Goal: Task Accomplishment & Management: Complete application form

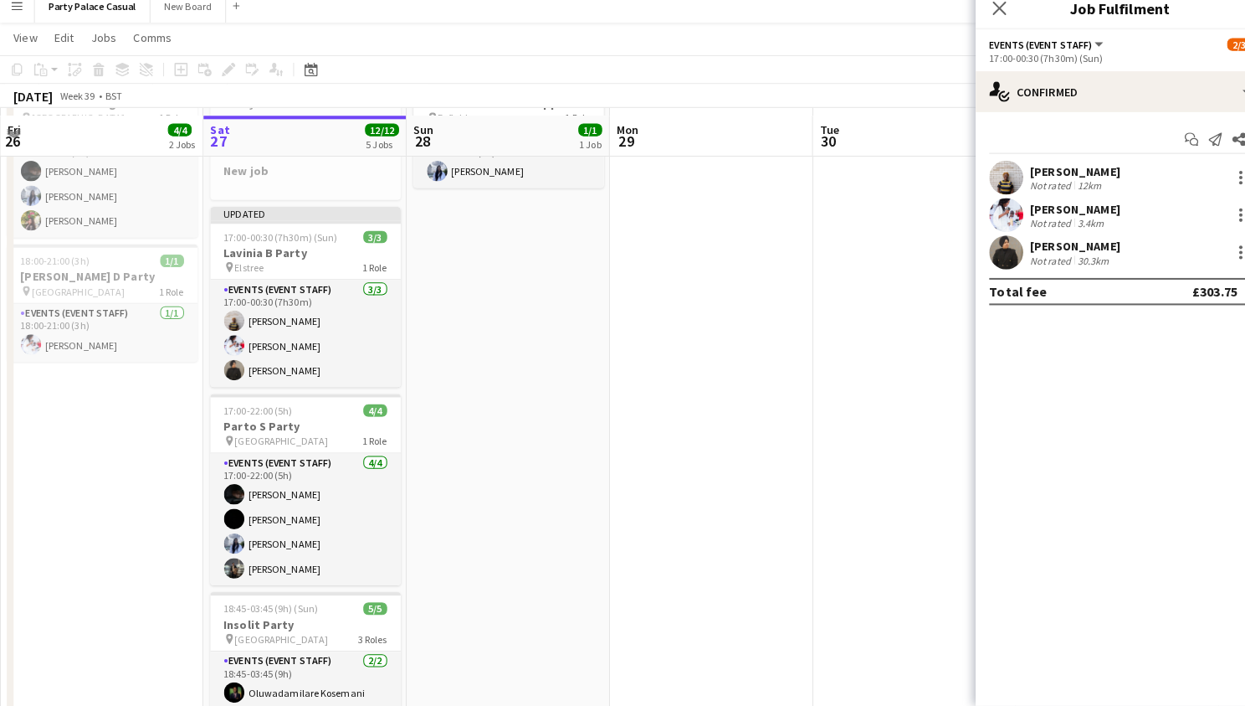
scroll to position [114, 0]
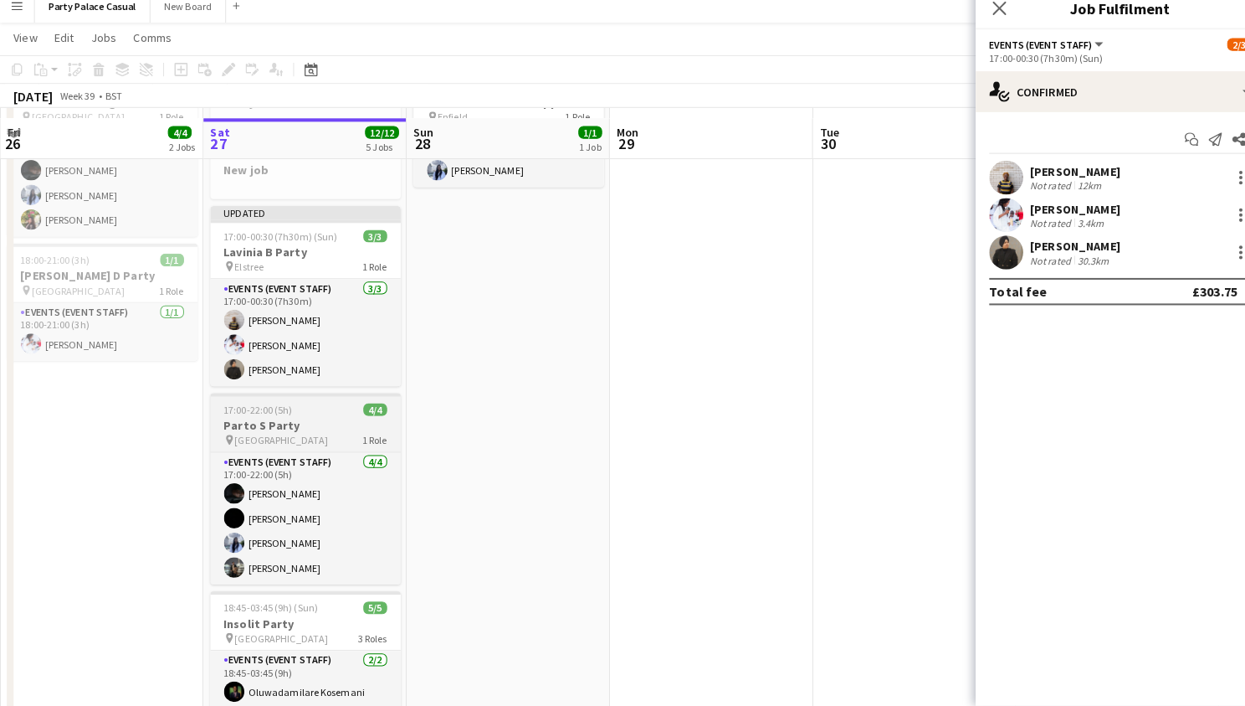
click at [321, 423] on h3 "Parto S Party" at bounding box center [301, 430] width 187 height 15
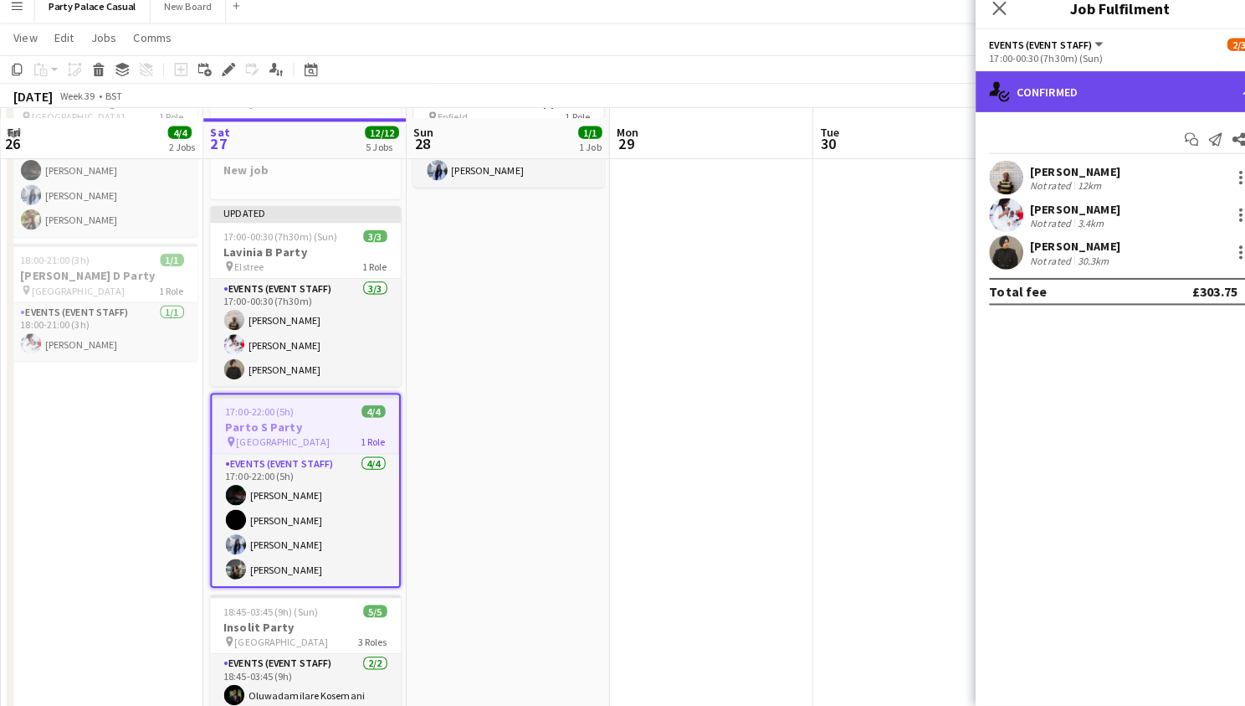
click at [1152, 81] on div "single-neutral-actions-check-2 Confirmed" at bounding box center [1103, 101] width 285 height 40
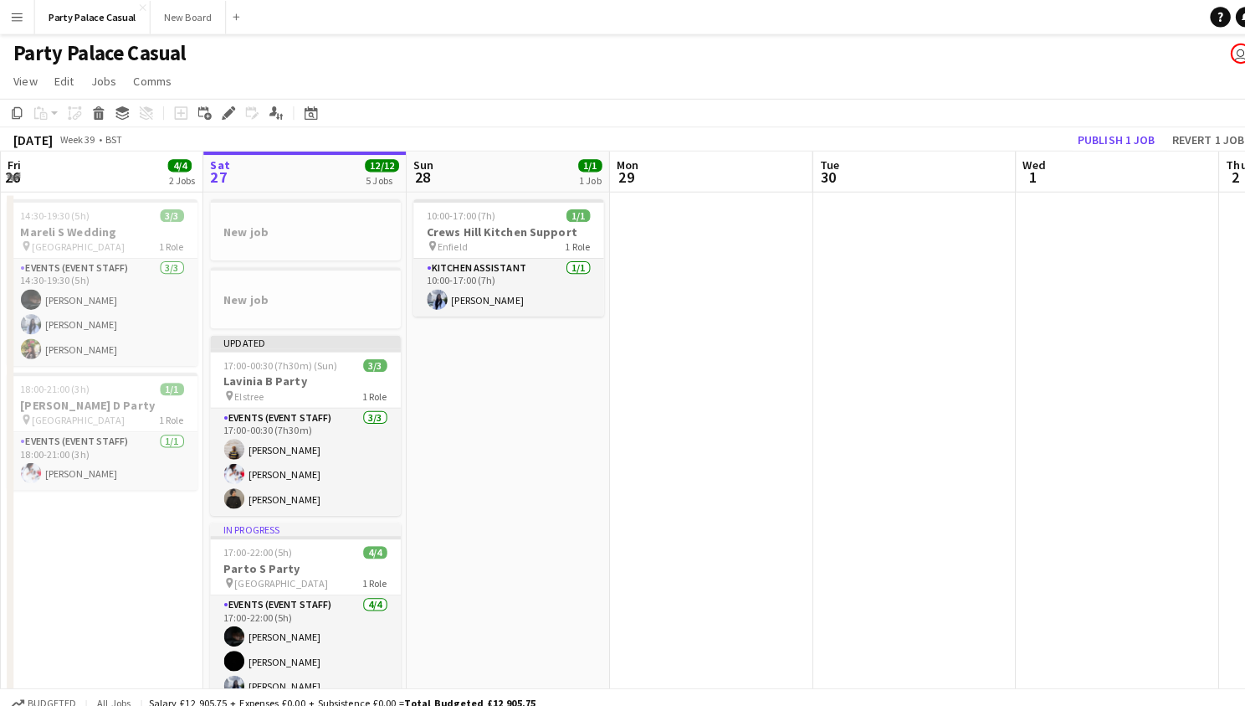
scroll to position [0, 0]
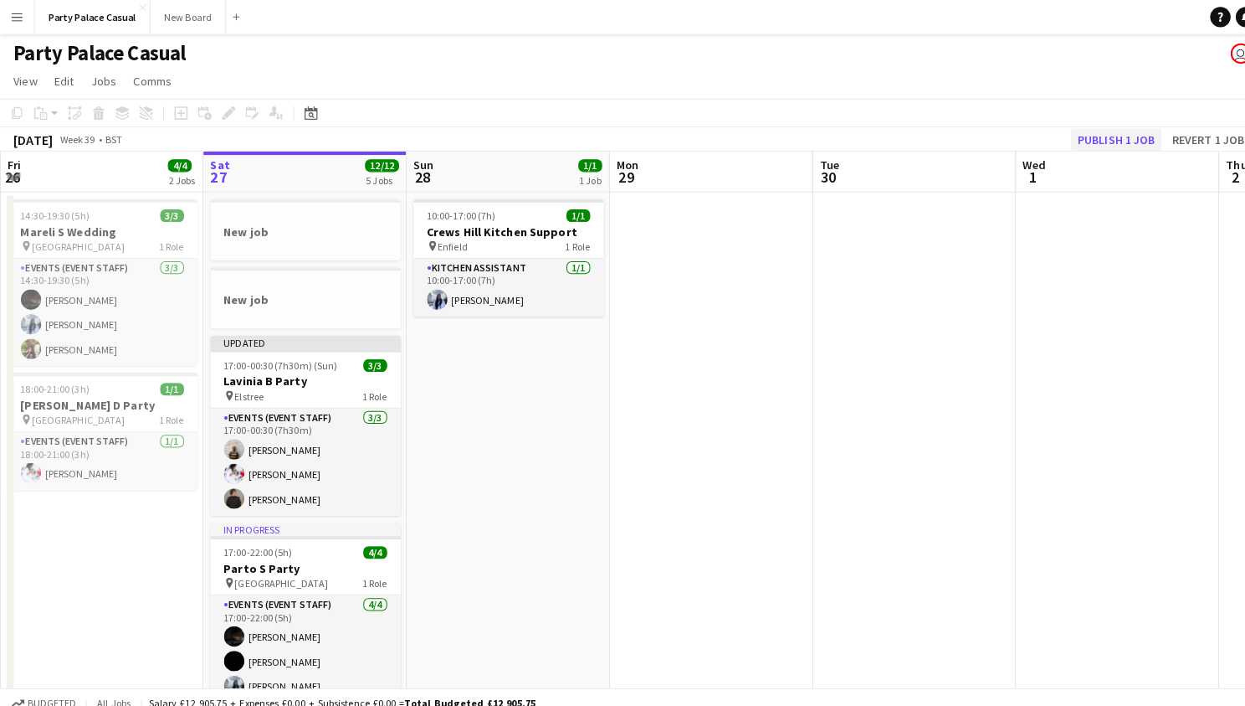
click at [1115, 131] on button "Publish 1 job" at bounding box center [1100, 137] width 90 height 22
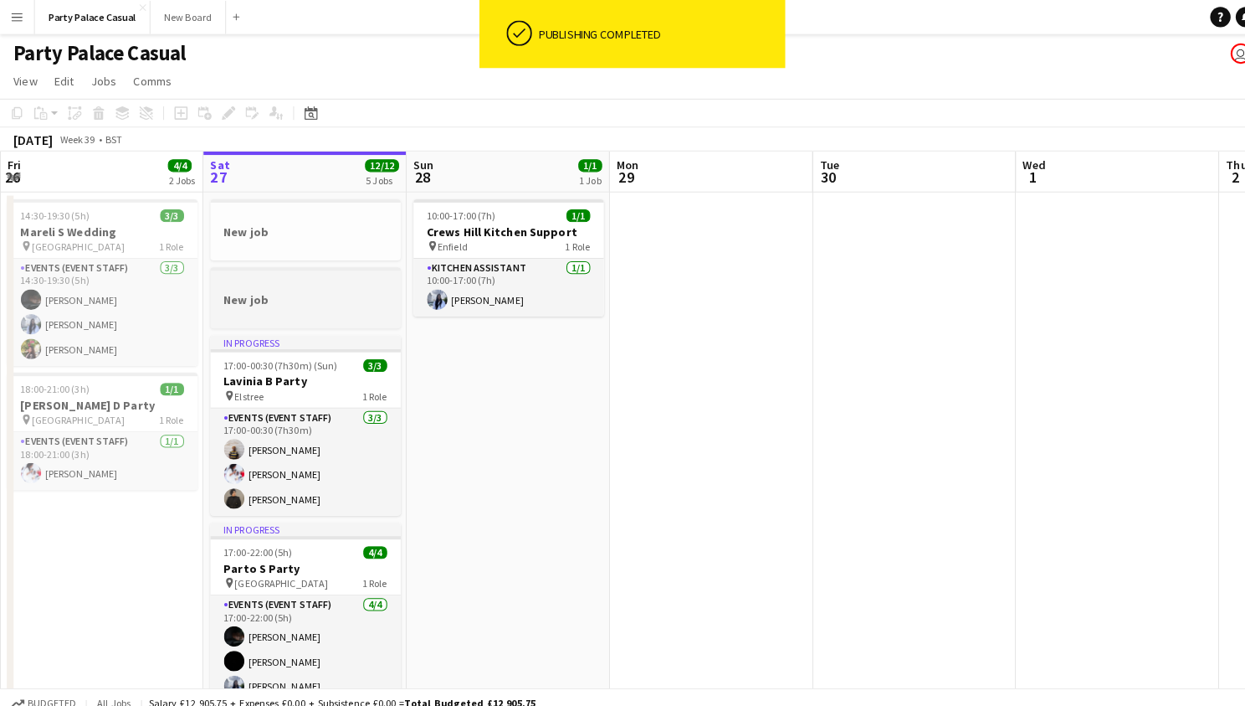
click at [279, 300] on h3 "New job" at bounding box center [301, 294] width 187 height 15
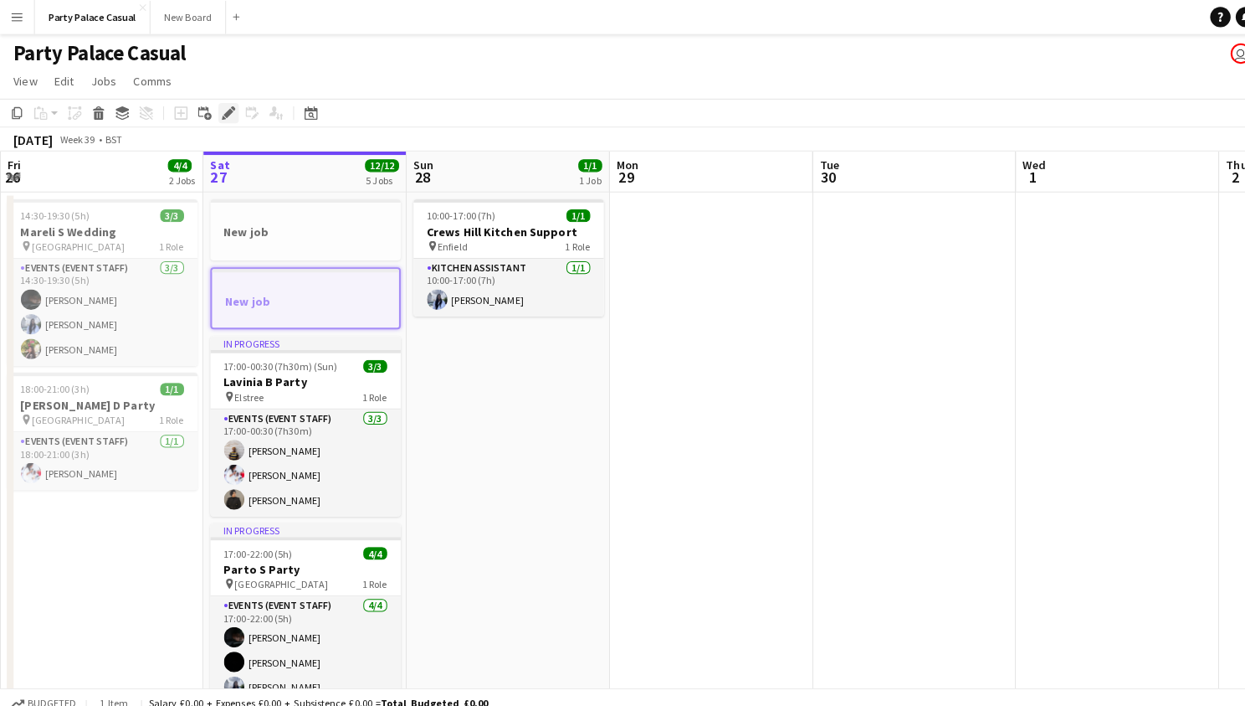
click at [221, 116] on icon at bounding box center [220, 116] width 4 height 4
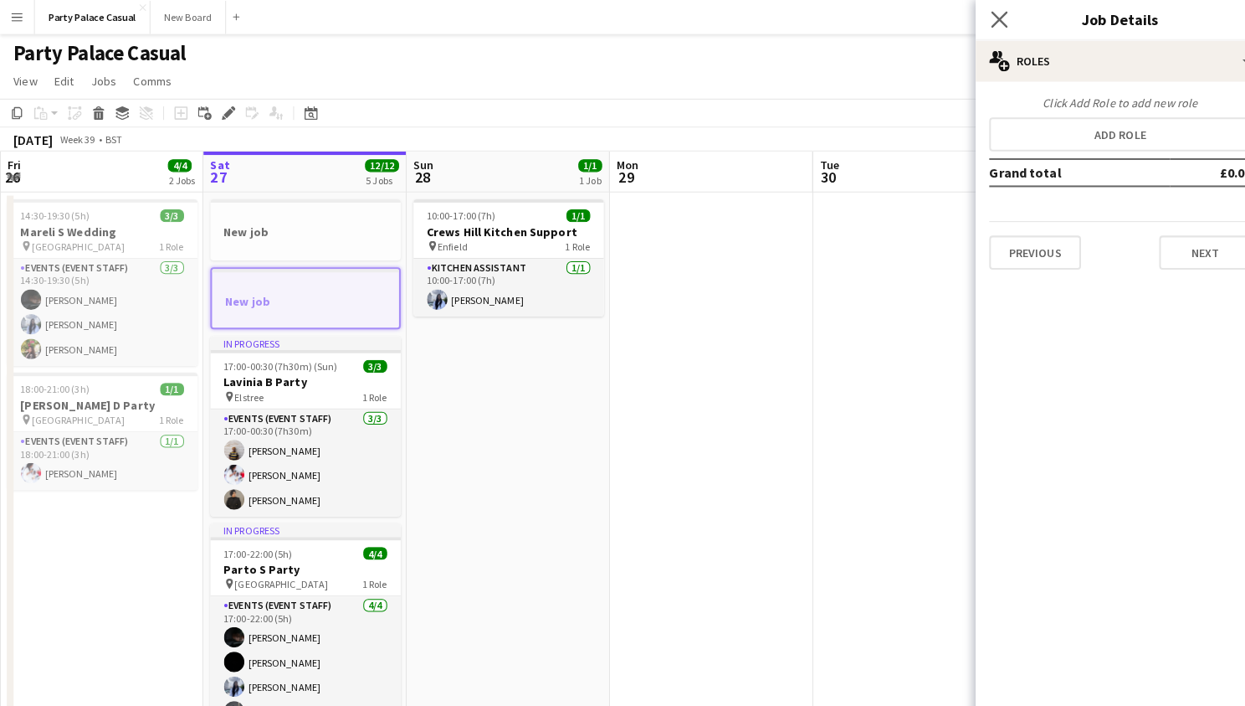
click at [994, 28] on app-icon "Close pop-in" at bounding box center [985, 20] width 24 height 24
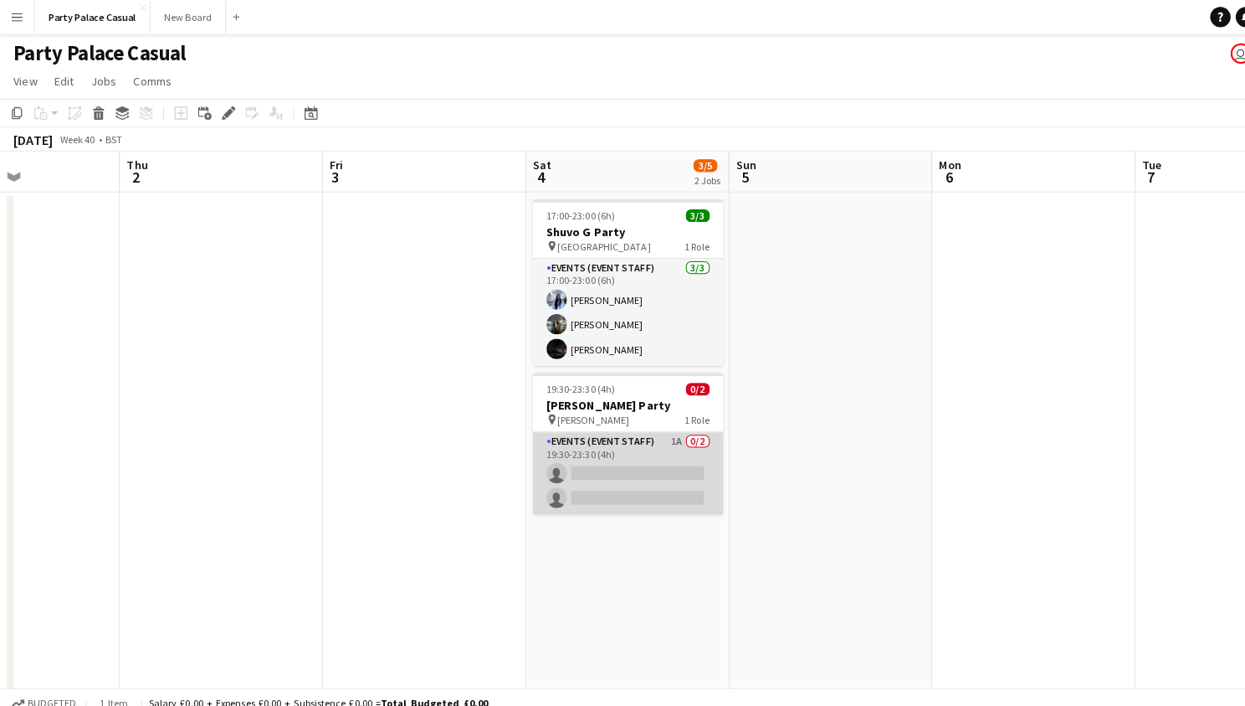
scroll to position [0, 481]
click at [602, 429] on app-card-role "Events (Event Staff) 1A 0/2 19:30-23:30 (4h) single-neutral-actions single-neut…" at bounding box center [619, 465] width 187 height 81
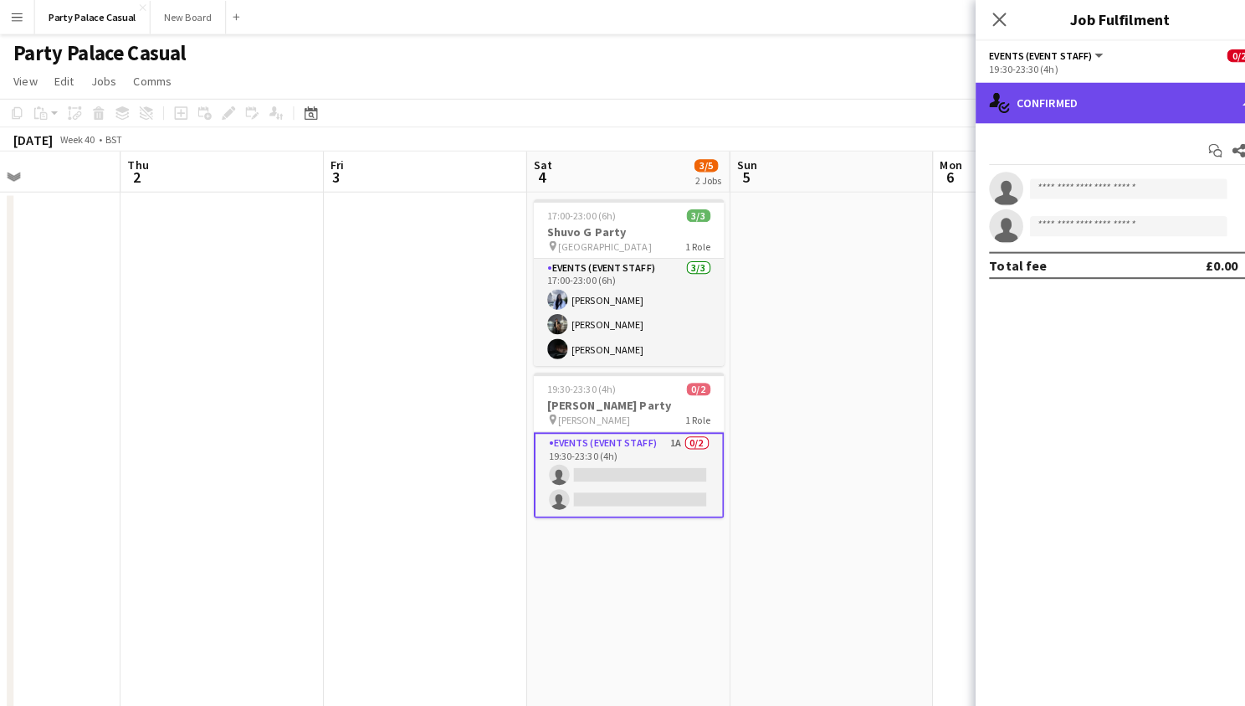
click at [1102, 105] on div "single-neutral-actions-check-2 Confirmed" at bounding box center [1103, 101] width 285 height 40
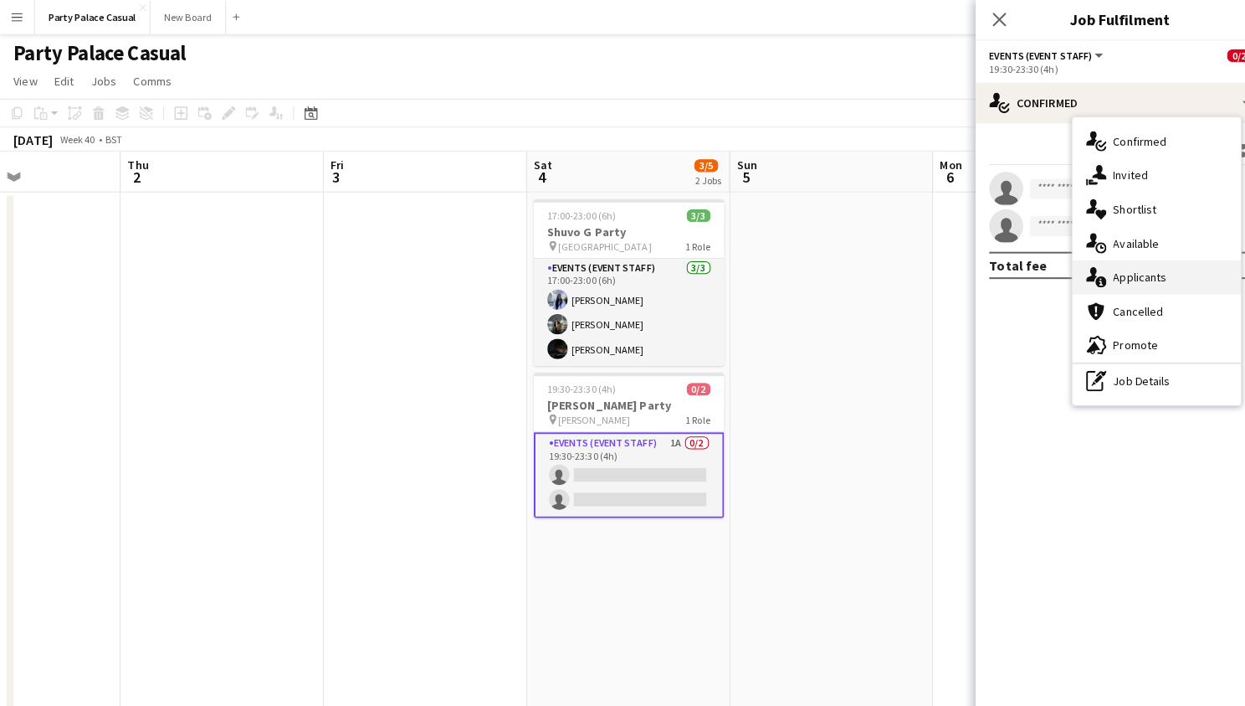
click at [1101, 278] on span "Applicants" at bounding box center [1122, 272] width 53 height 15
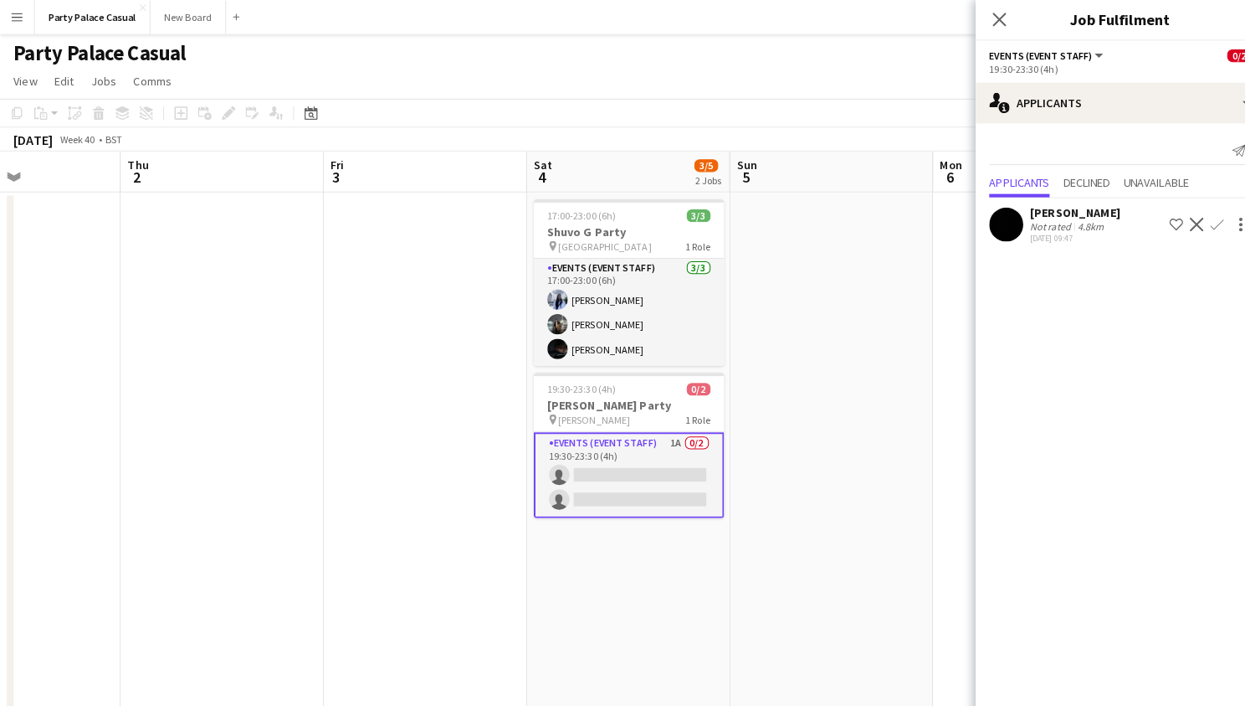
click at [1198, 218] on app-icon "Confirm" at bounding box center [1198, 220] width 13 height 13
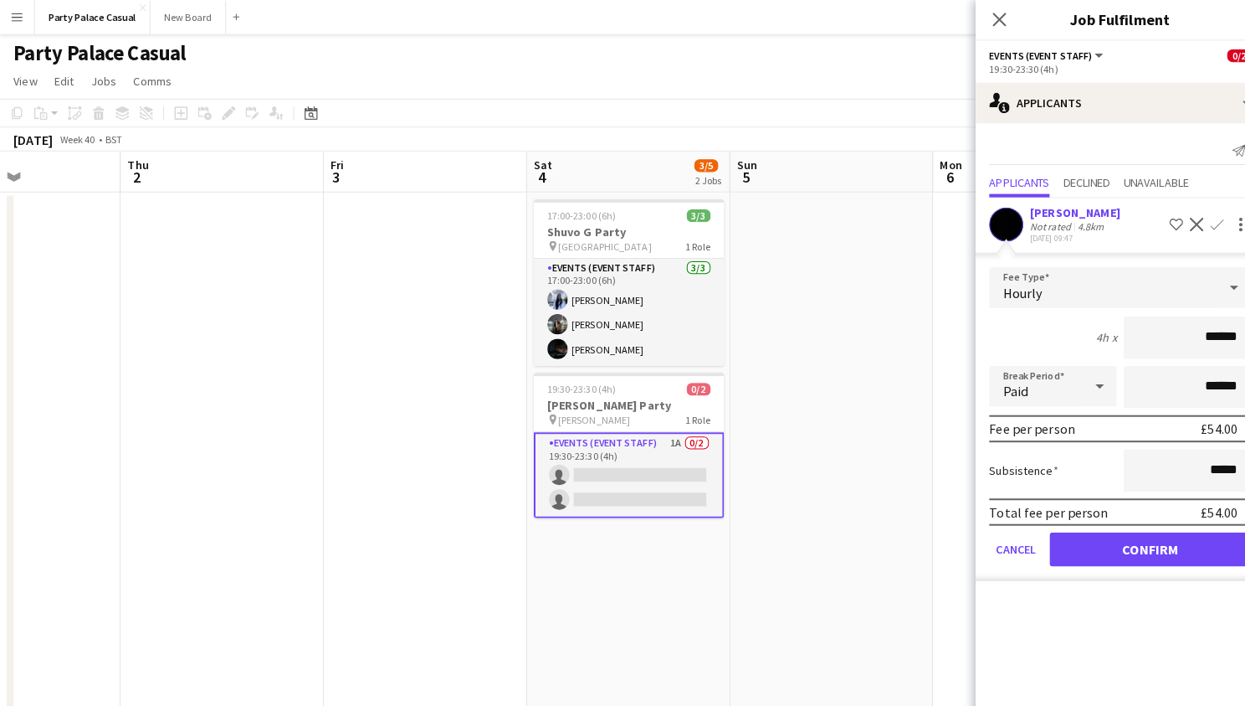
click at [1089, 550] on button "Confirm" at bounding box center [1133, 540] width 198 height 33
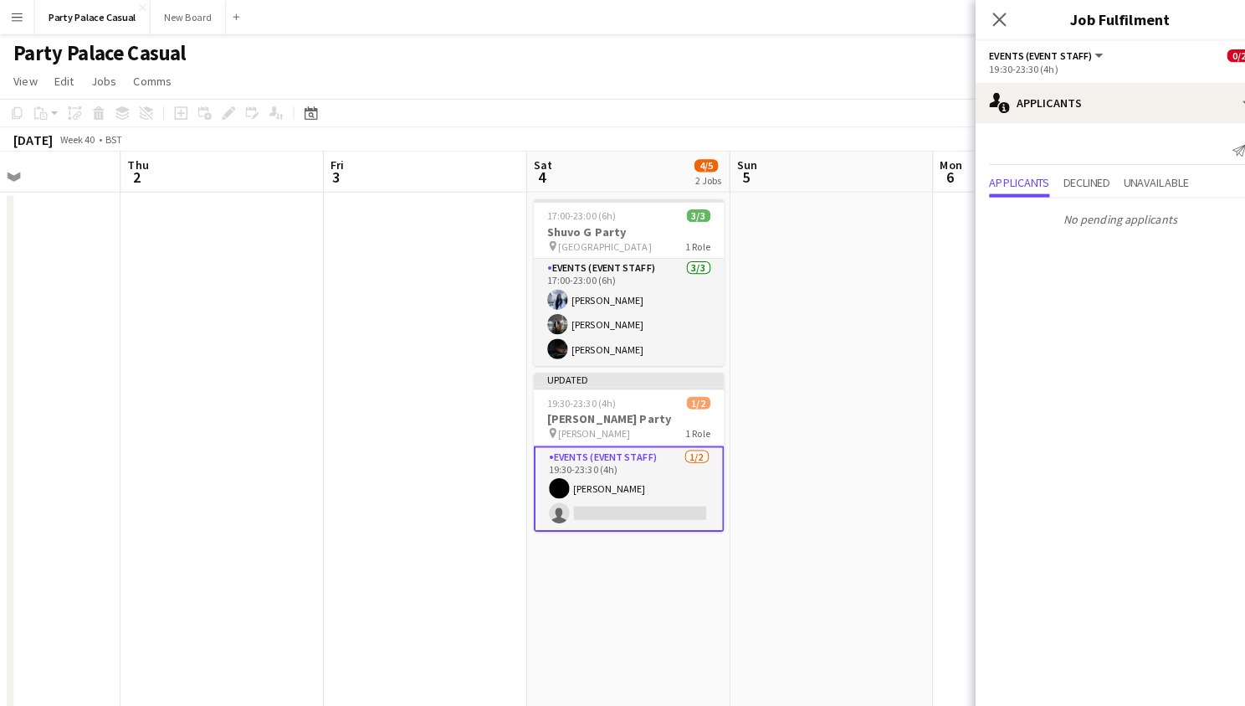
click at [825, 606] on app-date-cell at bounding box center [819, 597] width 200 height 817
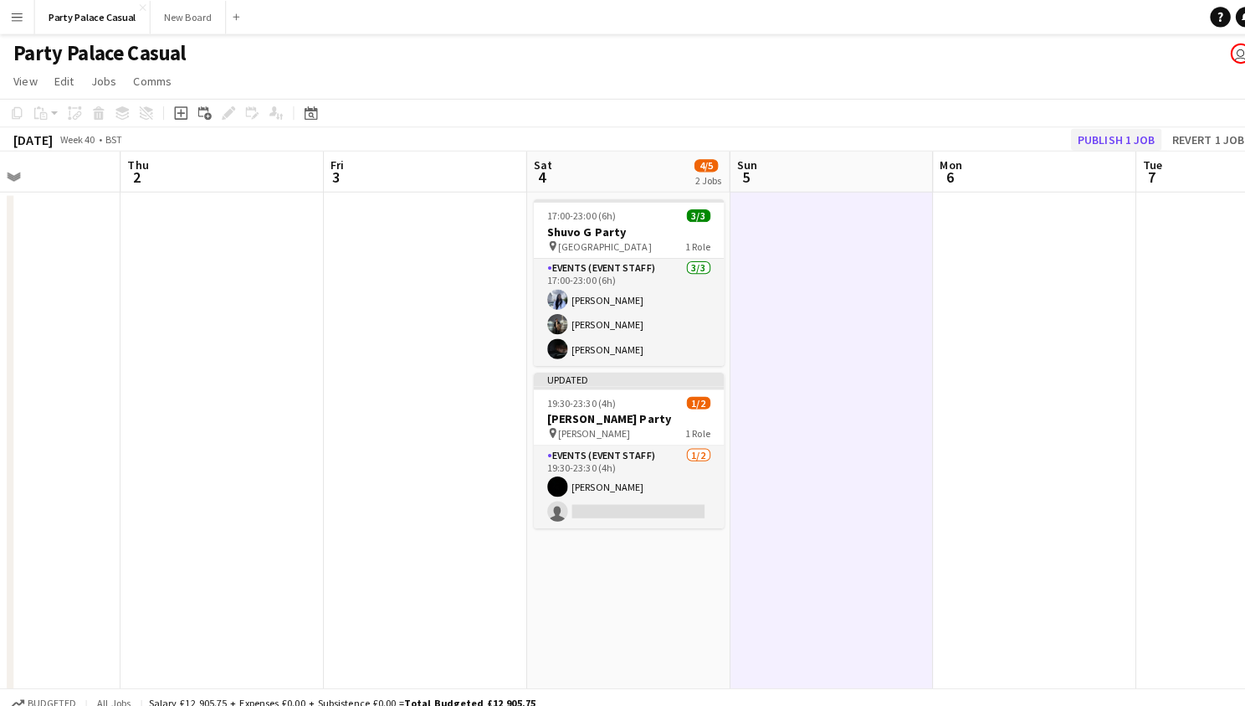
click at [1108, 134] on button "Publish 1 job" at bounding box center [1100, 137] width 90 height 22
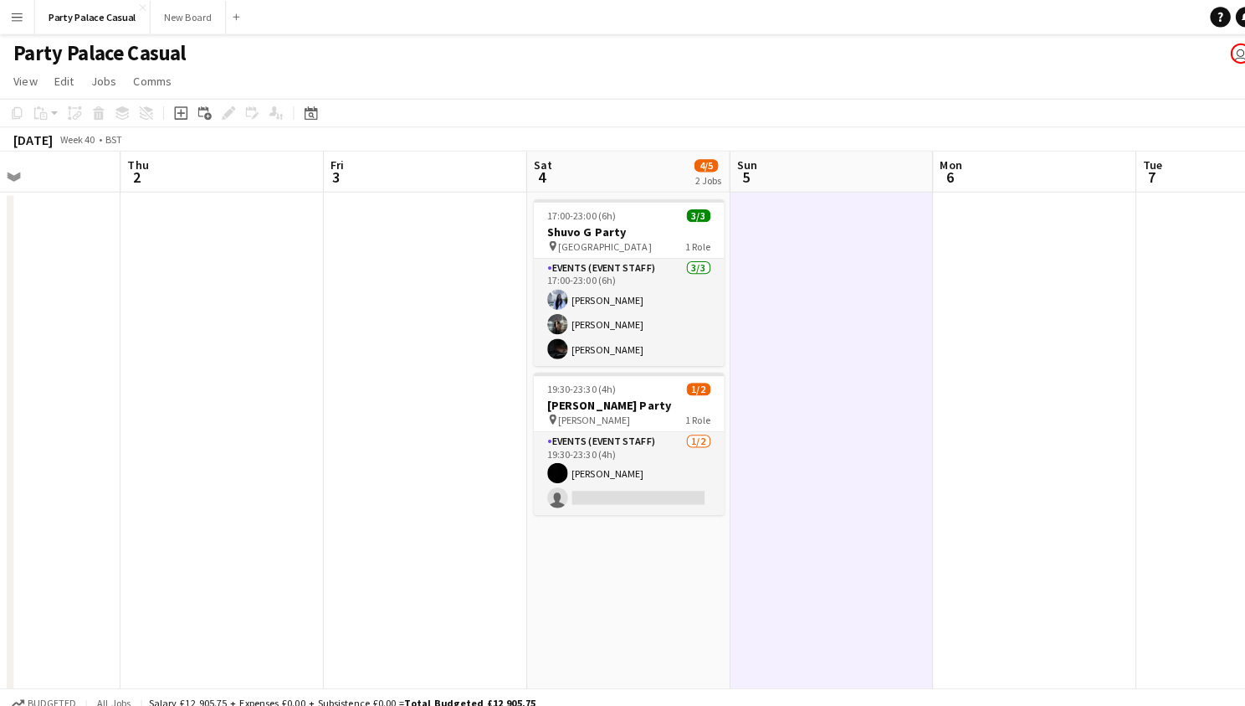
click at [595, 513] on app-date-cell "17:00-23:00 (6h) 3/3 Shuvo G Party pin New Malden 1 Role Events (Event Staff) 3…" at bounding box center [619, 597] width 200 height 817
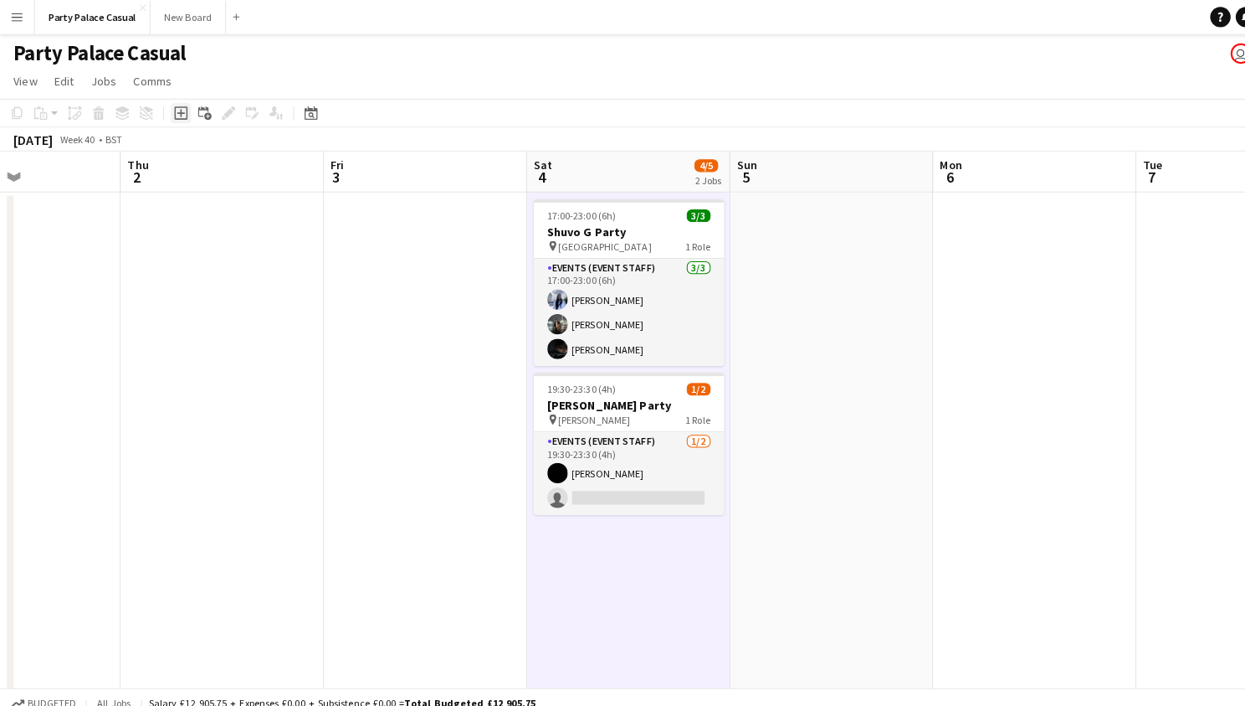
click at [174, 114] on icon "Add job" at bounding box center [178, 111] width 13 height 13
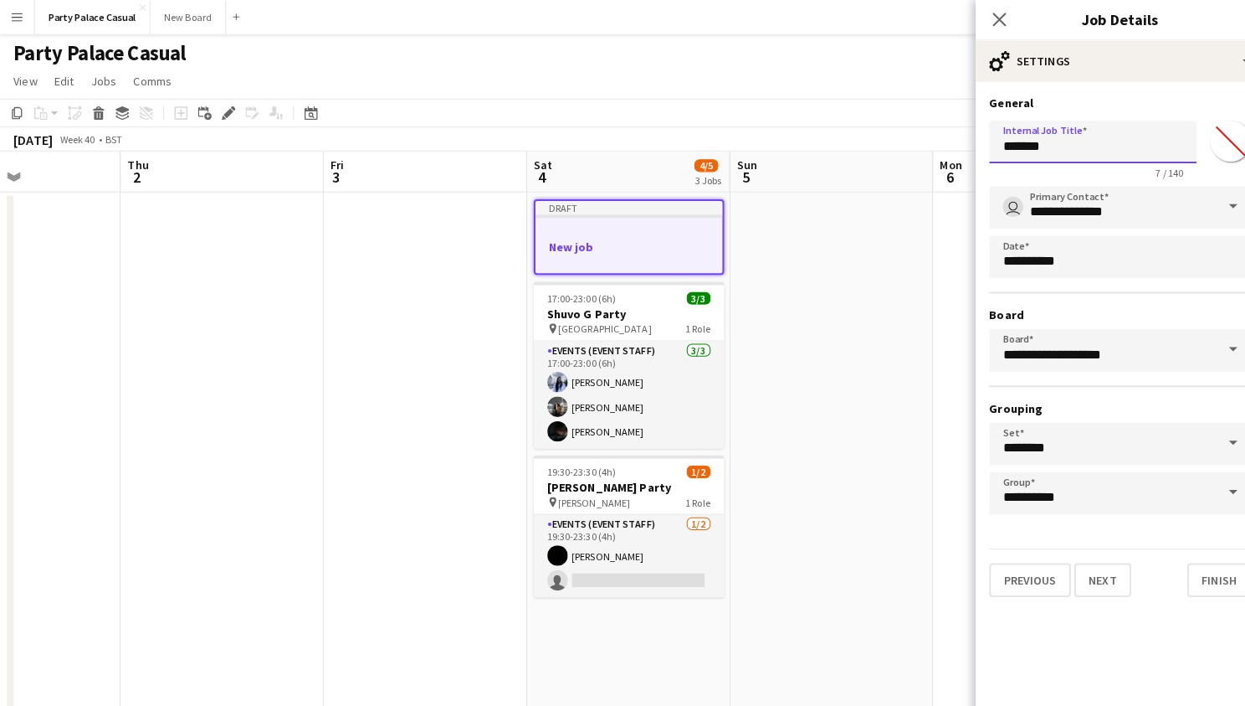
drag, startPoint x: 1043, startPoint y: 157, endPoint x: 942, endPoint y: 133, distance: 103.1
click at [942, 133] on body "Menu Boards Boards Boards All jobs Status Workforce Workforce My Workforce Recr…" at bounding box center [622, 517] width 1245 height 1035
type input "**********"
click at [1100, 562] on button "Next" at bounding box center [1086, 570] width 56 height 33
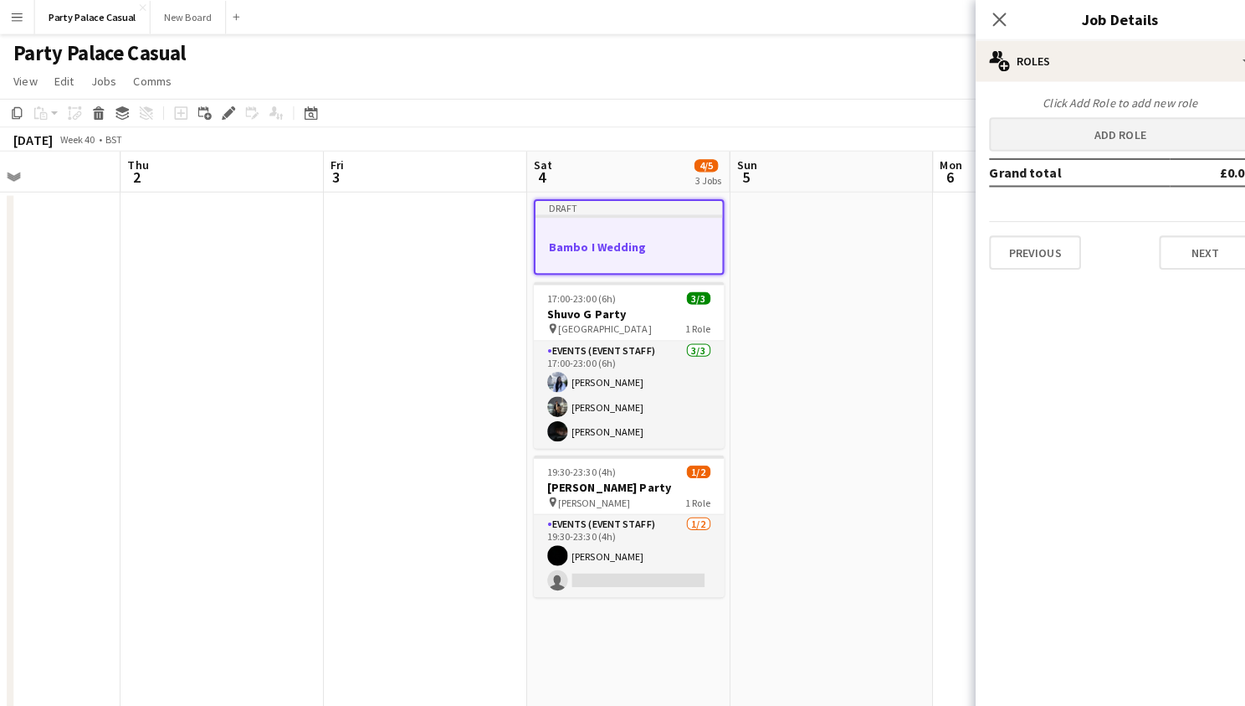
click at [1123, 131] on button "Add role" at bounding box center [1103, 132] width 258 height 33
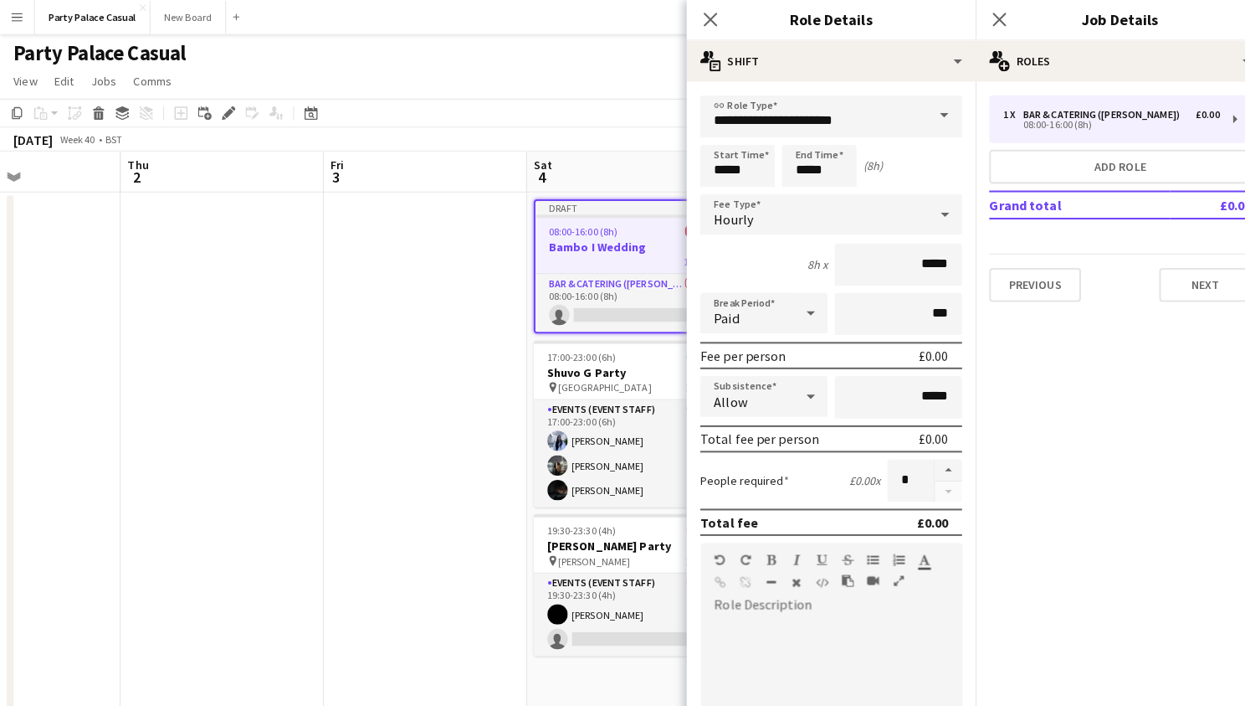
click at [931, 118] on span at bounding box center [929, 114] width 35 height 40
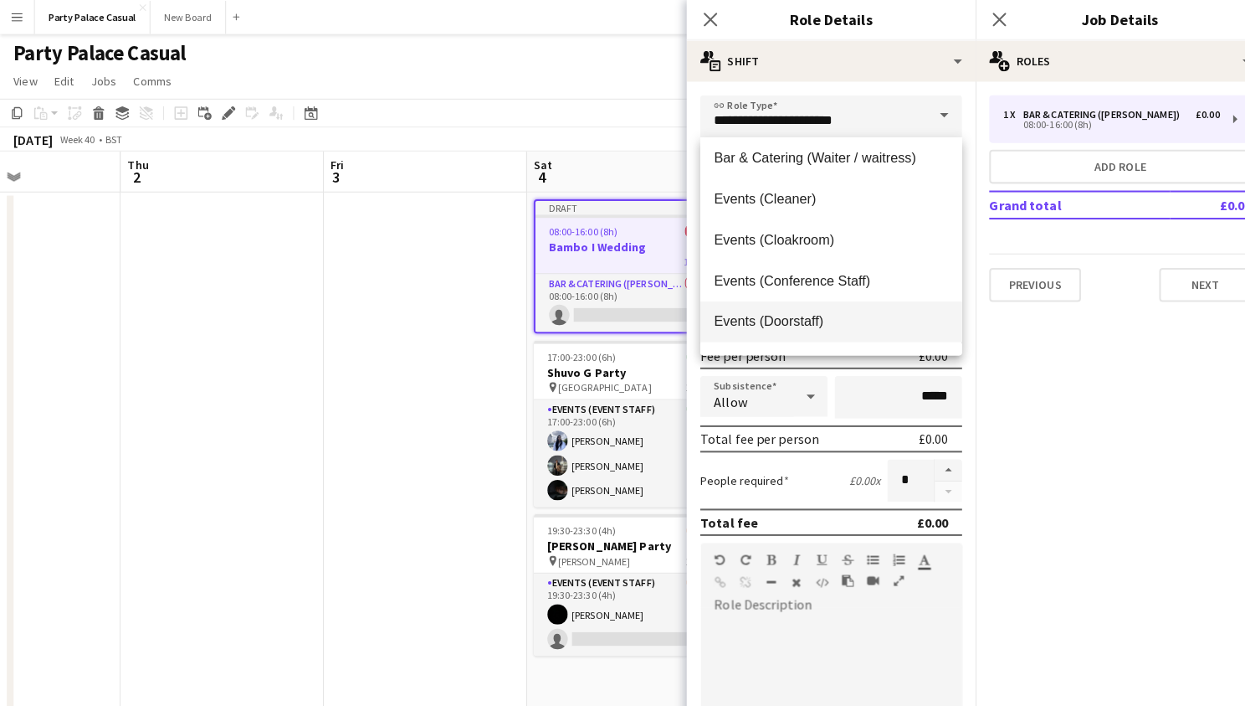
scroll to position [104, 0]
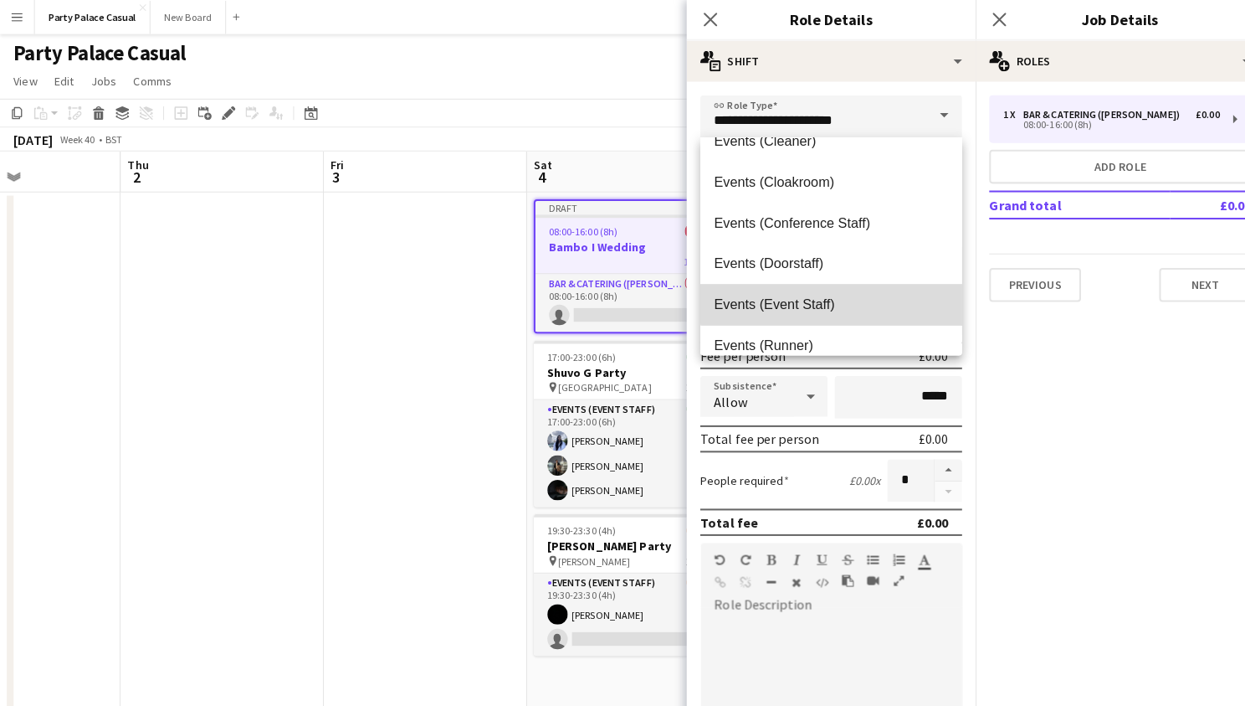
click at [835, 297] on span "Events (Event Staff)" at bounding box center [818, 299] width 231 height 16
type input "**********"
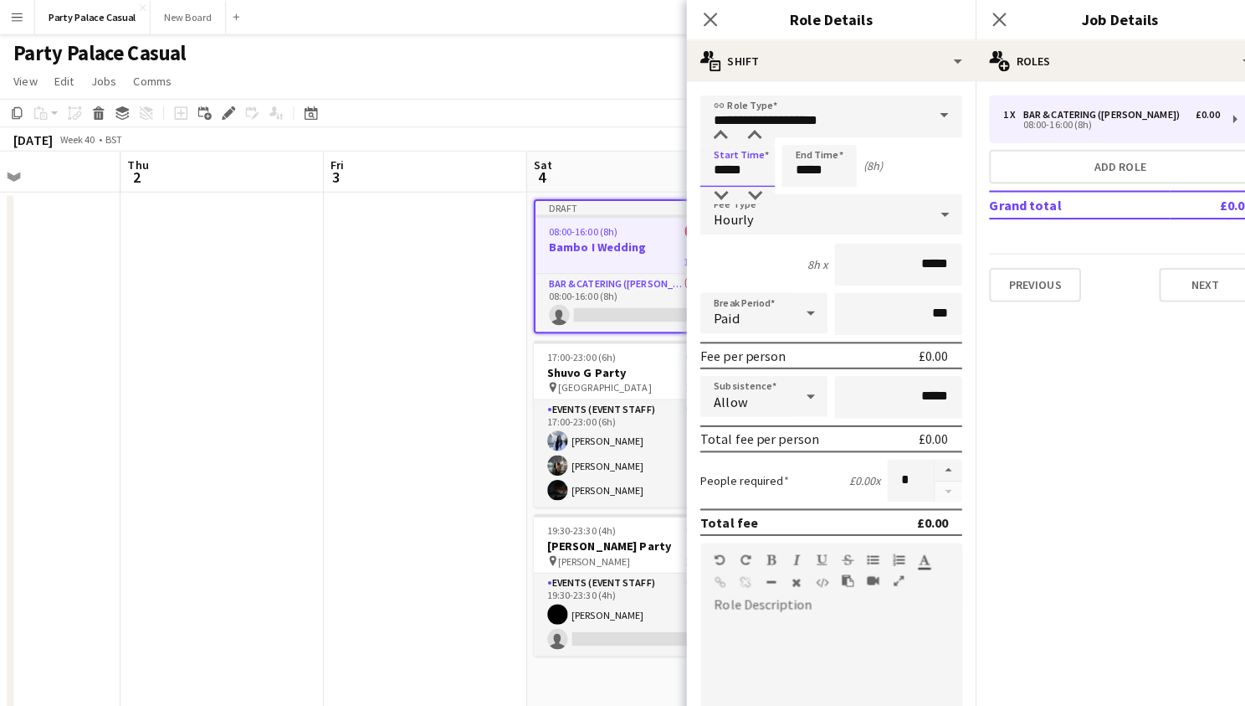
drag, startPoint x: 716, startPoint y: 166, endPoint x: 703, endPoint y: 164, distance: 13.5
click at [703, 164] on input "*****" at bounding box center [727, 163] width 74 height 42
type input "*****"
drag, startPoint x: 794, startPoint y: 164, endPoint x: 780, endPoint y: 164, distance: 14.2
click at [780, 164] on input "*****" at bounding box center [807, 163] width 74 height 42
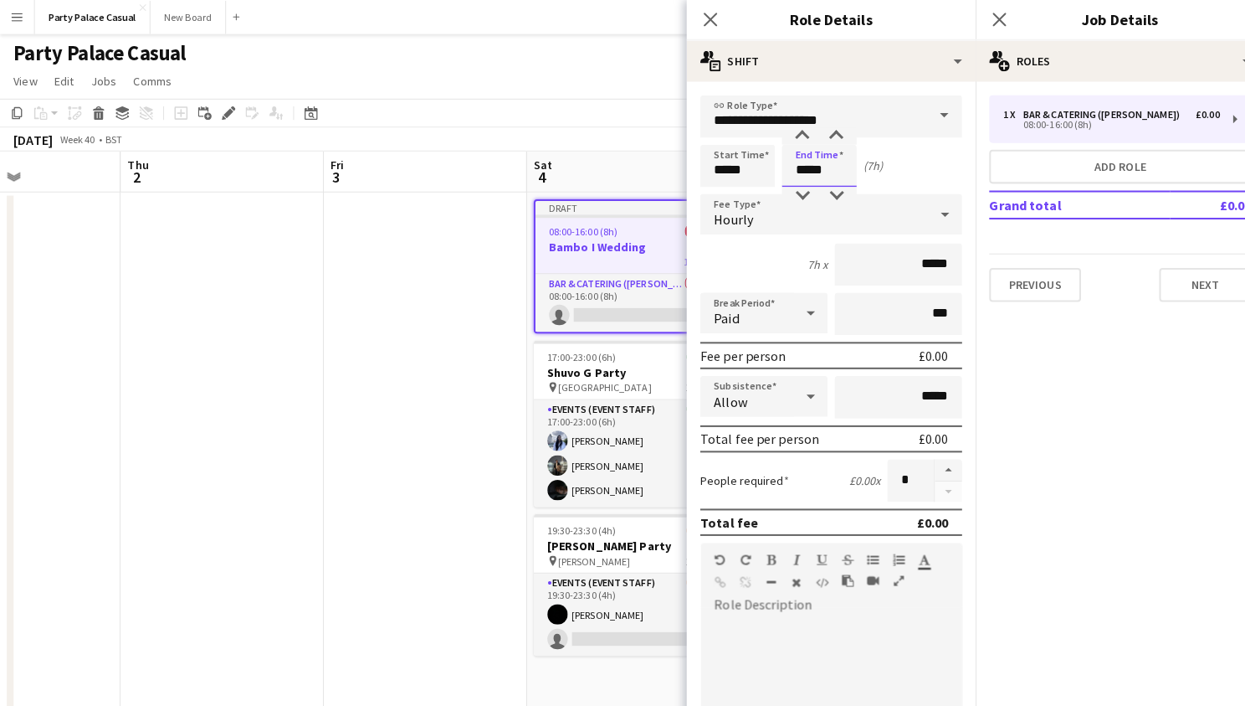
click at [808, 168] on input "*****" at bounding box center [807, 163] width 74 height 42
type input "*****"
click at [824, 617] on div at bounding box center [819, 709] width 258 height 201
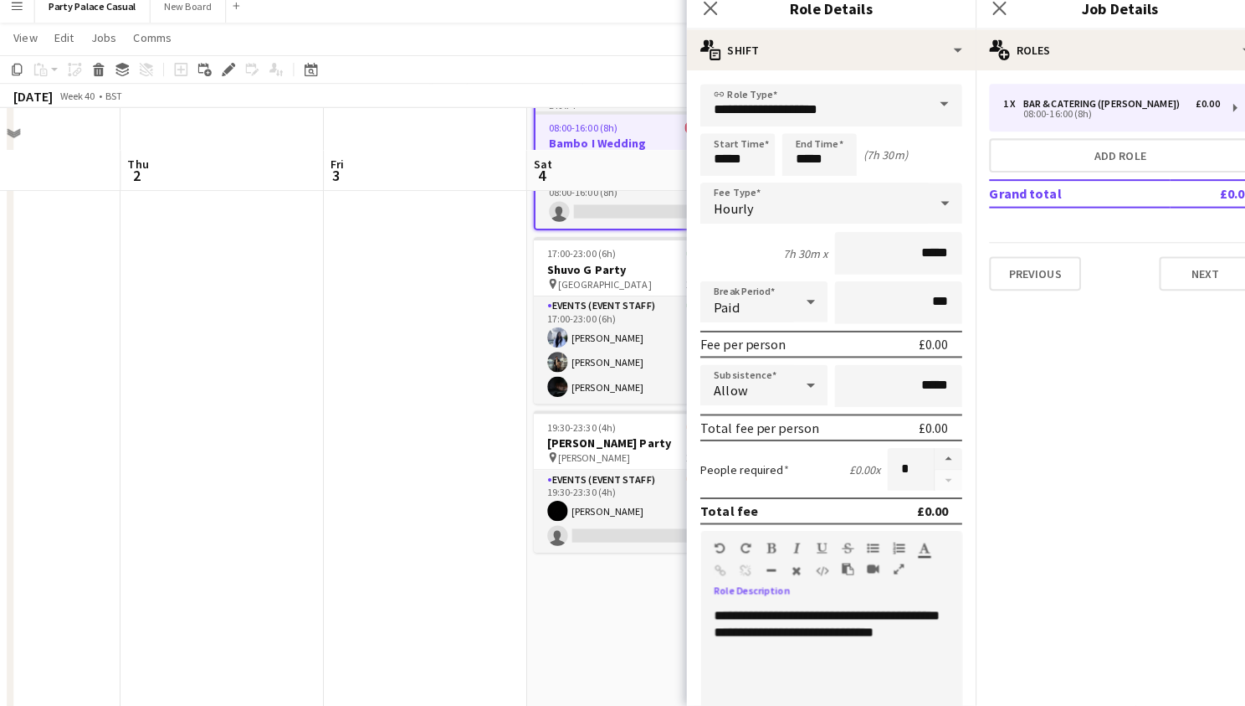
scroll to position [131, 0]
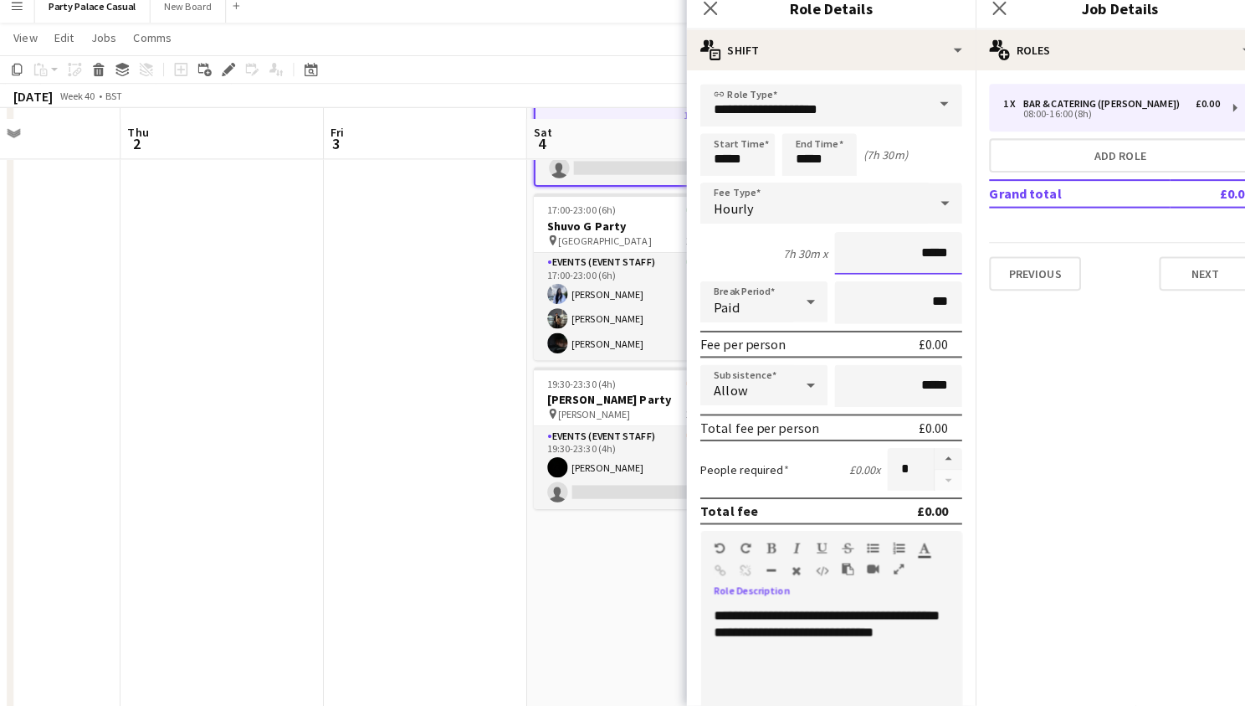
click at [916, 247] on input "*****" at bounding box center [885, 260] width 126 height 42
type input "**"
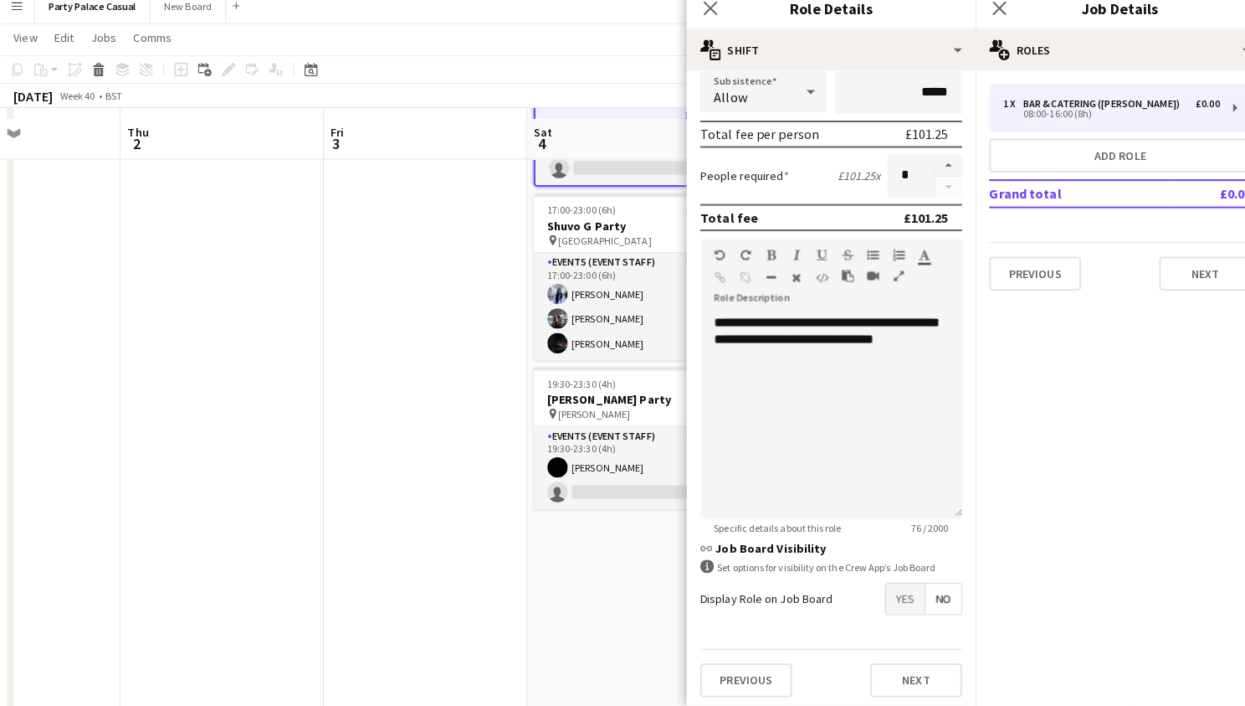
scroll to position [288, 0]
type input "******"
click at [905, 586] on span "Yes" at bounding box center [891, 601] width 39 height 30
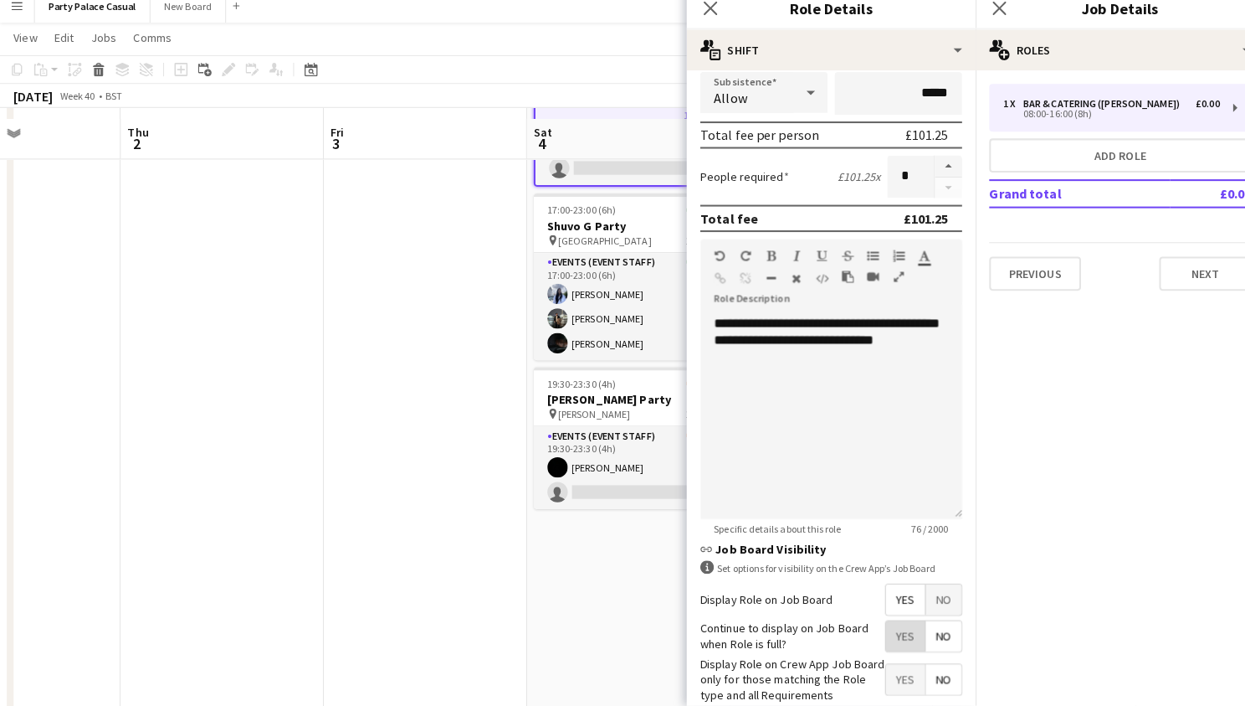
click at [900, 626] on span "Yes" at bounding box center [891, 637] width 39 height 30
click at [902, 665] on span "Yes" at bounding box center [891, 680] width 39 height 30
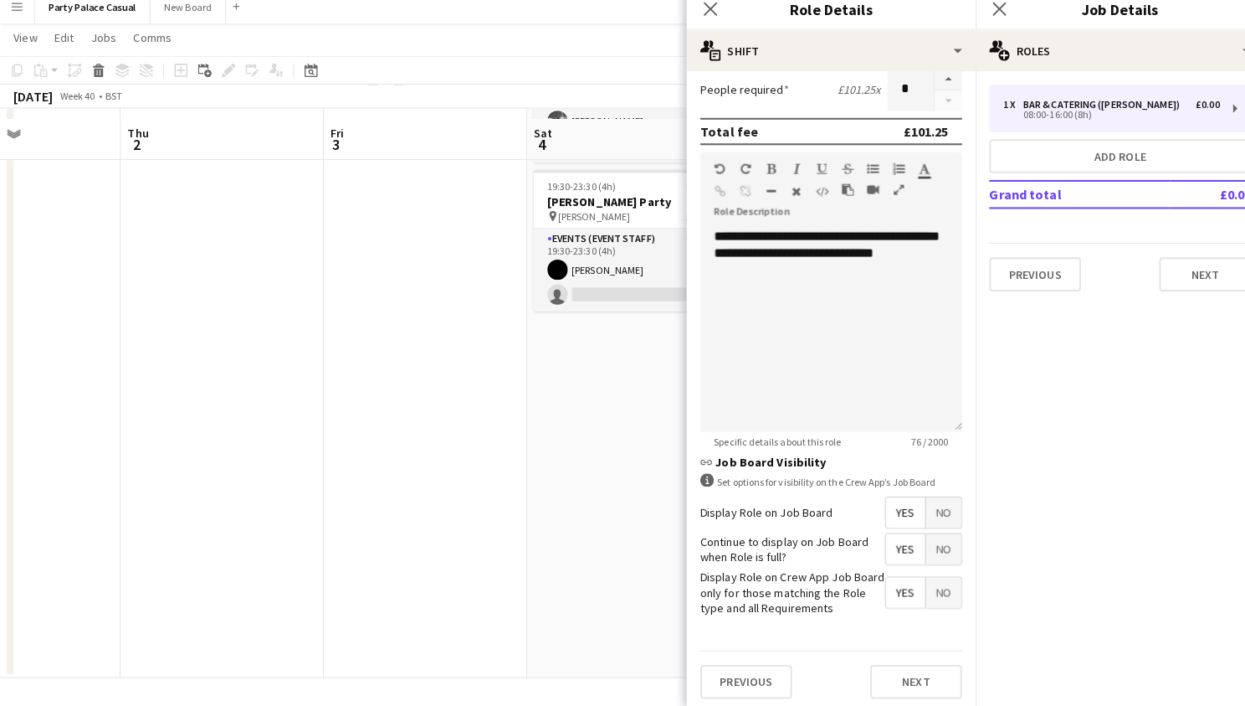
scroll to position [372, 0]
click at [909, 666] on button "Next" at bounding box center [902, 682] width 90 height 33
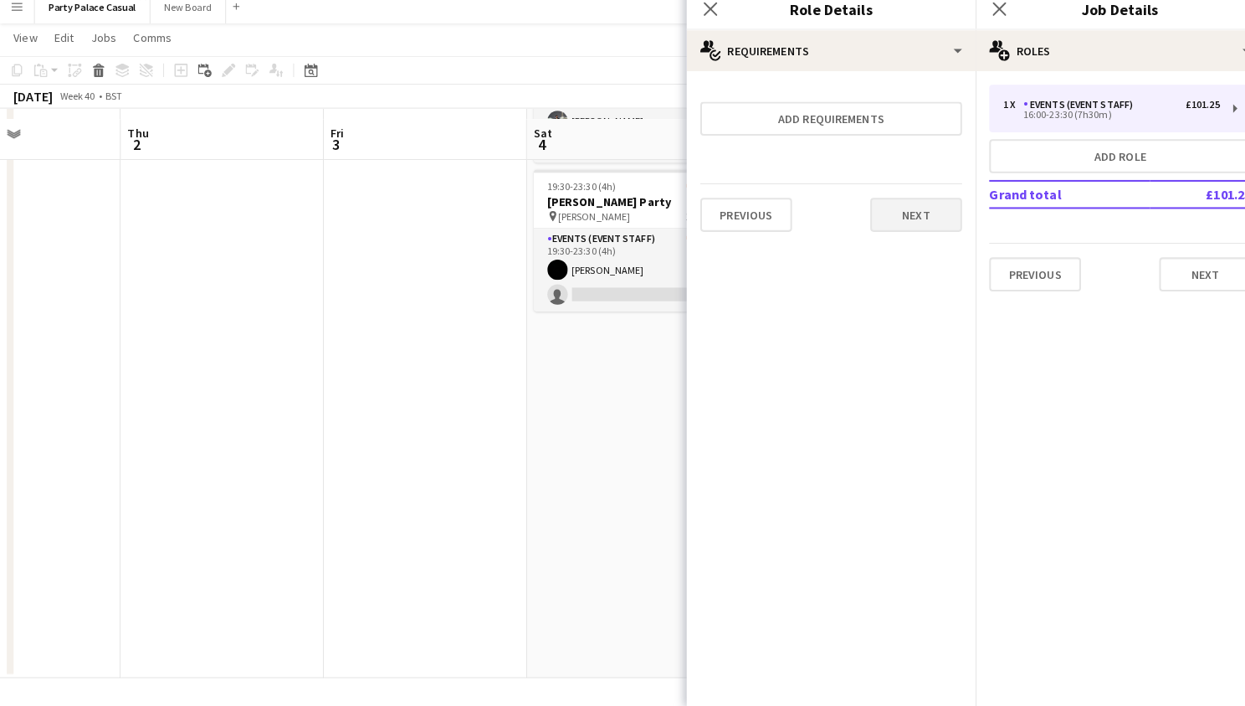
click at [898, 209] on button "Next" at bounding box center [902, 221] width 90 height 33
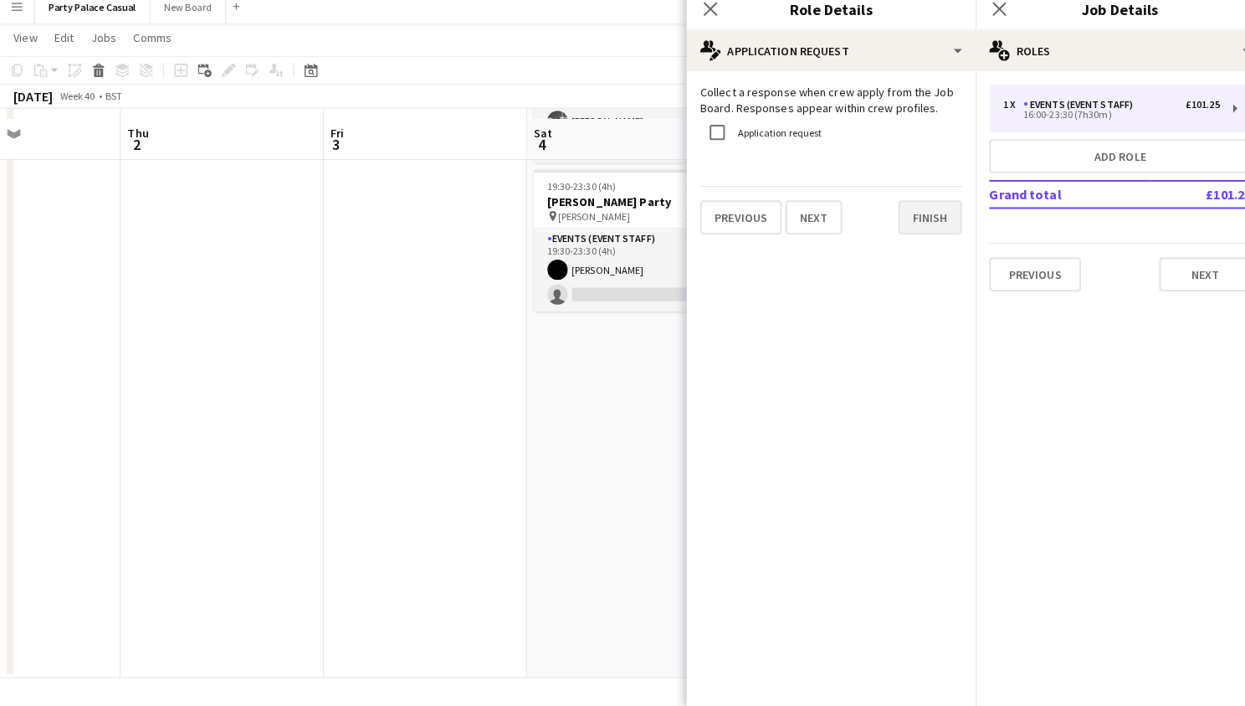
click at [901, 213] on button "Finish" at bounding box center [916, 224] width 63 height 33
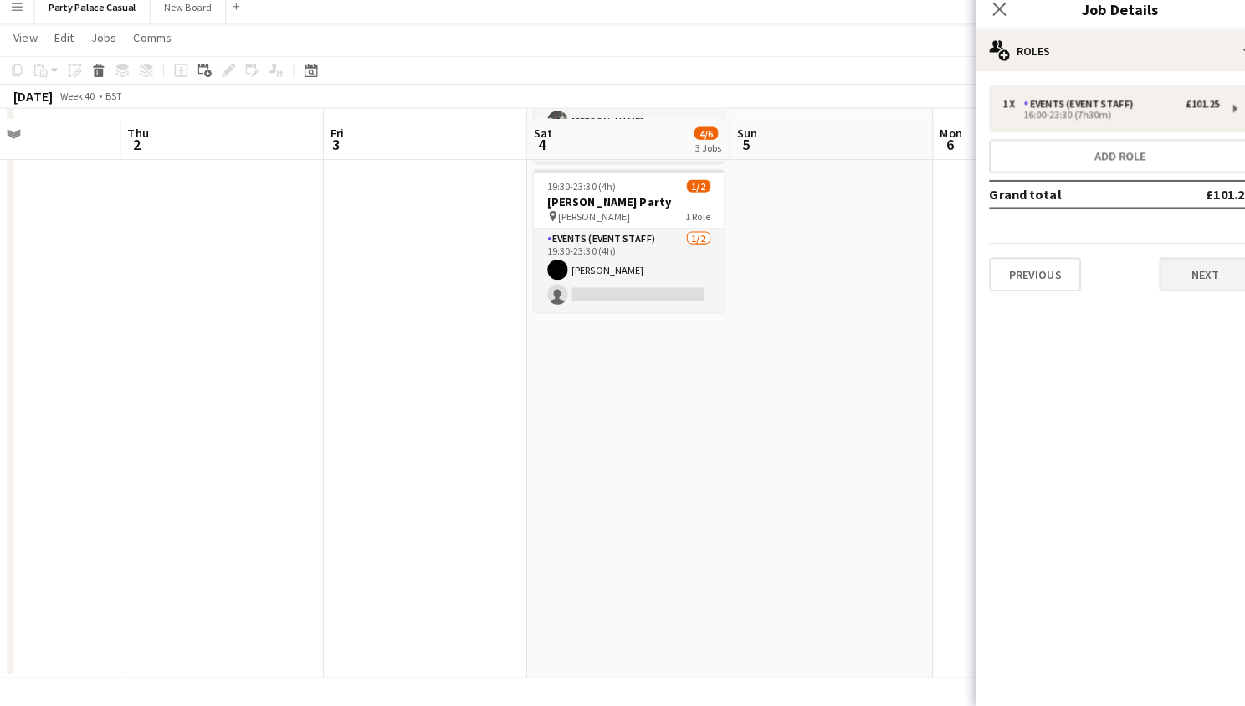
click at [1156, 264] on button "Next" at bounding box center [1187, 280] width 90 height 33
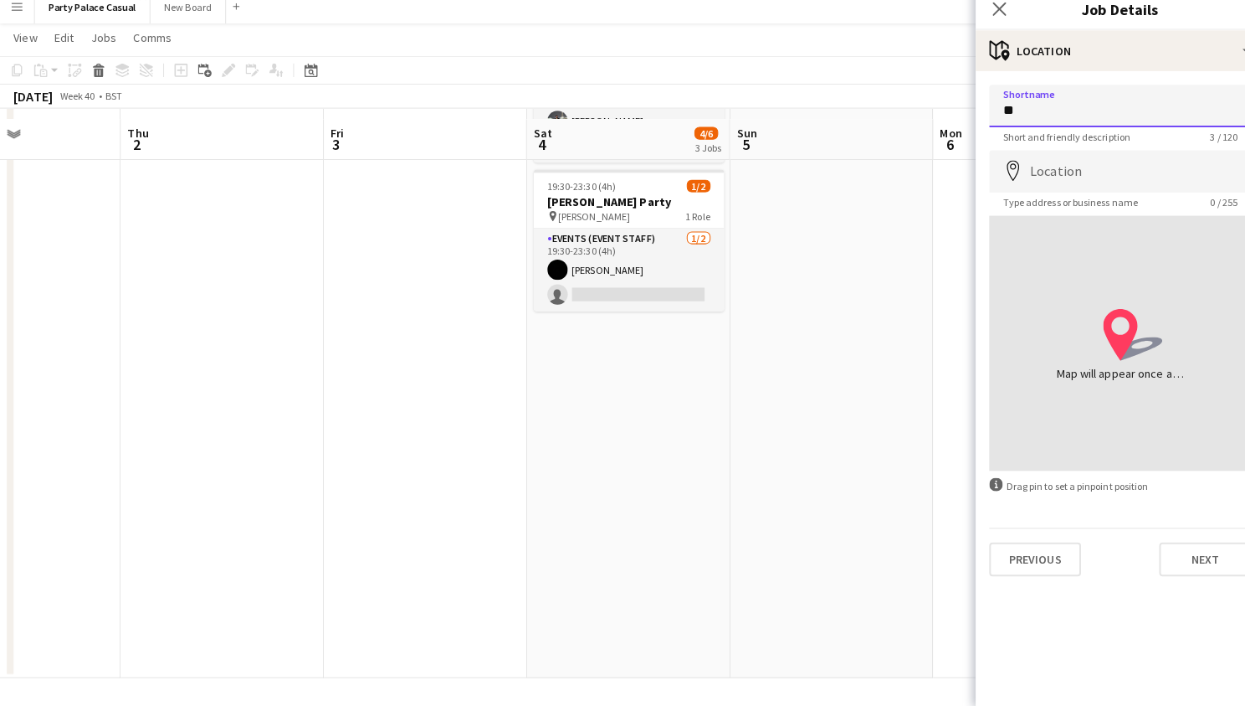
type input "*"
type input "******"
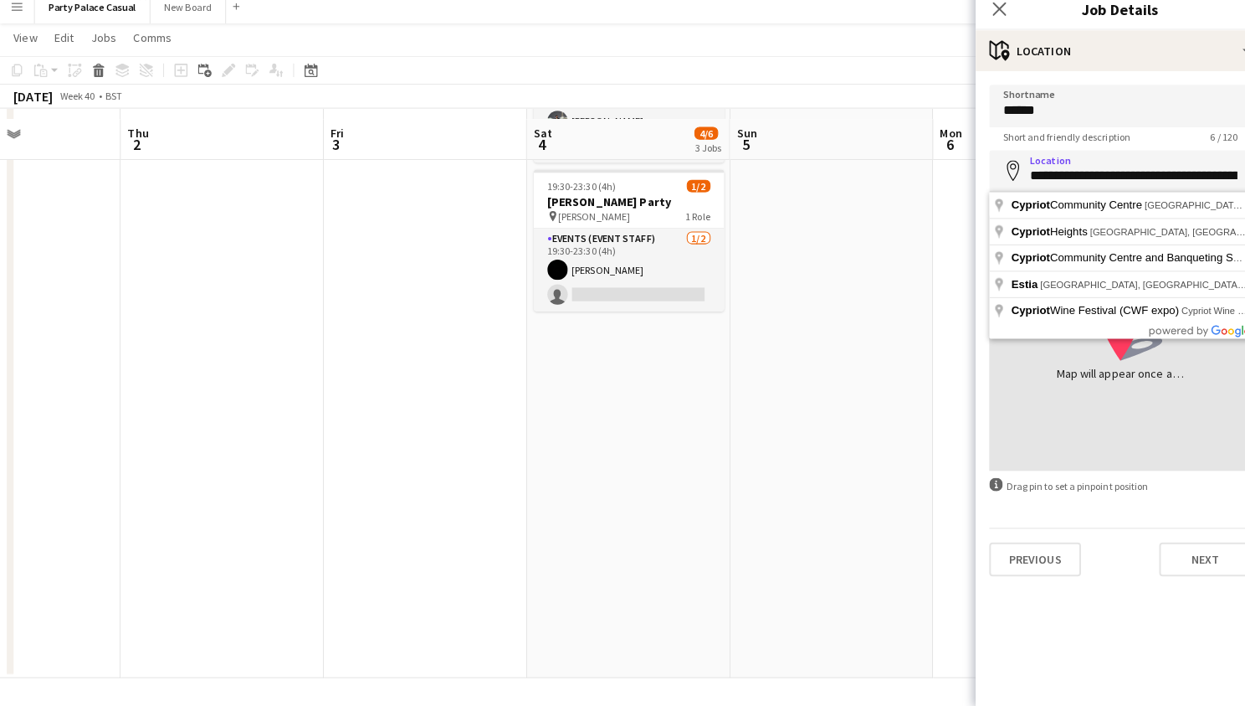
type input "**********"
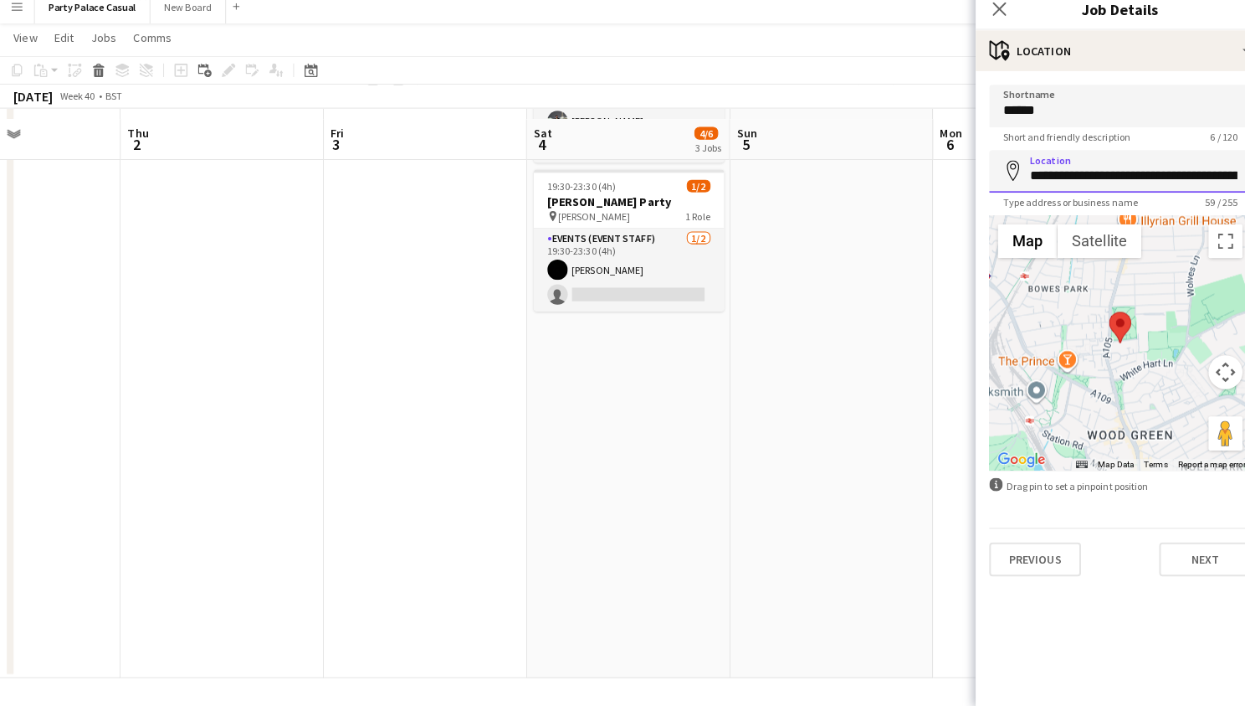
click at [1164, 177] on input "**********" at bounding box center [1103, 179] width 258 height 42
drag, startPoint x: 1019, startPoint y: 172, endPoint x: 1105, endPoint y: 161, distance: 87.0
click at [1105, 161] on input "**********" at bounding box center [1103, 179] width 258 height 42
click at [1033, 174] on input "**********" at bounding box center [1103, 179] width 258 height 42
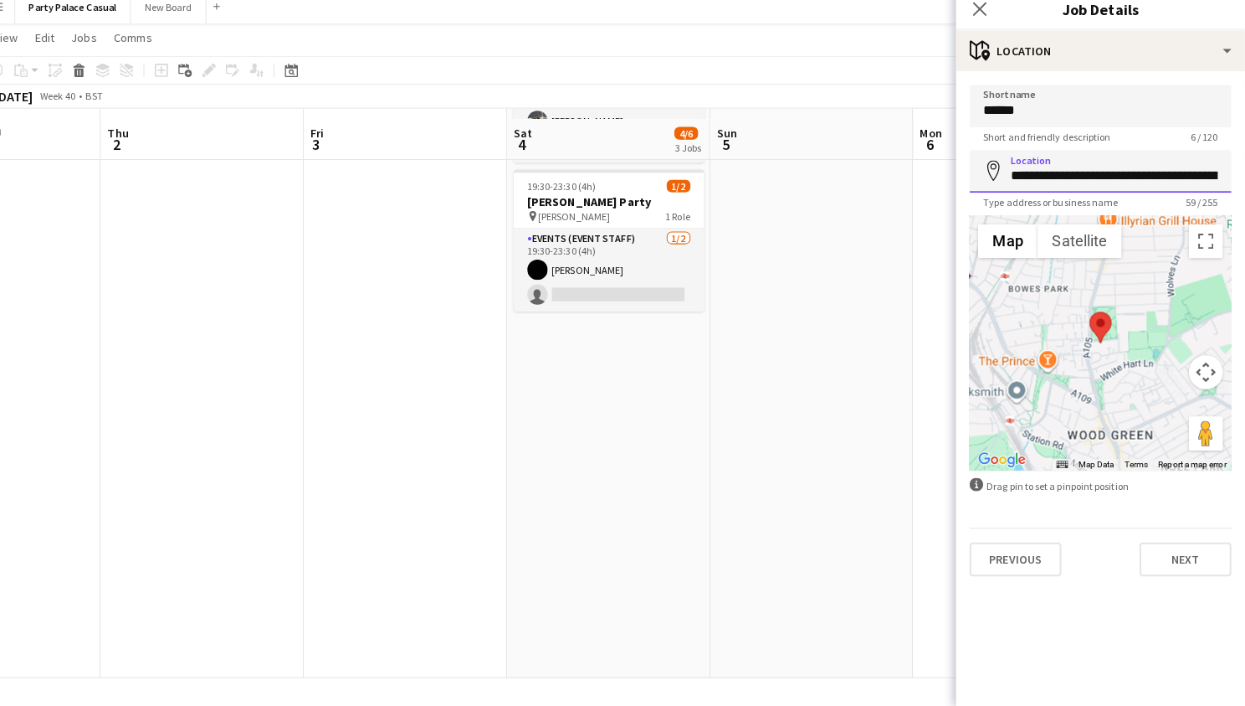
drag, startPoint x: 1014, startPoint y: 172, endPoint x: 1247, endPoint y: 186, distance: 233.1
click at [1245, 186] on html "Menu Boards Boards Boards All jobs Status Workforce Workforce My Workforce Recr…" at bounding box center [622, 190] width 1245 height 1033
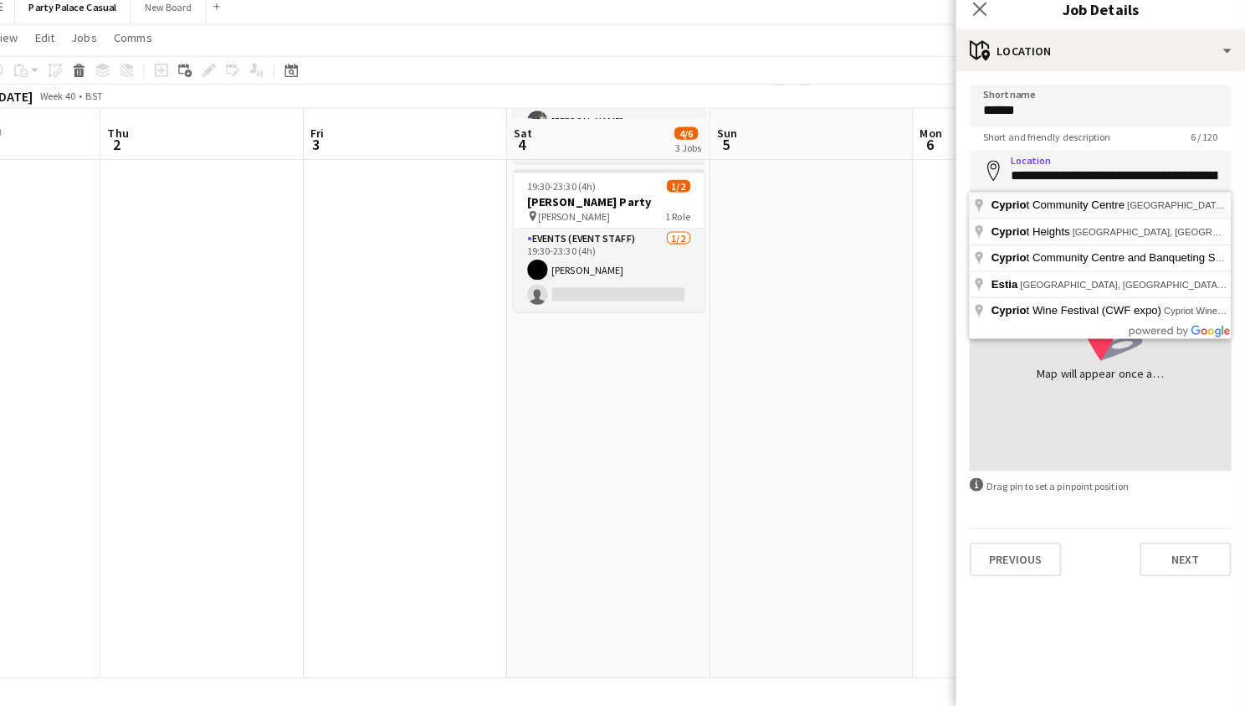
type input "**********"
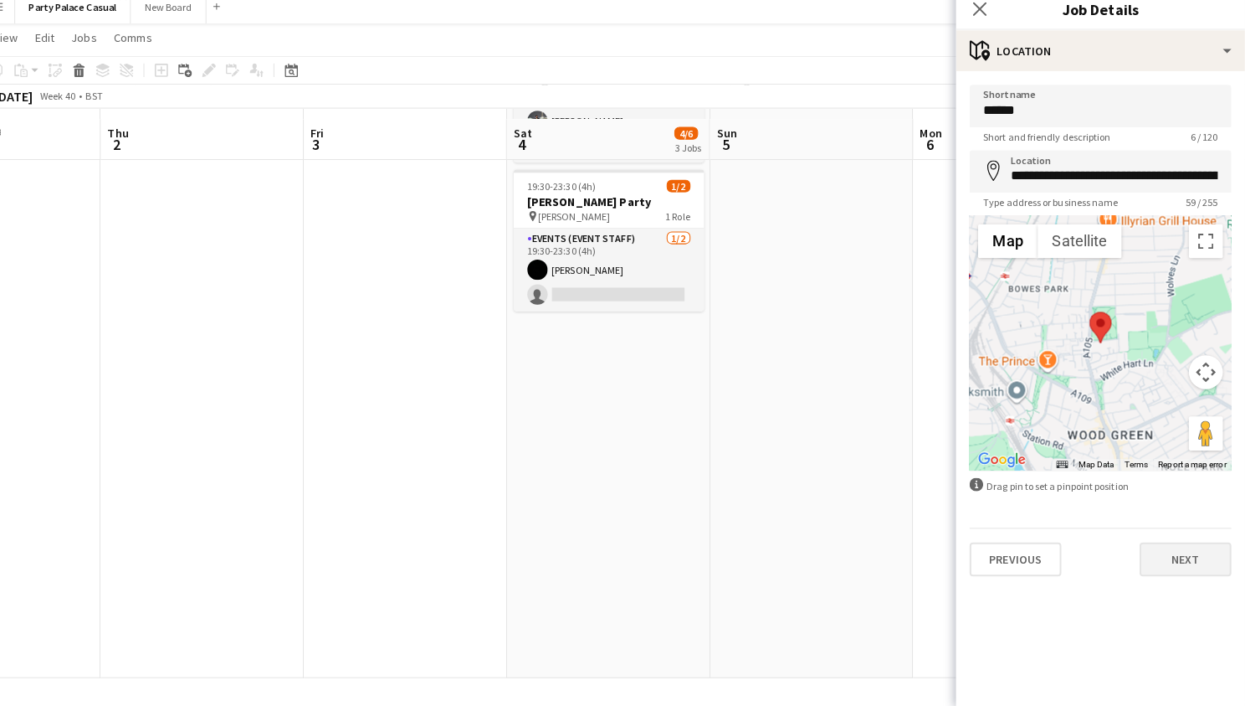
click at [1144, 549] on button "Next" at bounding box center [1187, 560] width 90 height 33
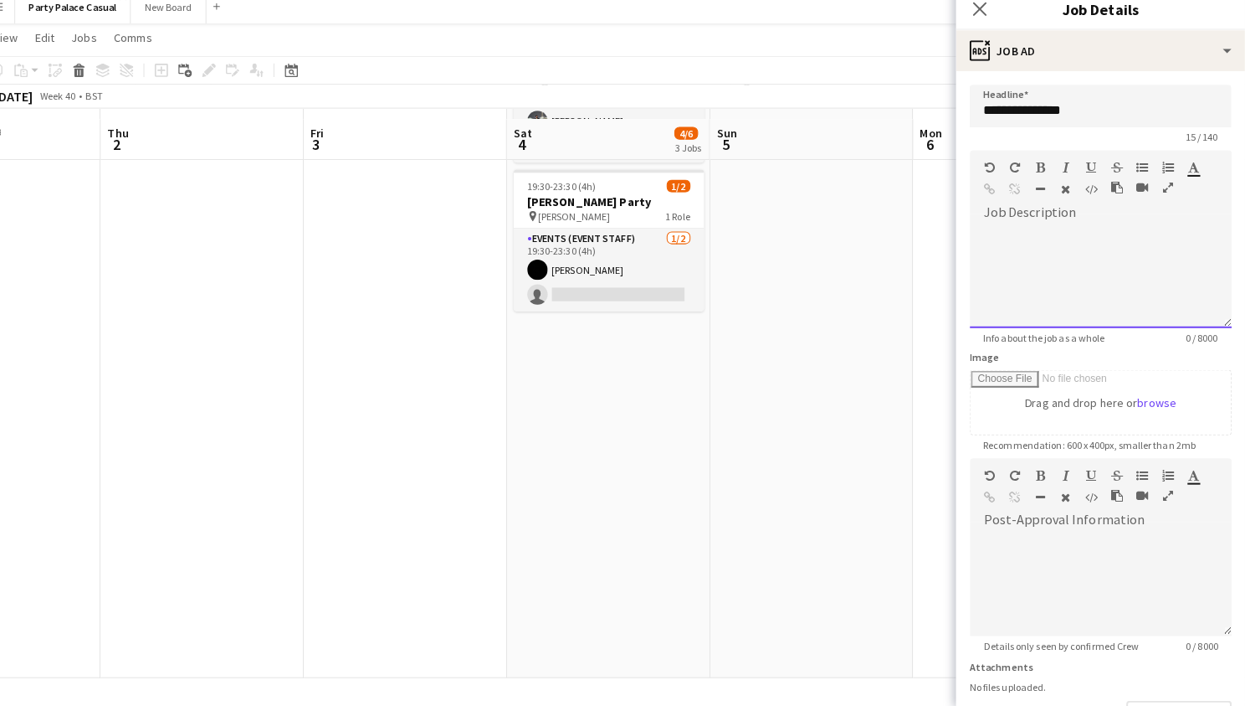
click at [1107, 234] on div at bounding box center [1103, 283] width 258 height 100
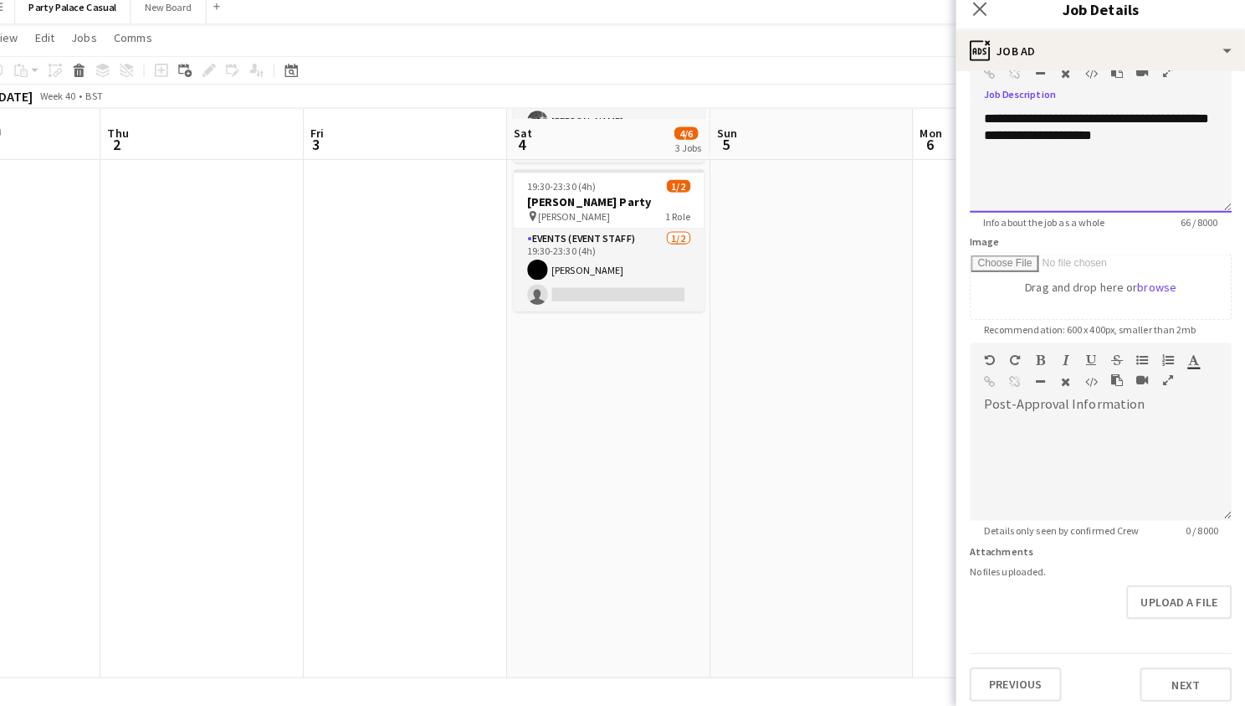
scroll to position [112, 0]
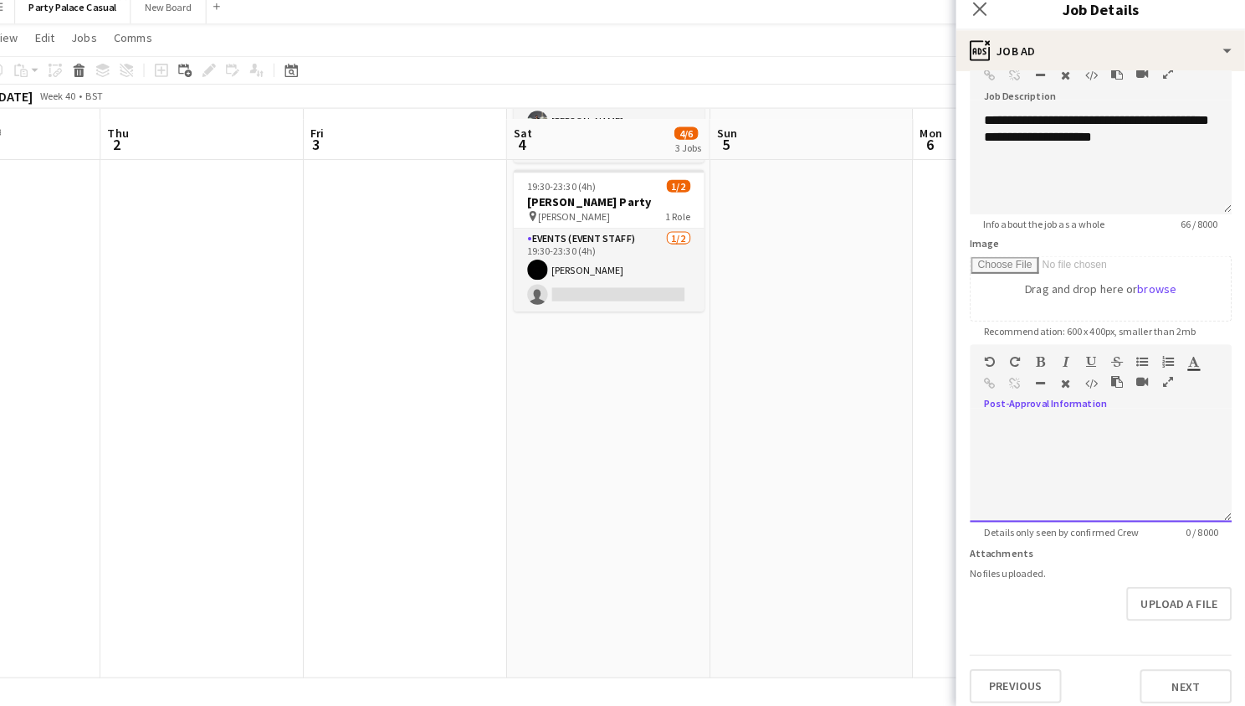
click at [1096, 434] on div at bounding box center [1103, 474] width 258 height 100
click at [1159, 669] on button "Next" at bounding box center [1187, 685] width 90 height 33
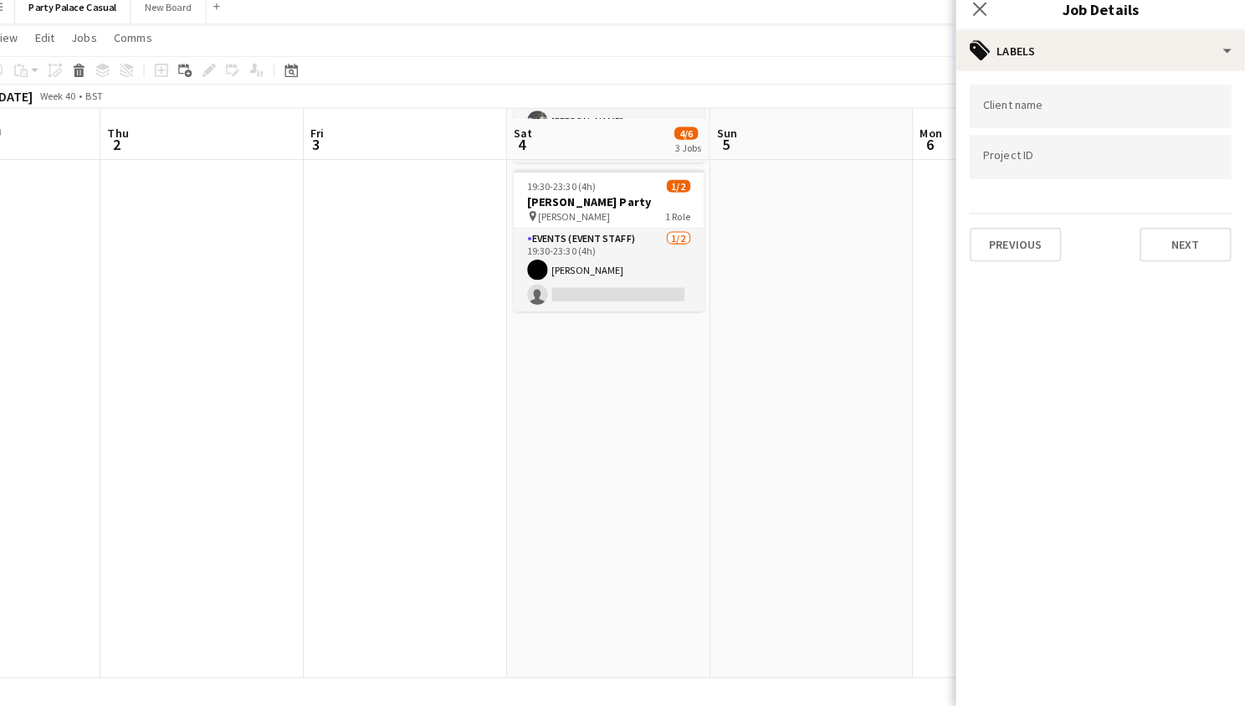
type input "*******"
click at [1153, 240] on button "Next" at bounding box center [1187, 250] width 90 height 33
click at [1168, 171] on button "Next" at bounding box center [1187, 173] width 90 height 33
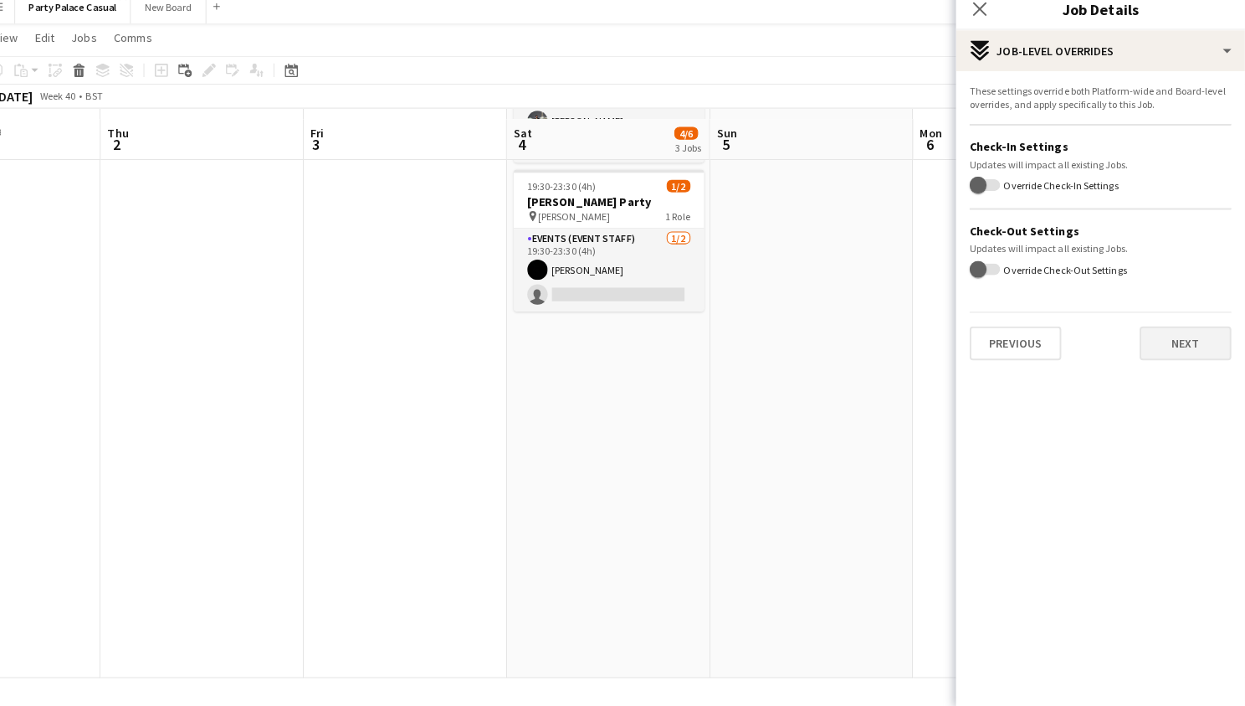
click at [1158, 331] on button "Next" at bounding box center [1187, 347] width 90 height 33
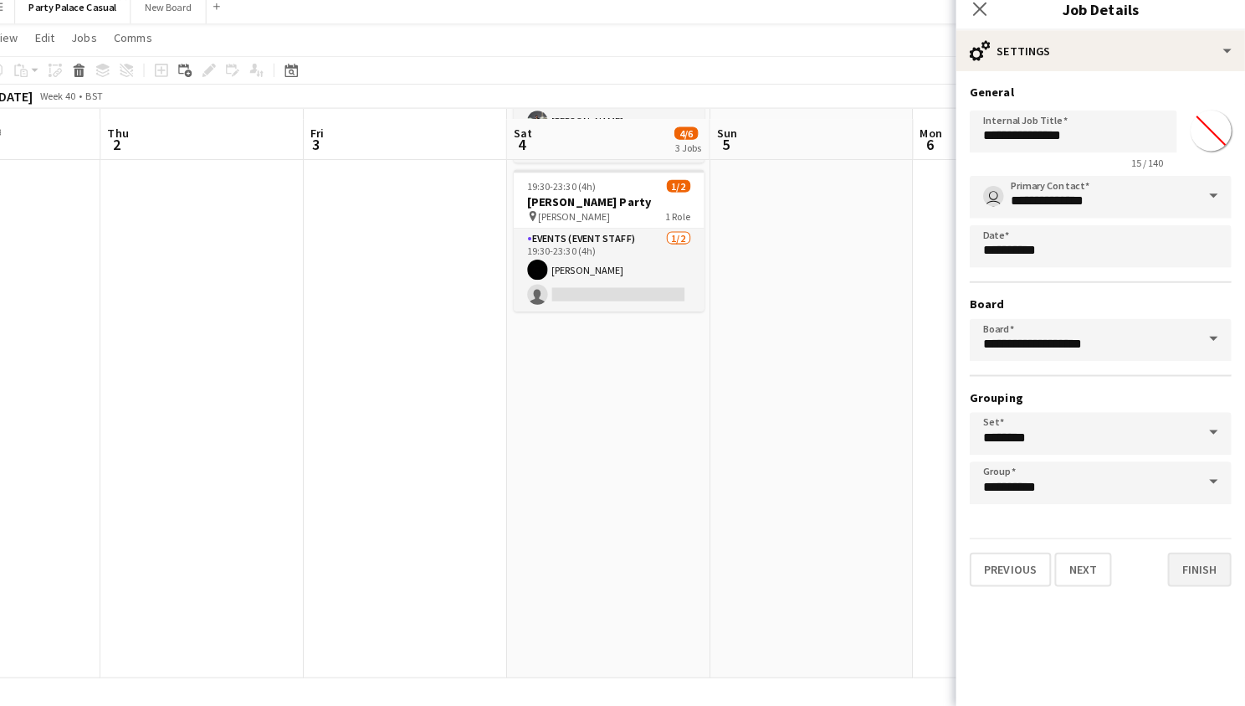
click at [1181, 568] on button "Finish" at bounding box center [1200, 570] width 63 height 33
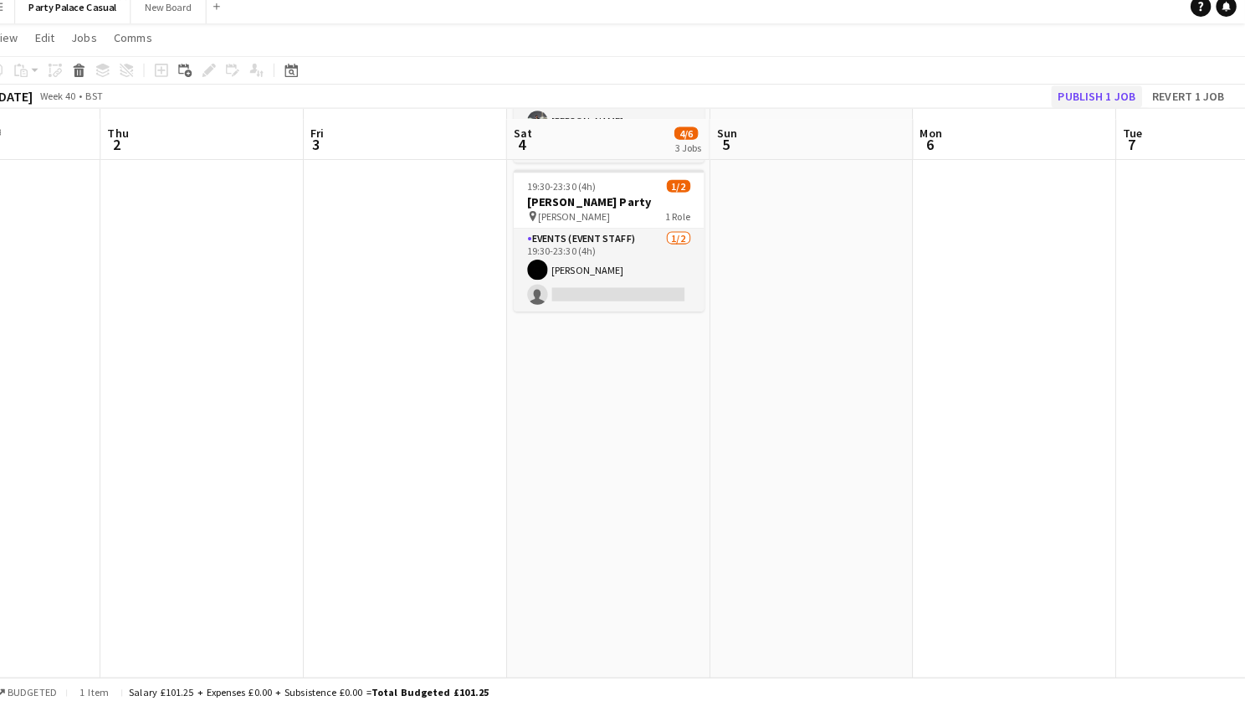
click at [1105, 100] on button "Publish 1 job" at bounding box center [1100, 106] width 90 height 22
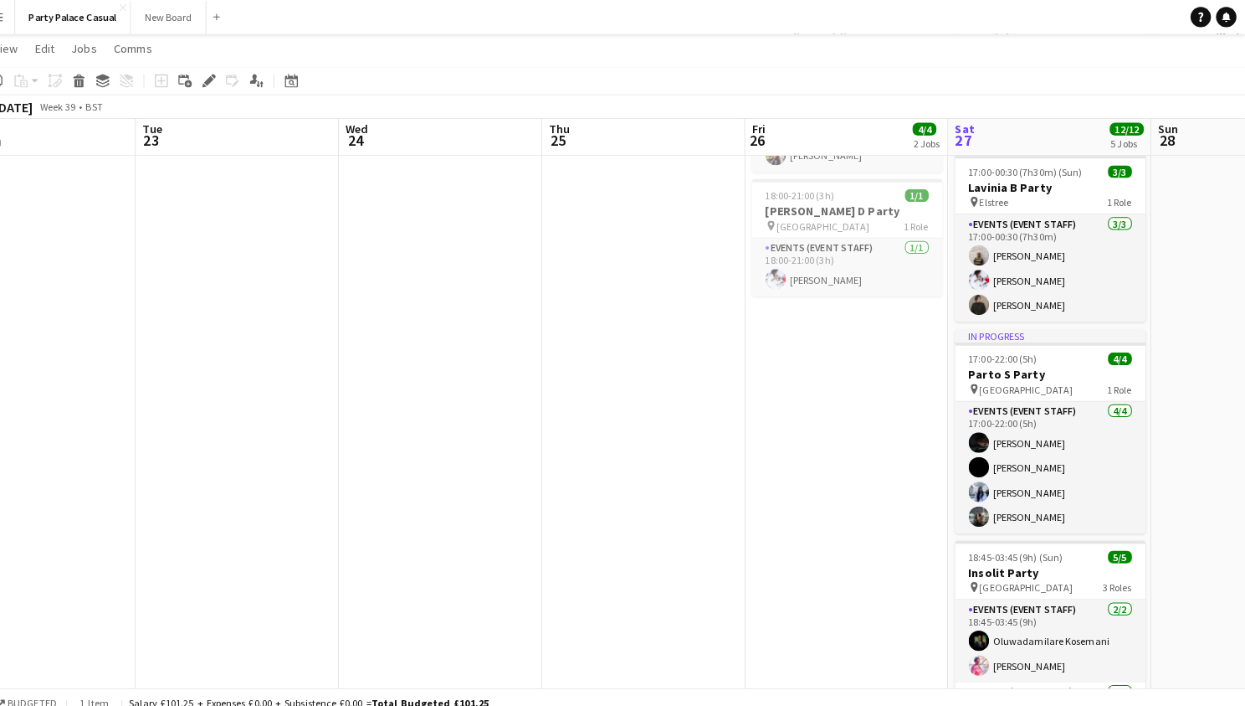
scroll to position [185, 0]
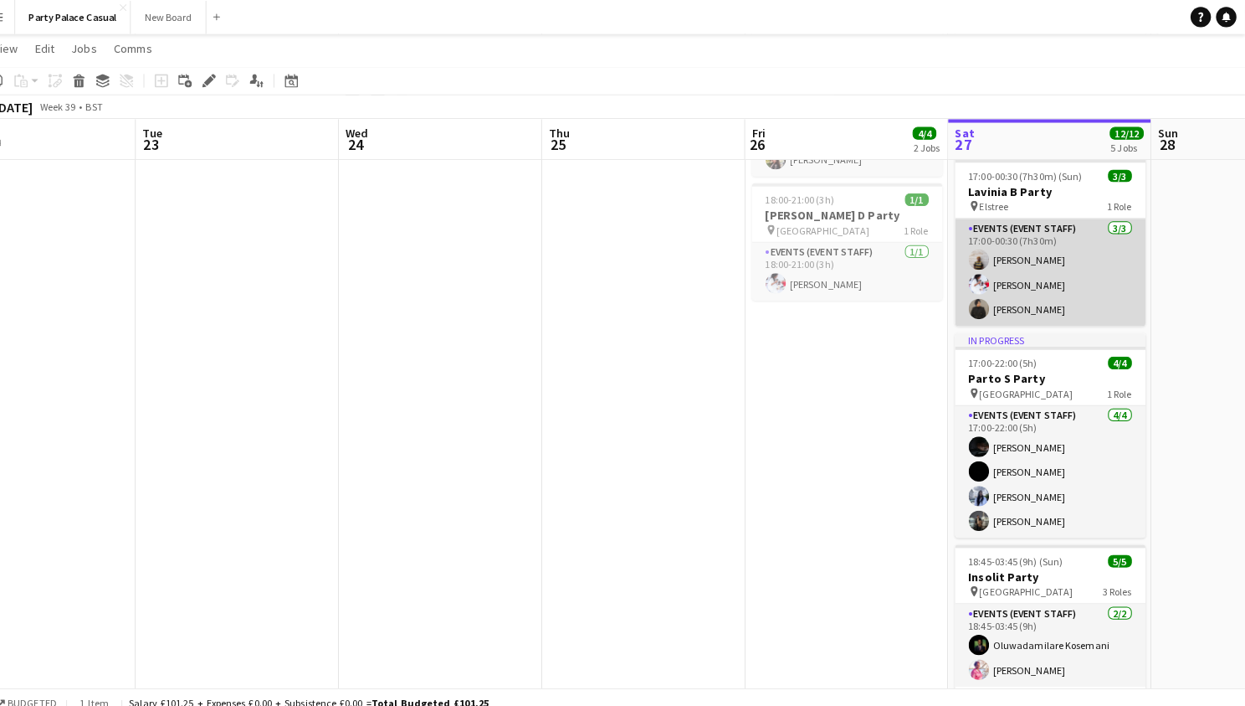
click at [1001, 306] on app-card-role "Events (Event Staff) 3/3 17:00-00:30 (7h30m) Chinaza Iwe Nicole Siriboe Harjee …" at bounding box center [1053, 267] width 187 height 105
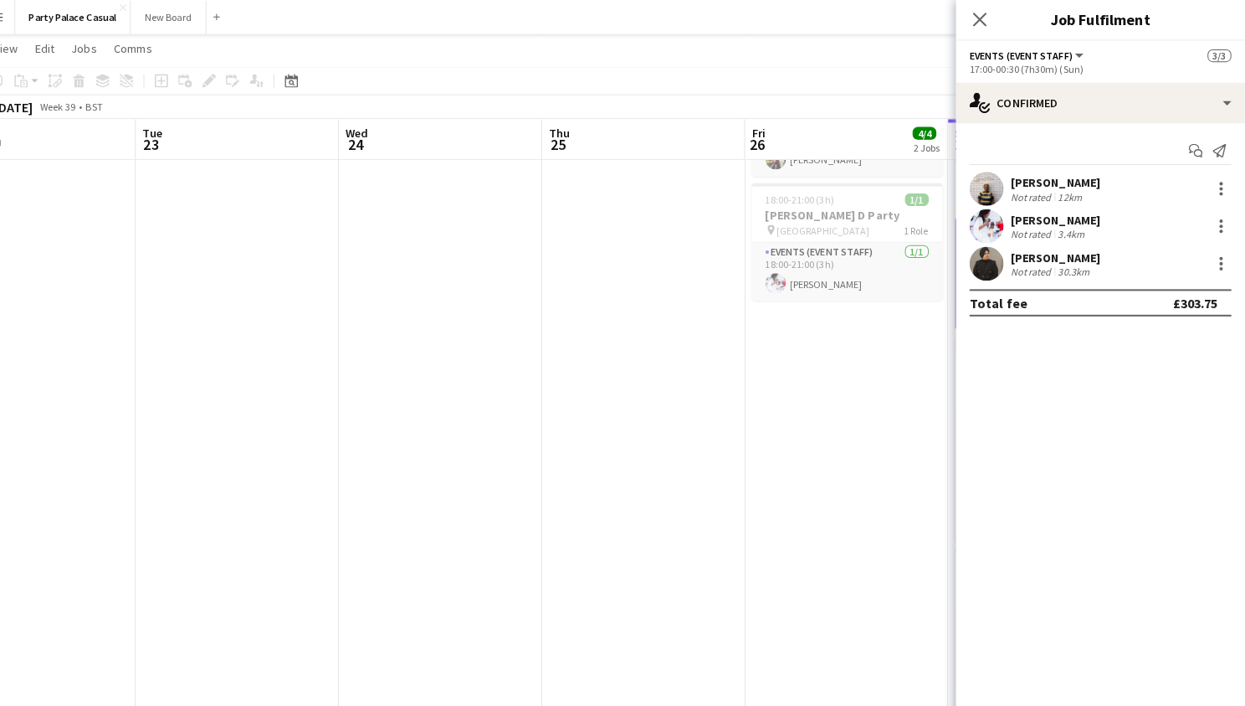
click at [1015, 254] on div "[PERSON_NAME]" at bounding box center [1058, 253] width 89 height 15
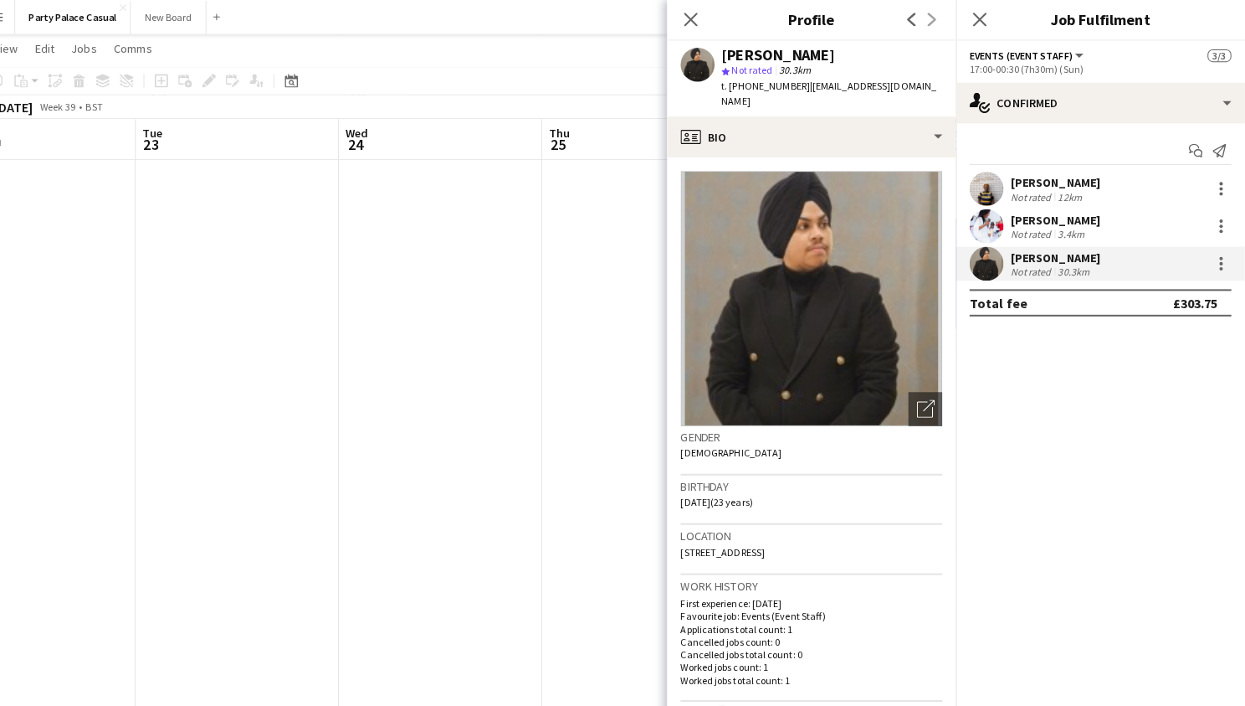
scroll to position [0, 0]
click at [691, 19] on icon "Close pop-in" at bounding box center [699, 19] width 16 height 16
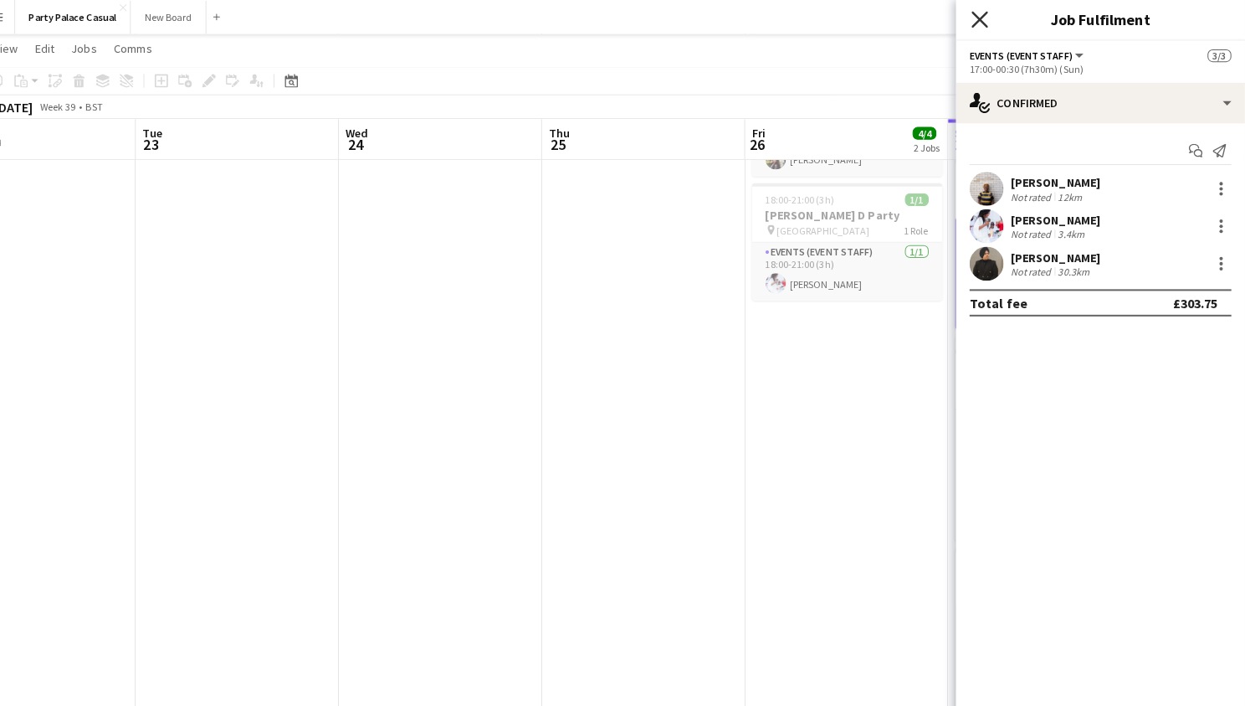
click at [976, 16] on icon "Close pop-in" at bounding box center [984, 19] width 16 height 16
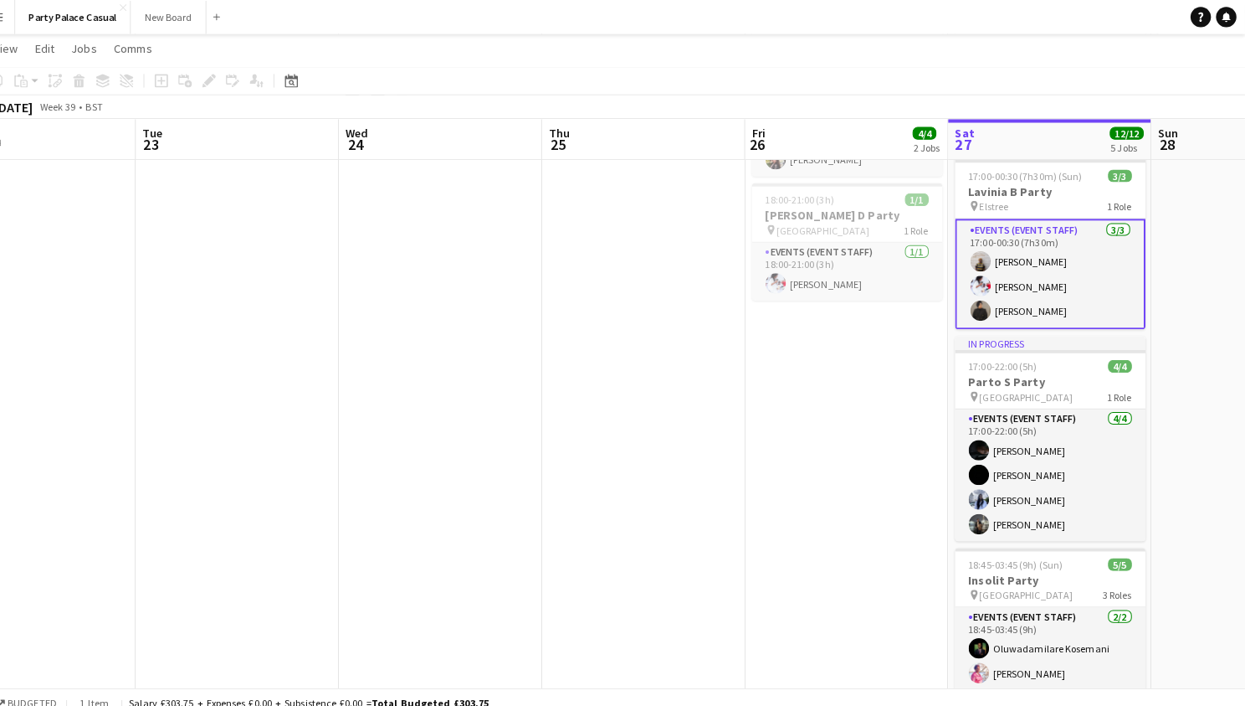
scroll to position [0, 445]
click at [1155, 272] on app-date-cell "10:00-17:00 (7h) 1/1 Crews Hill Kitchen Support pin Enfield 1 Role Kitchen Assi…" at bounding box center [1255, 411] width 200 height 817
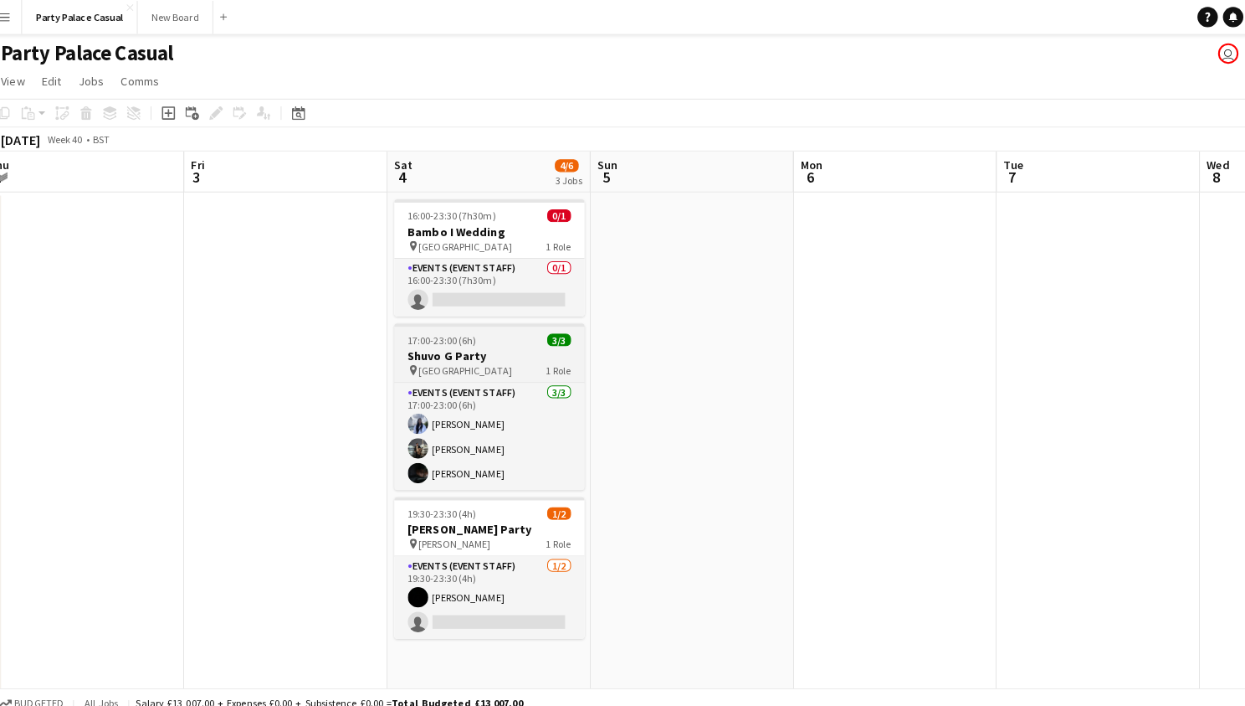
scroll to position [0, 405]
click at [470, 348] on h3 "Shuvo G Party" at bounding box center [495, 349] width 187 height 15
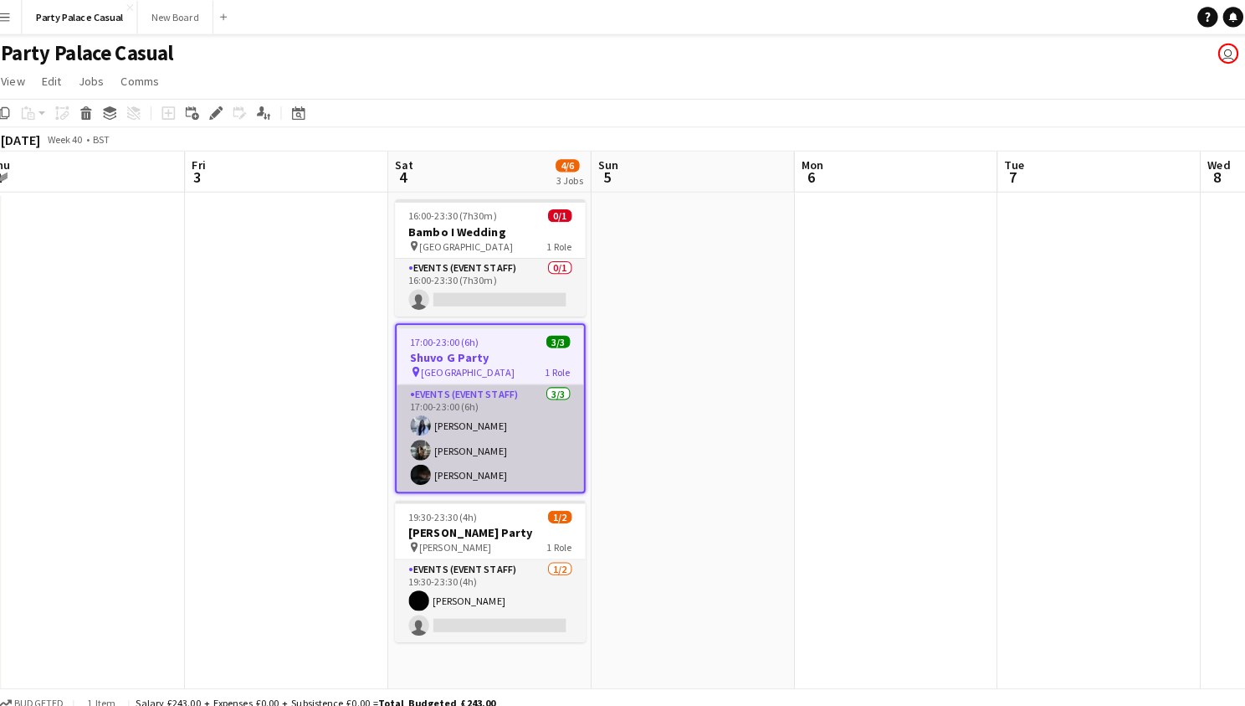
click at [480, 403] on app-card-role "Events (Event Staff) 3/3 17:00-23:00 (6h) Pradeepthi Elaprolu Lakshay Khurana E…" at bounding box center [495, 430] width 184 height 105
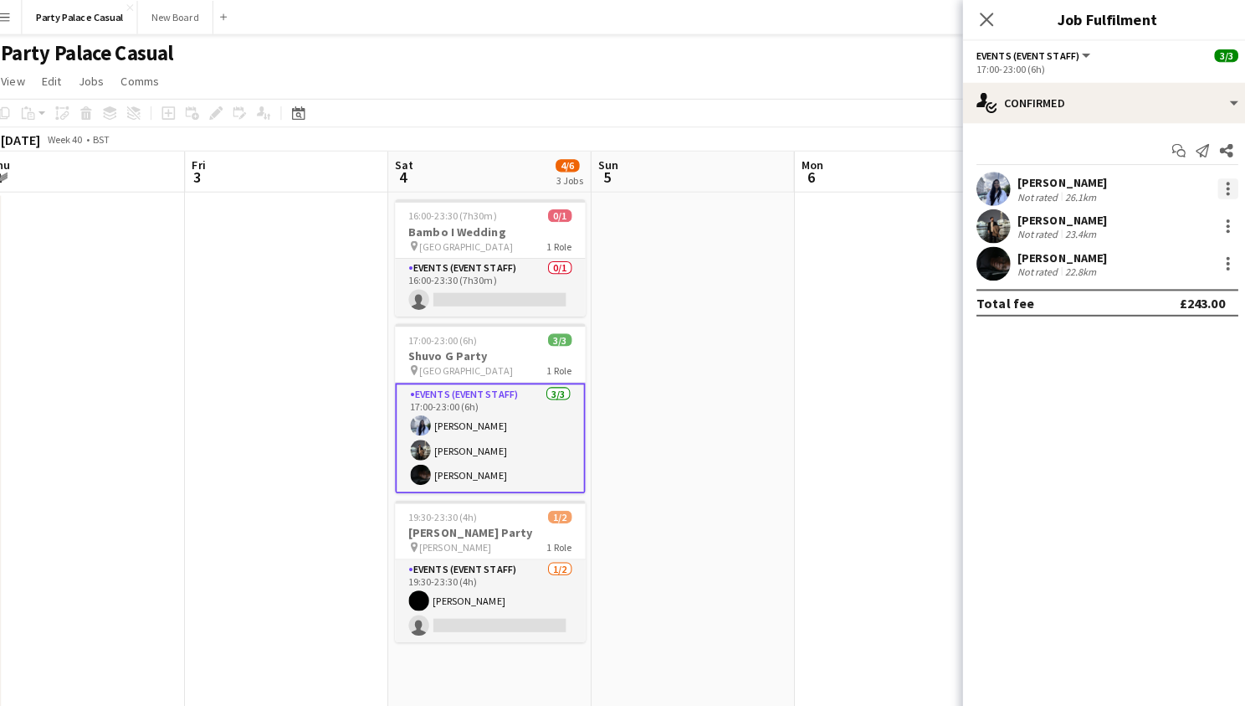
click at [1212, 184] on div at bounding box center [1222, 186] width 20 height 20
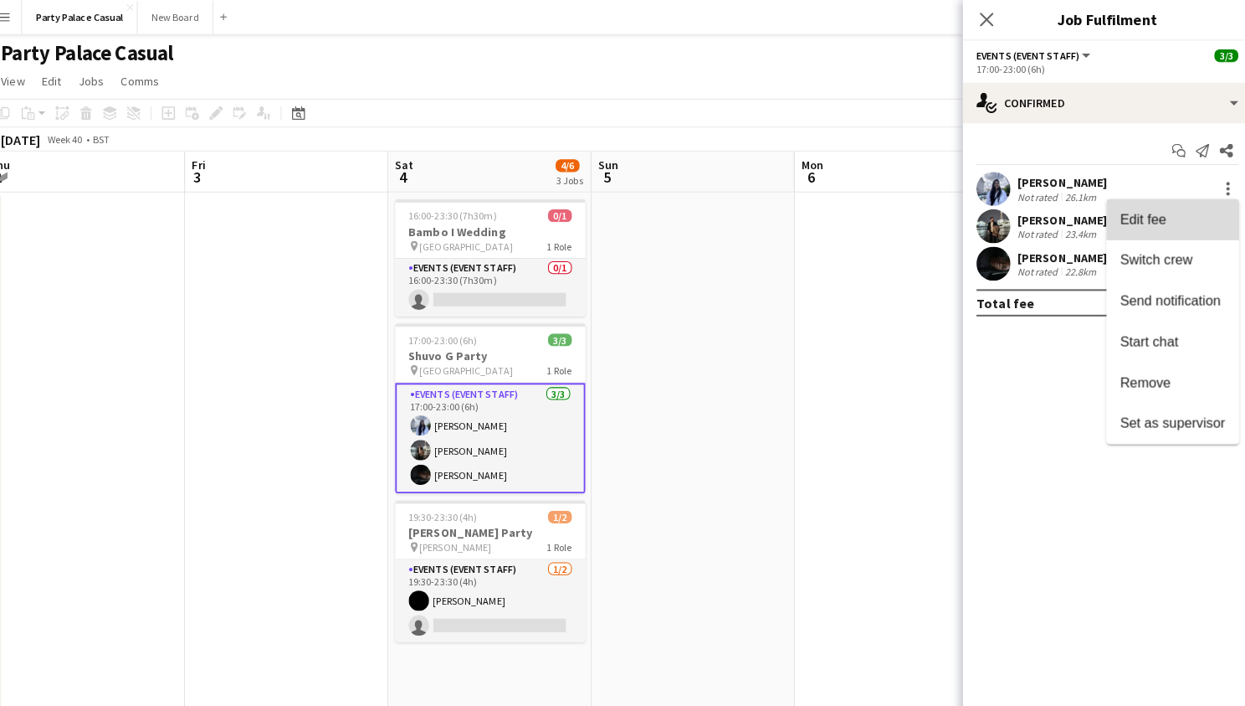
click at [1182, 224] on button "Edit fee" at bounding box center [1167, 216] width 131 height 40
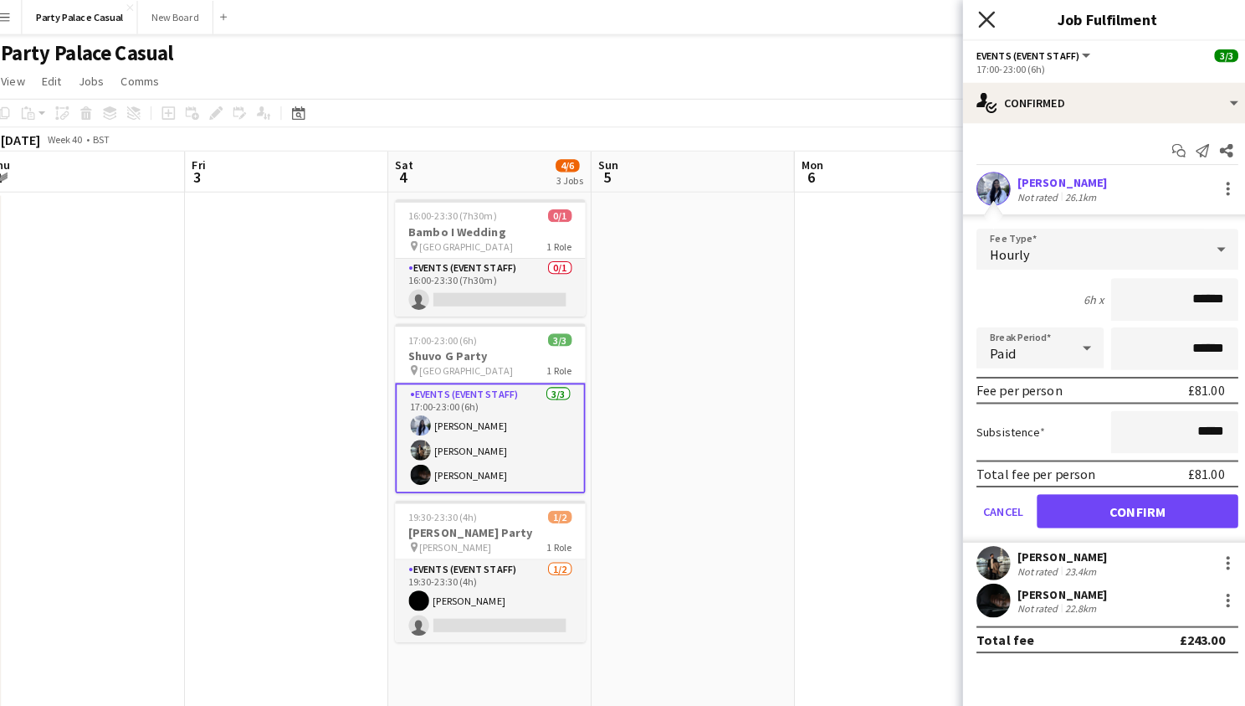
click at [976, 17] on icon at bounding box center [984, 19] width 16 height 16
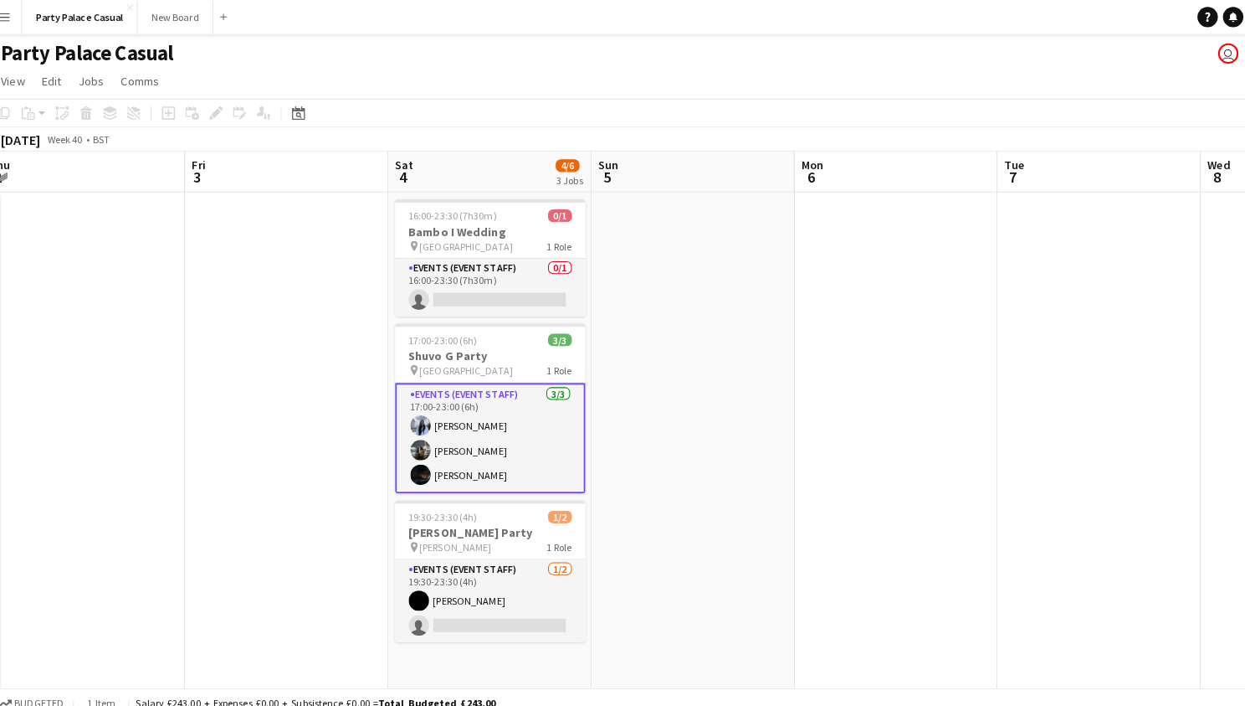
click at [720, 333] on app-date-cell at bounding box center [695, 597] width 200 height 817
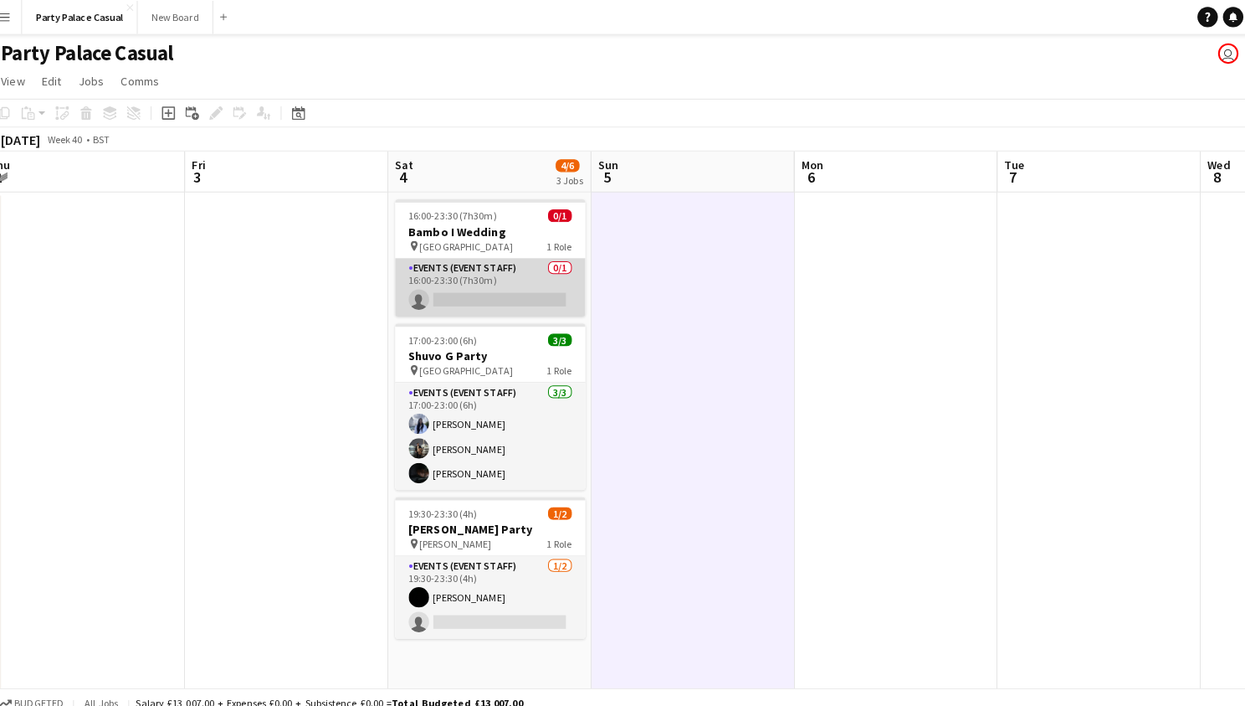
click at [497, 274] on app-card-role "Events (Event Staff) 0/1 16:00-23:30 (7h30m) single-neutral-actions" at bounding box center [495, 282] width 187 height 57
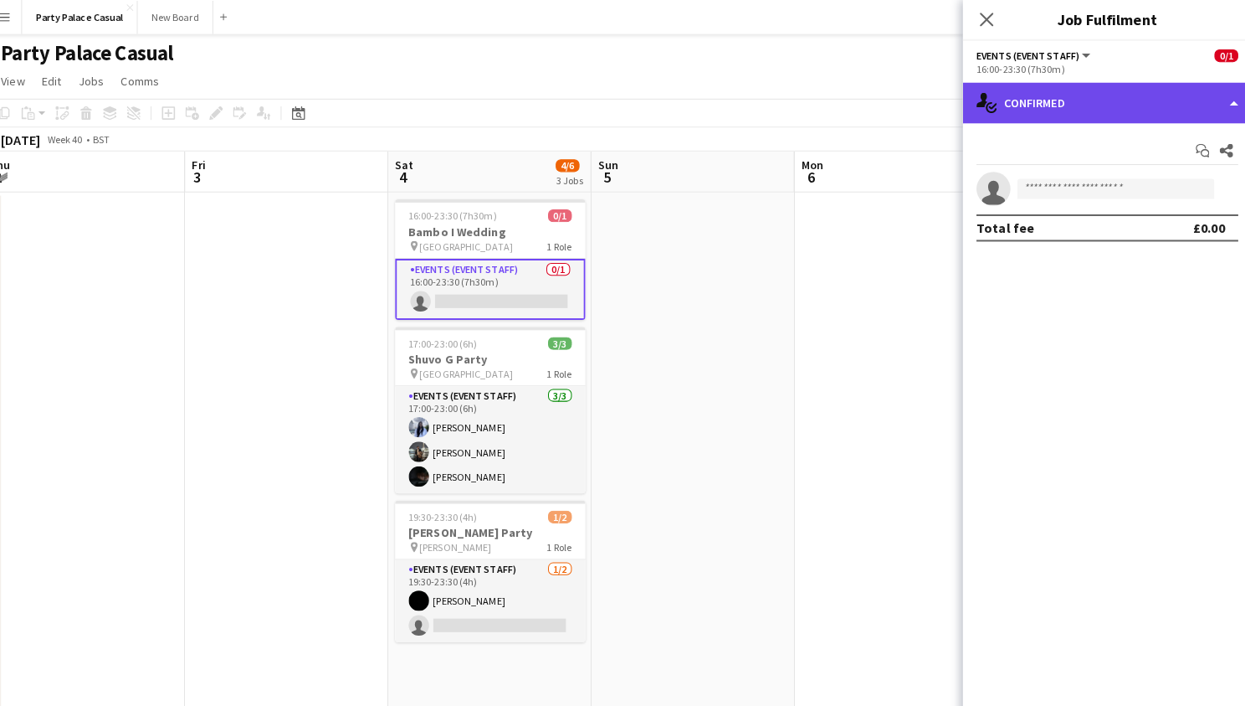
click at [1089, 112] on div "single-neutral-actions-check-2 Confirmed" at bounding box center [1103, 101] width 285 height 40
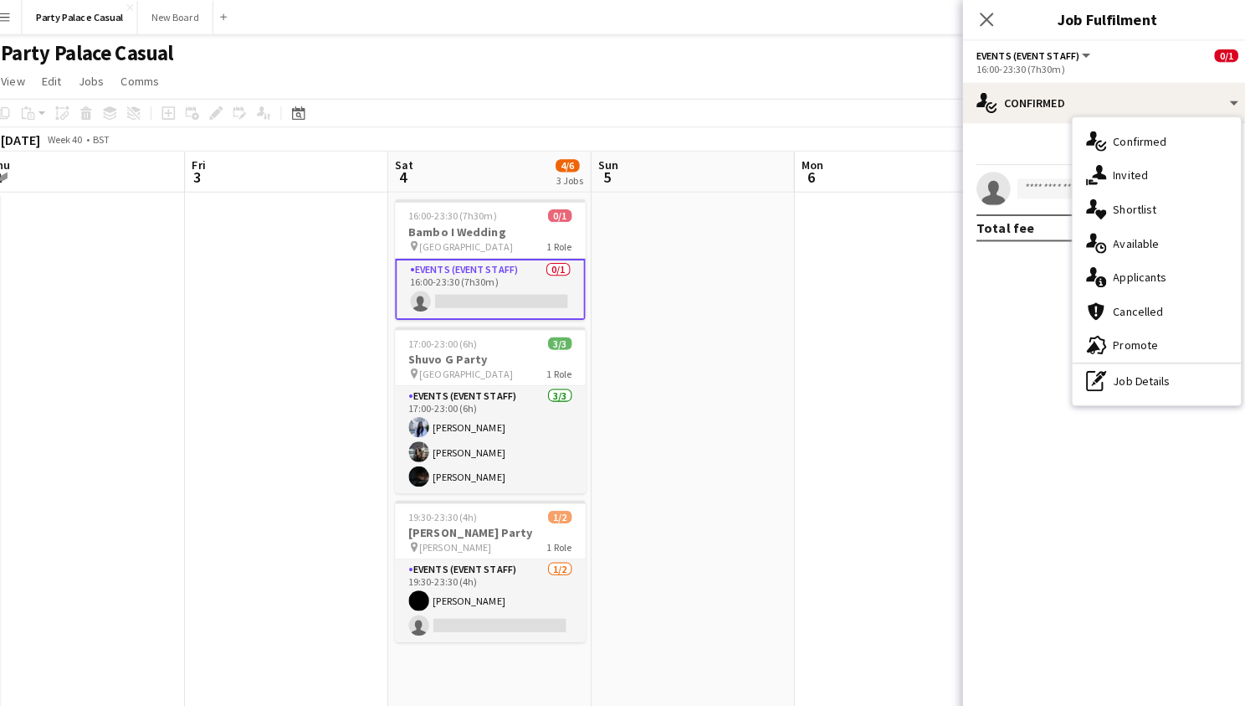
click at [561, 310] on app-card-role "Events (Event Staff) 0/1 16:00-23:30 (7h30m) single-neutral-actions" at bounding box center [495, 284] width 187 height 60
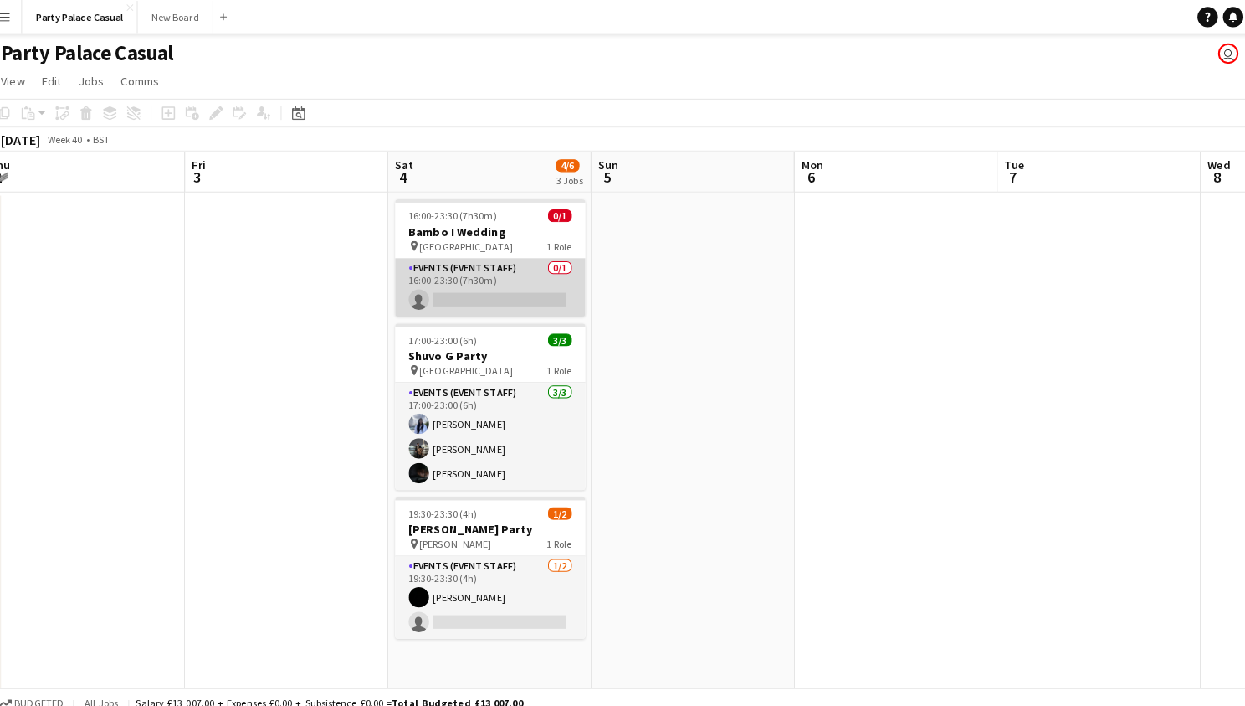
scroll to position [0, 404]
click at [490, 261] on app-card-role "Events (Event Staff) 0/1 16:00-23:30 (7h30m) single-neutral-actions" at bounding box center [496, 282] width 187 height 57
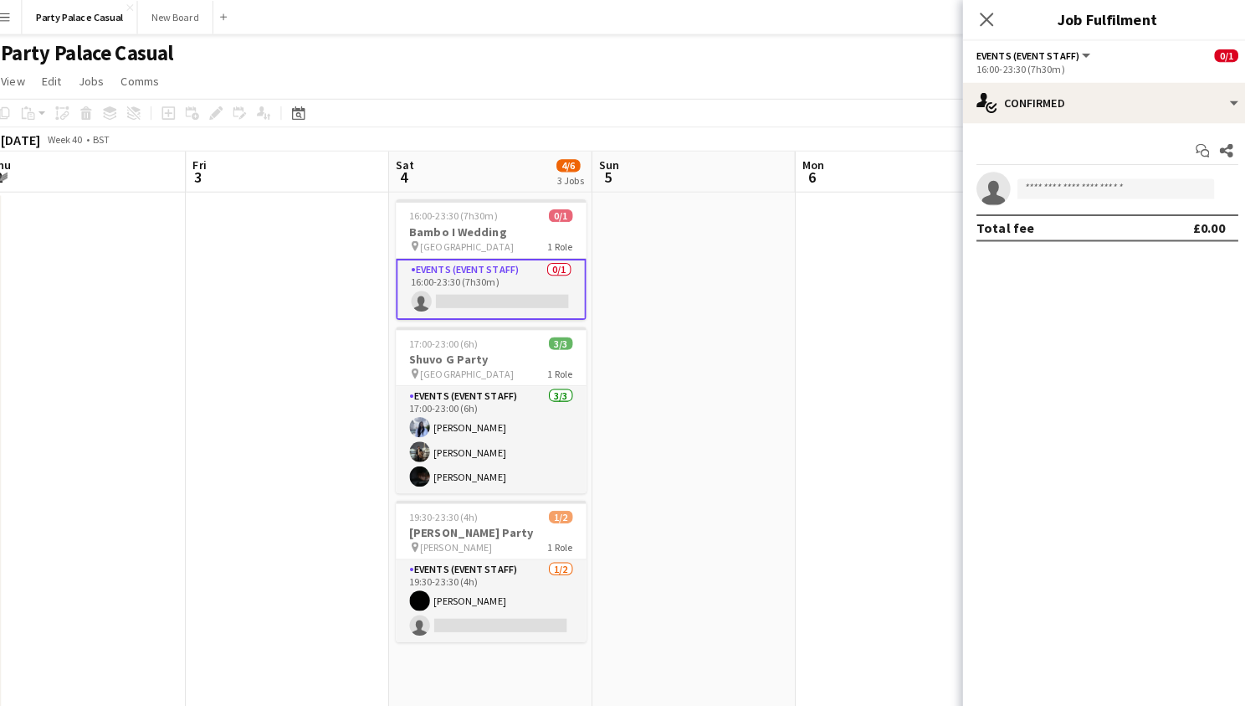
click at [743, 263] on app-date-cell at bounding box center [696, 597] width 200 height 817
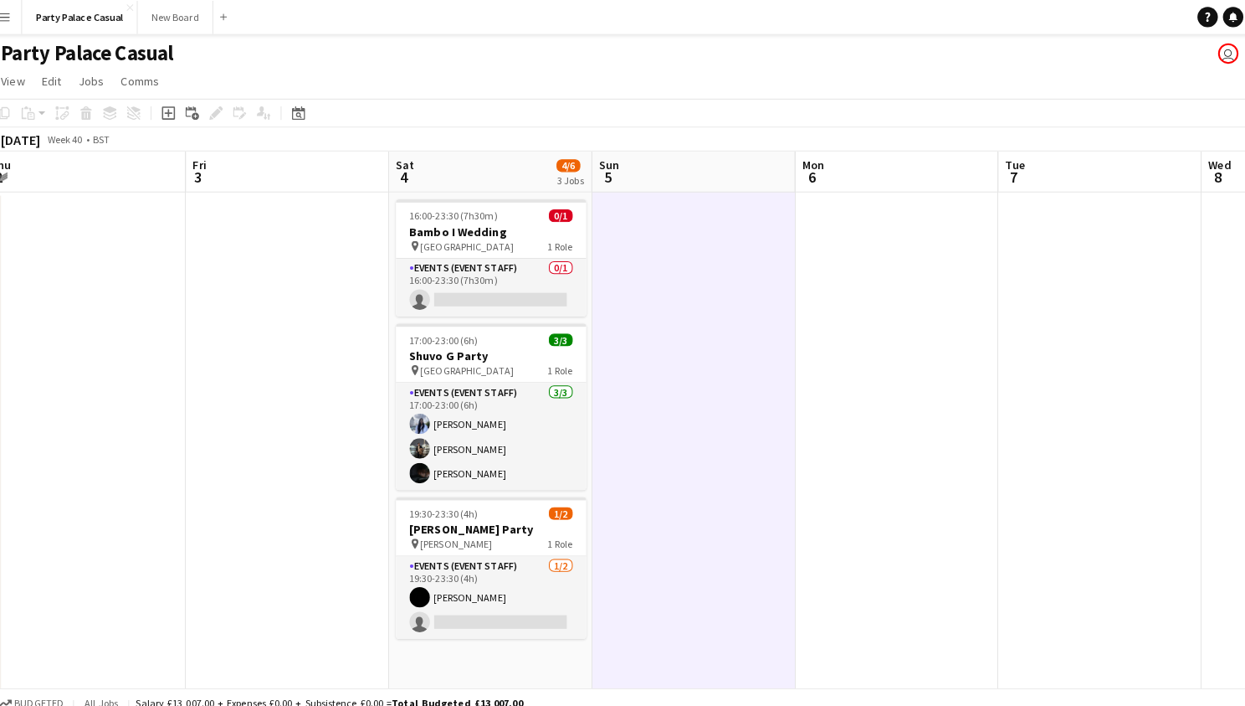
scroll to position [0, 403]
click at [446, 248] on span "[GEOGRAPHIC_DATA]" at bounding box center [474, 242] width 92 height 13
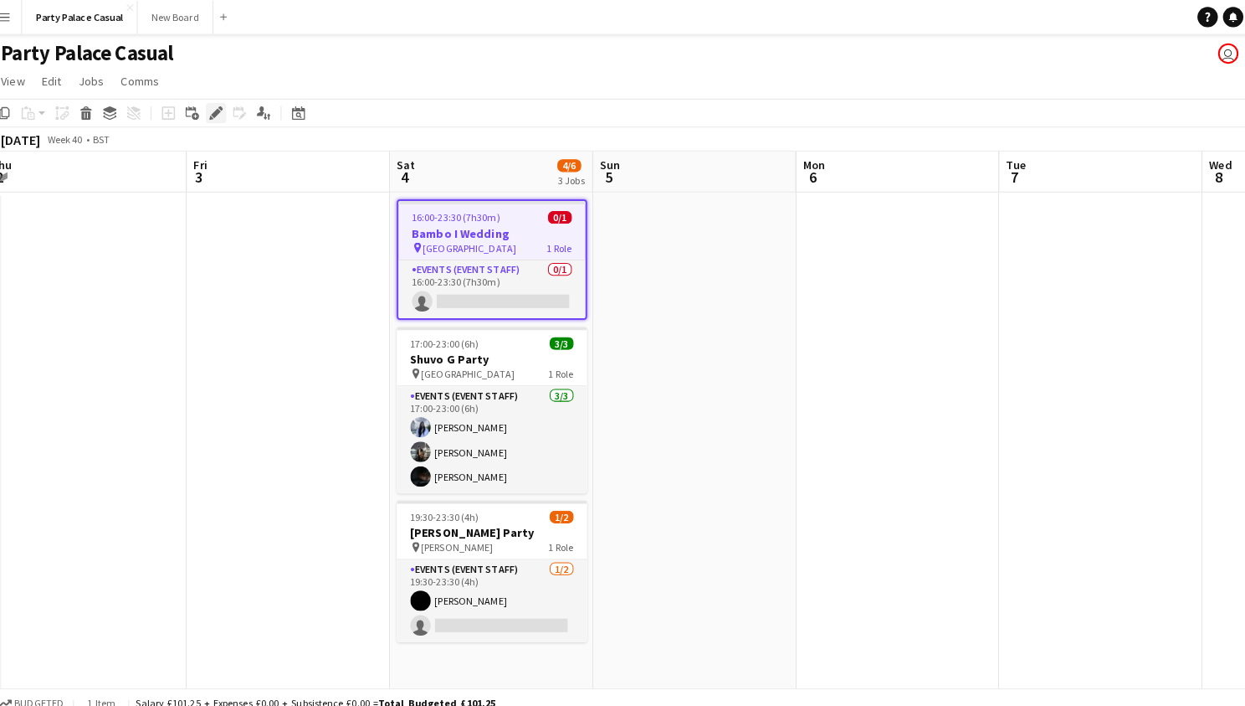
click at [220, 107] on icon at bounding box center [224, 111] width 9 height 9
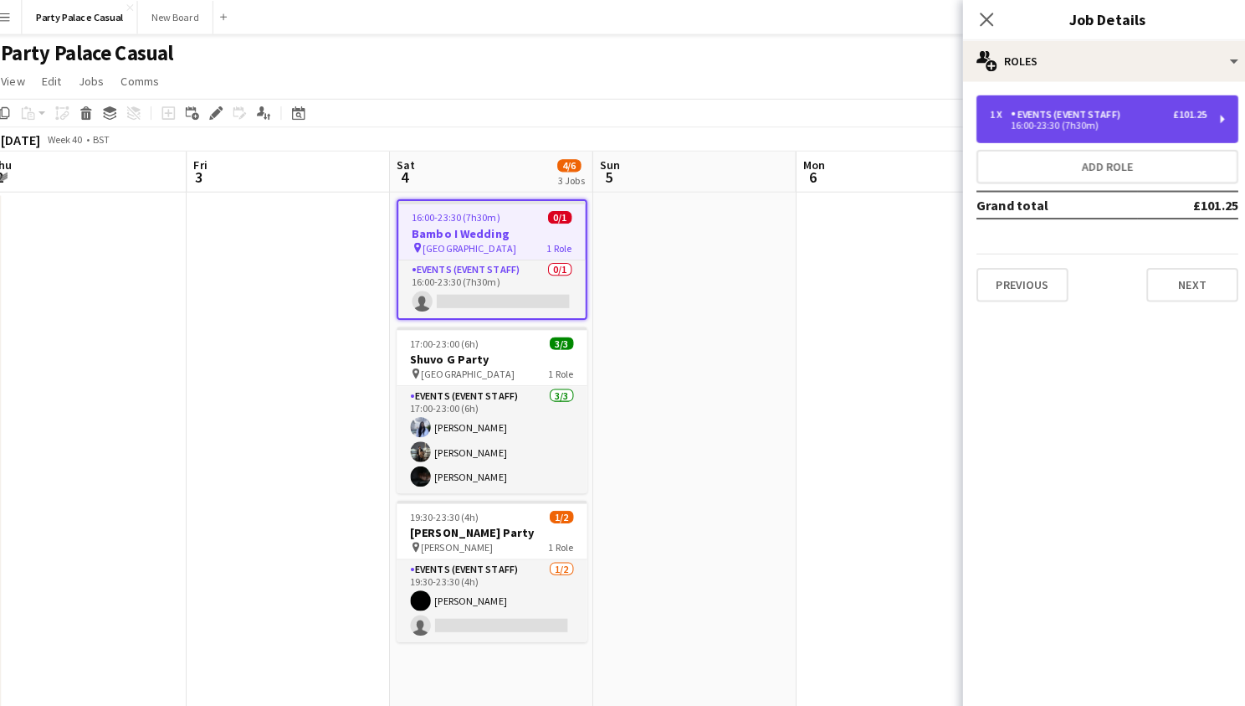
click at [1176, 111] on div "£101.25" at bounding box center [1184, 113] width 33 height 12
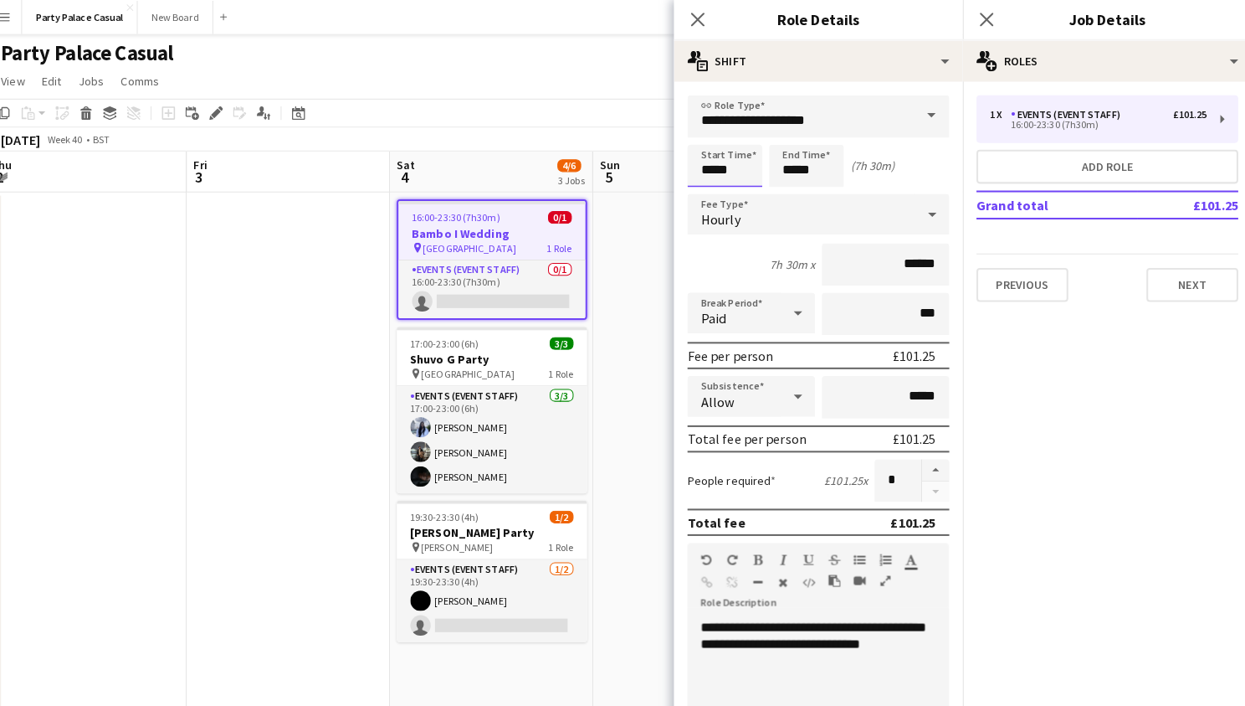
click at [714, 167] on input "*****" at bounding box center [727, 163] width 74 height 42
type input "*****"
click at [806, 169] on input "*****" at bounding box center [807, 163] width 74 height 42
type input "*****"
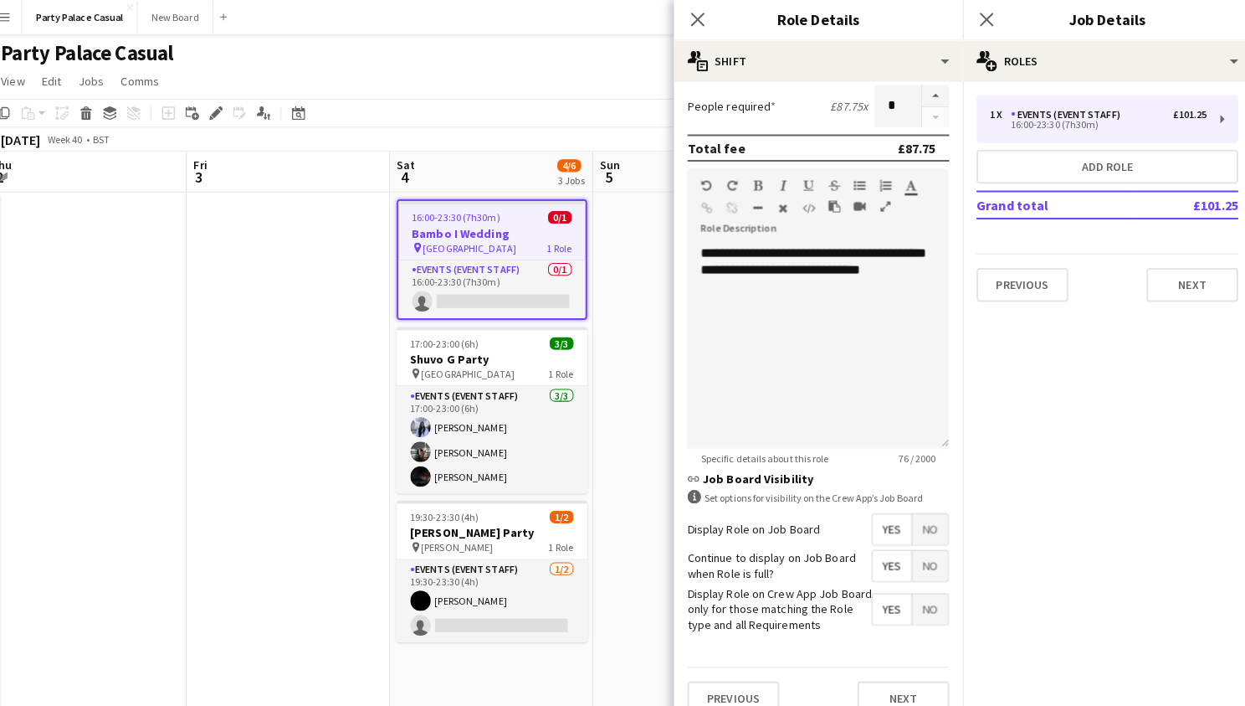
scroll to position [372, 0]
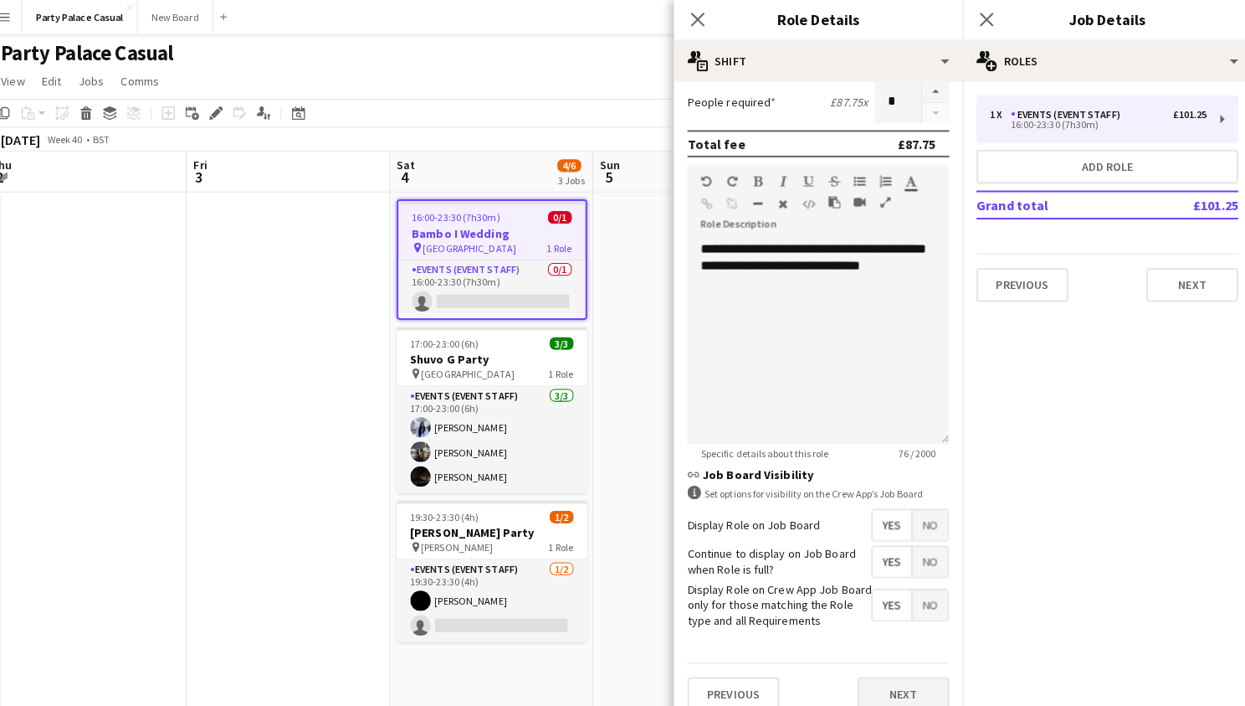
click at [902, 673] on button "Next" at bounding box center [902, 682] width 90 height 33
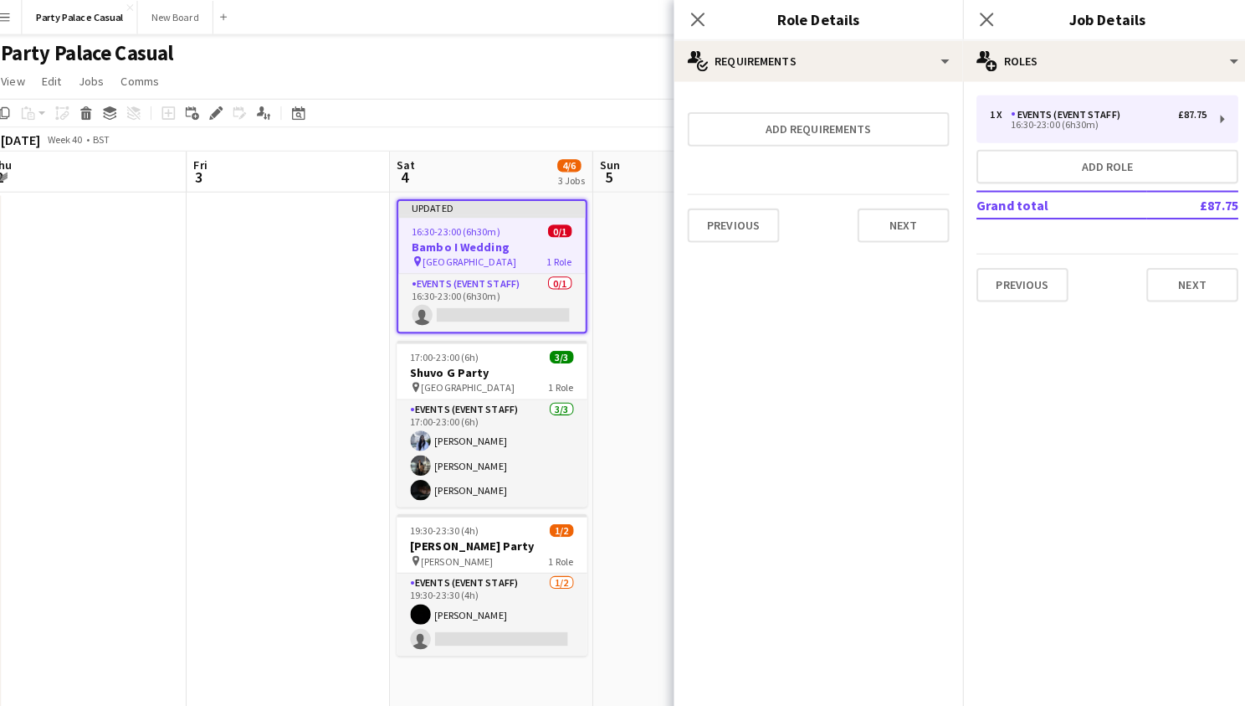
scroll to position [0, 0]
click at [879, 223] on button "Next" at bounding box center [902, 221] width 90 height 33
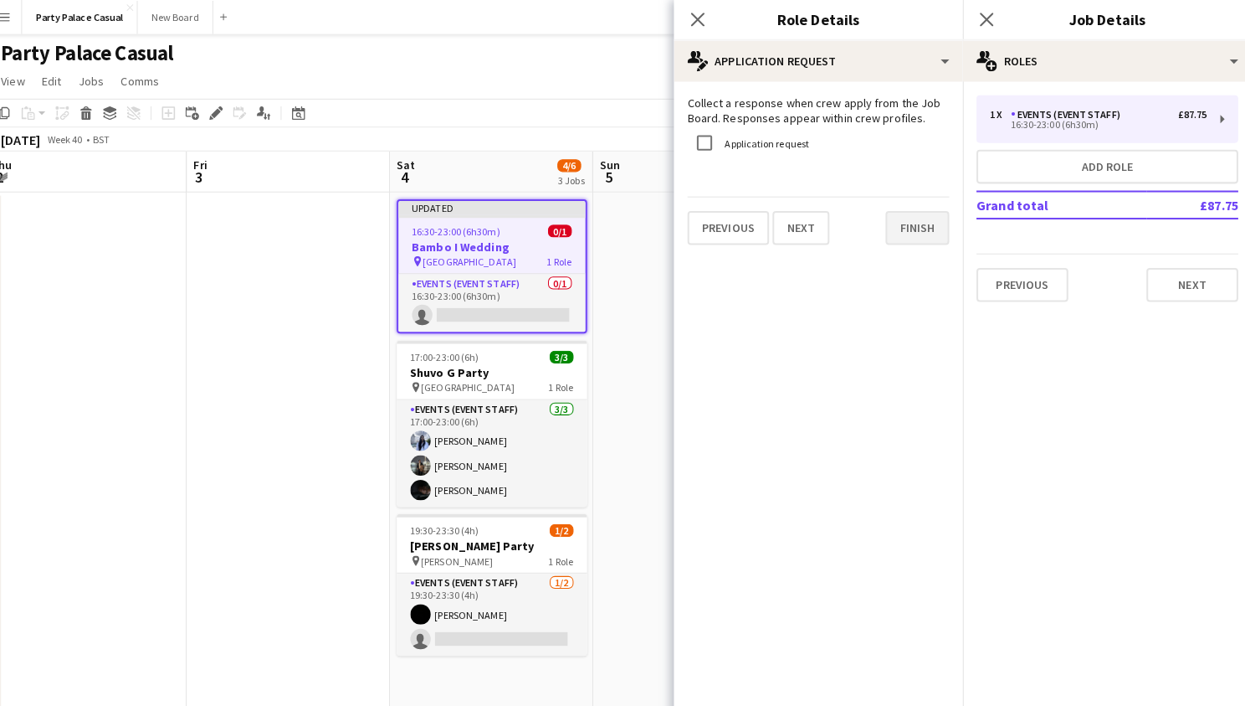
click at [900, 238] on button "Finish" at bounding box center [916, 224] width 63 height 33
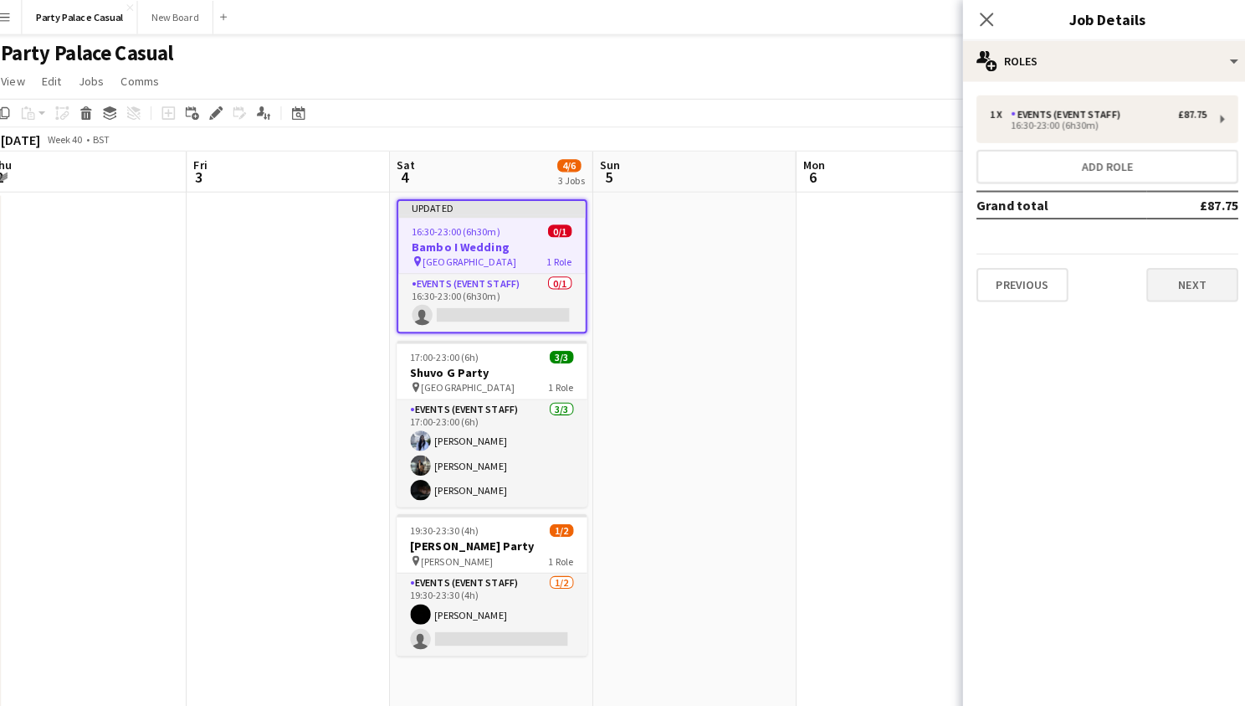
click at [1148, 290] on button "Next" at bounding box center [1187, 280] width 90 height 33
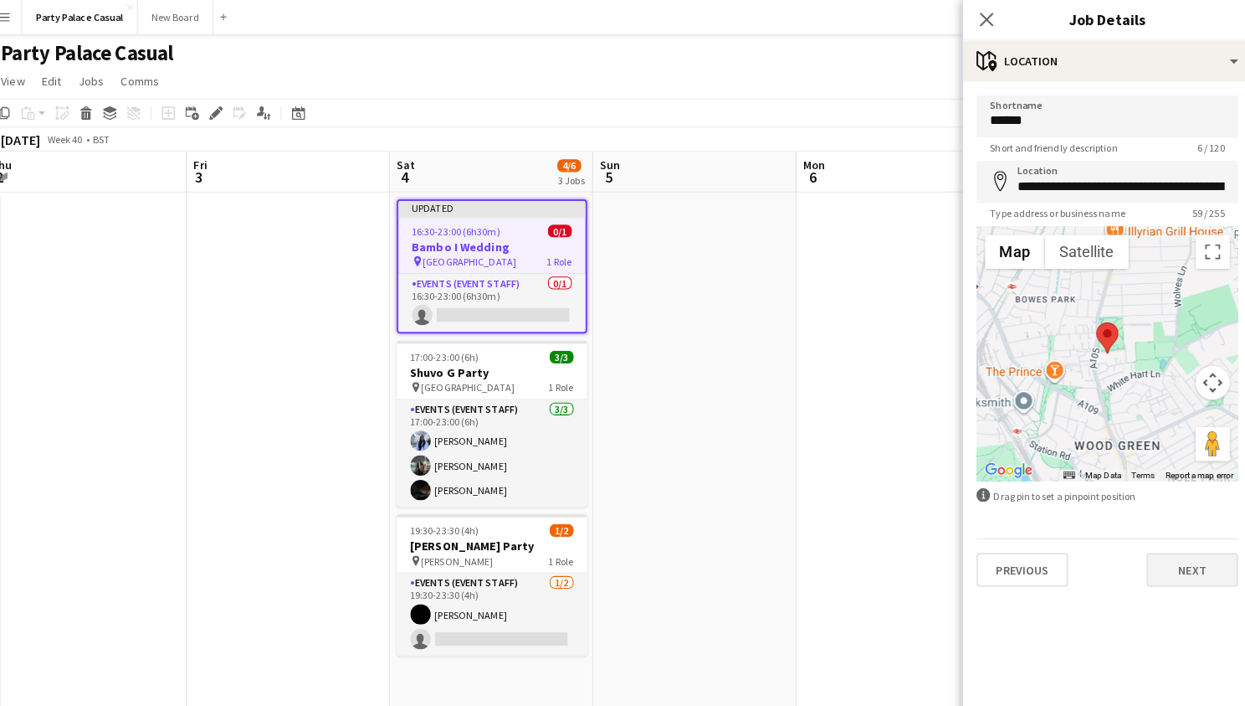
click at [1163, 558] on button "Next" at bounding box center [1187, 560] width 90 height 33
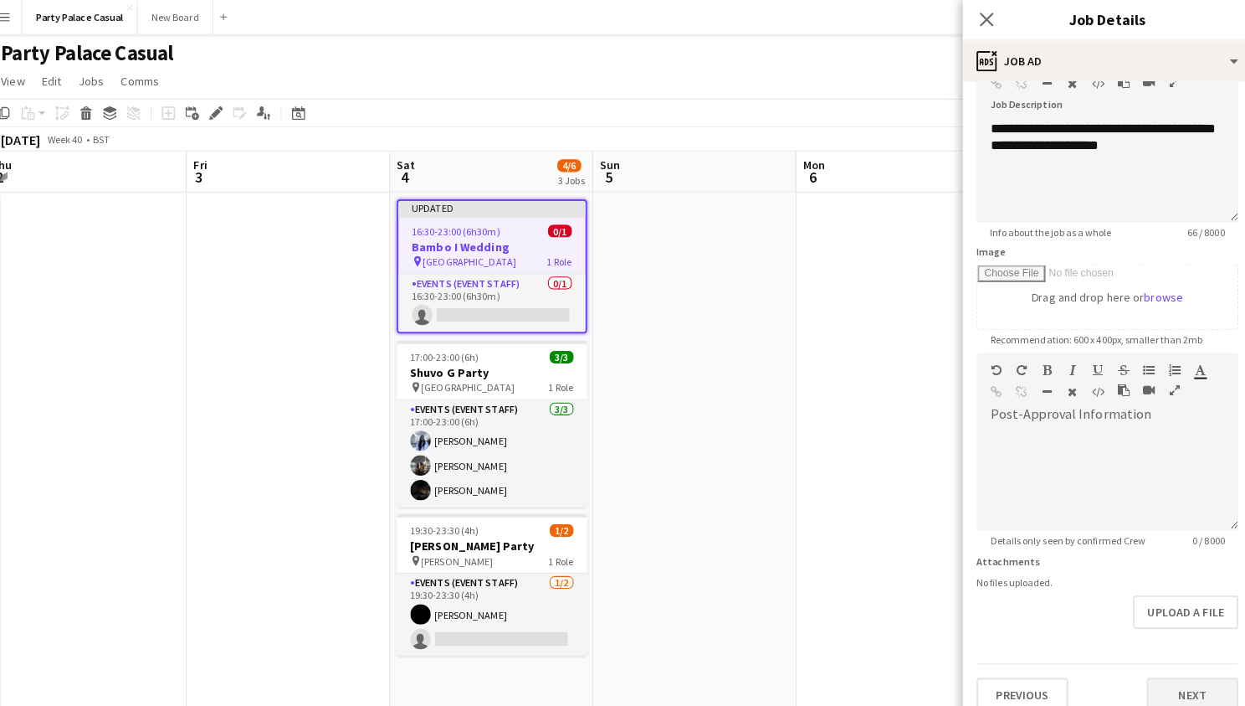
scroll to position [112, 0]
click at [1191, 678] on button "Next" at bounding box center [1187, 685] width 90 height 33
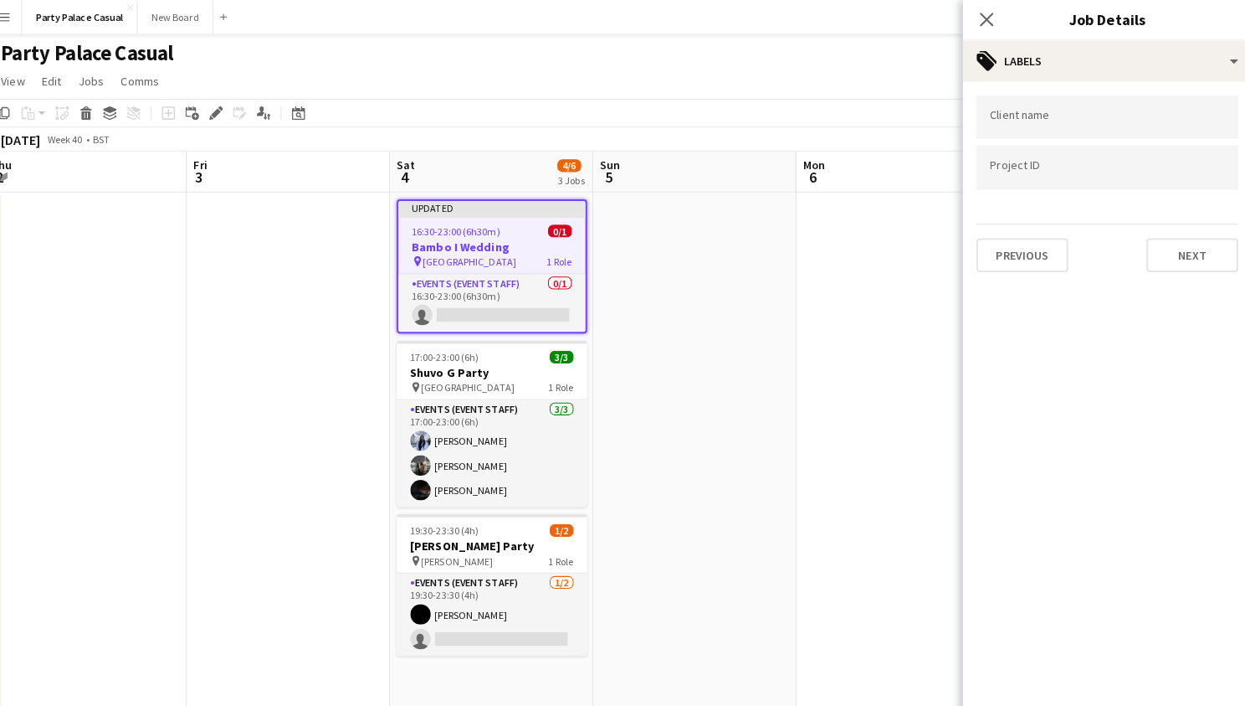
scroll to position [0, 0]
click at [1179, 252] on button "Next" at bounding box center [1187, 250] width 90 height 33
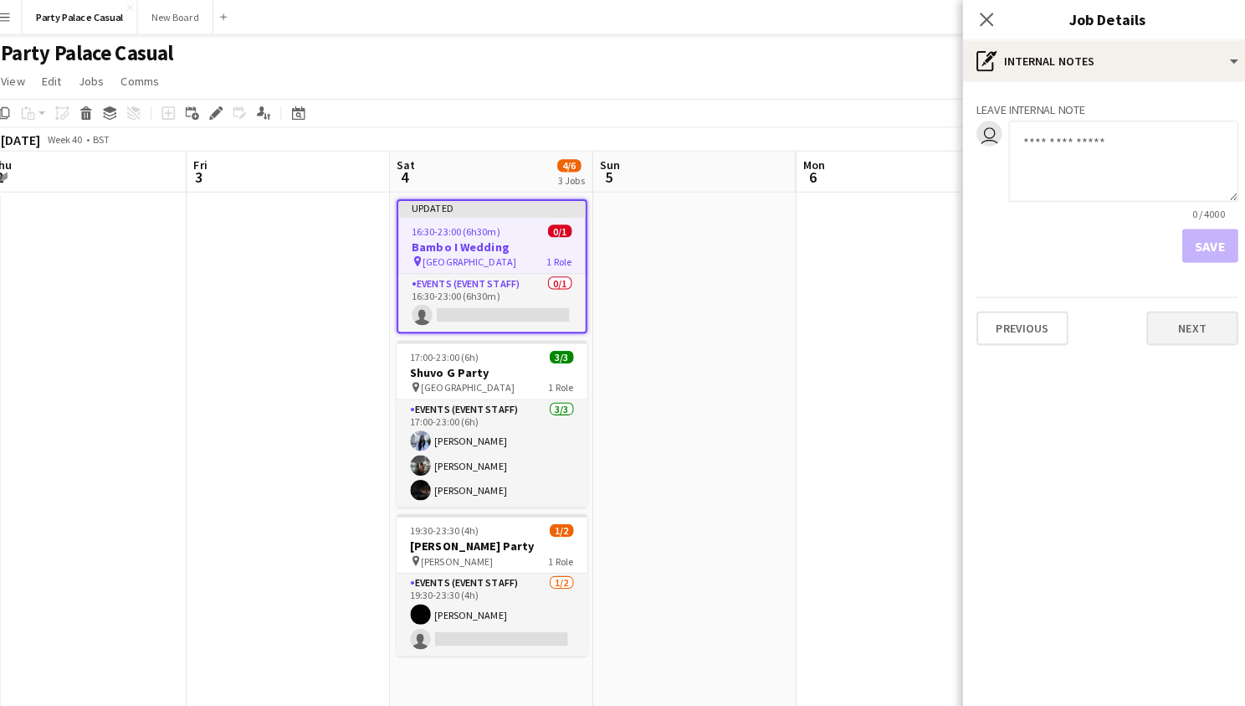
click at [1166, 335] on button "Next" at bounding box center [1187, 322] width 90 height 33
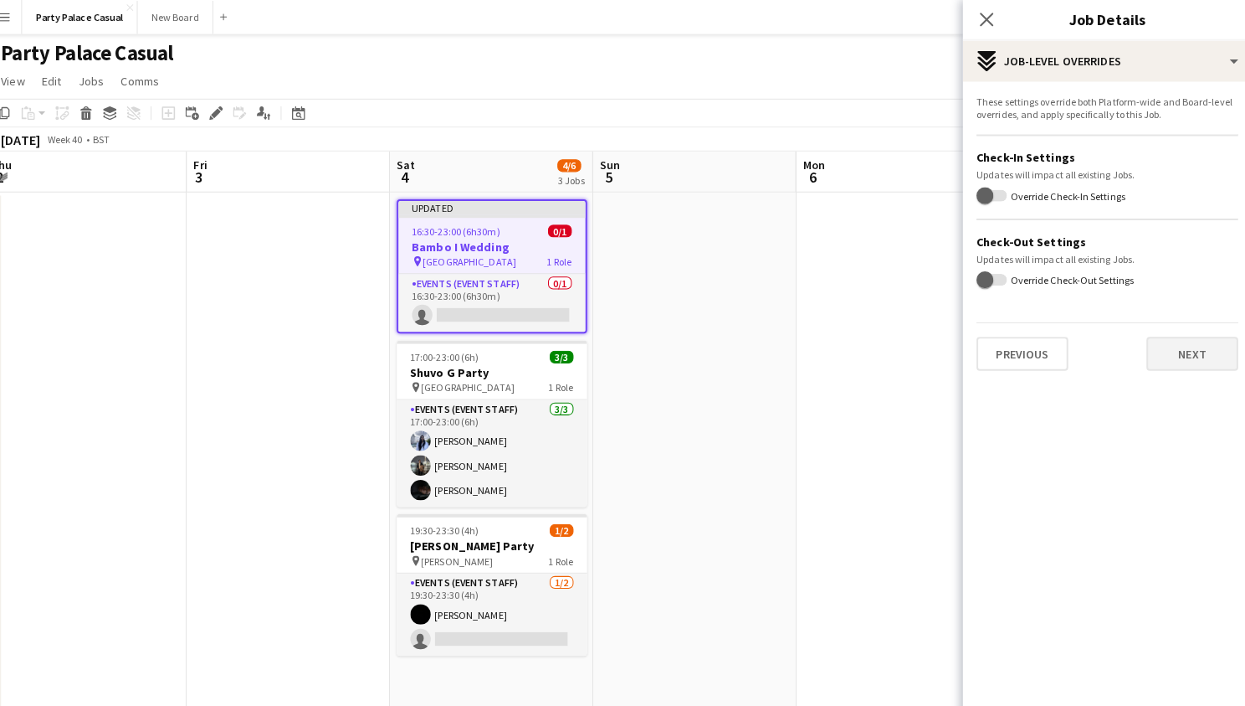
click at [1166, 354] on button "Next" at bounding box center [1187, 347] width 90 height 33
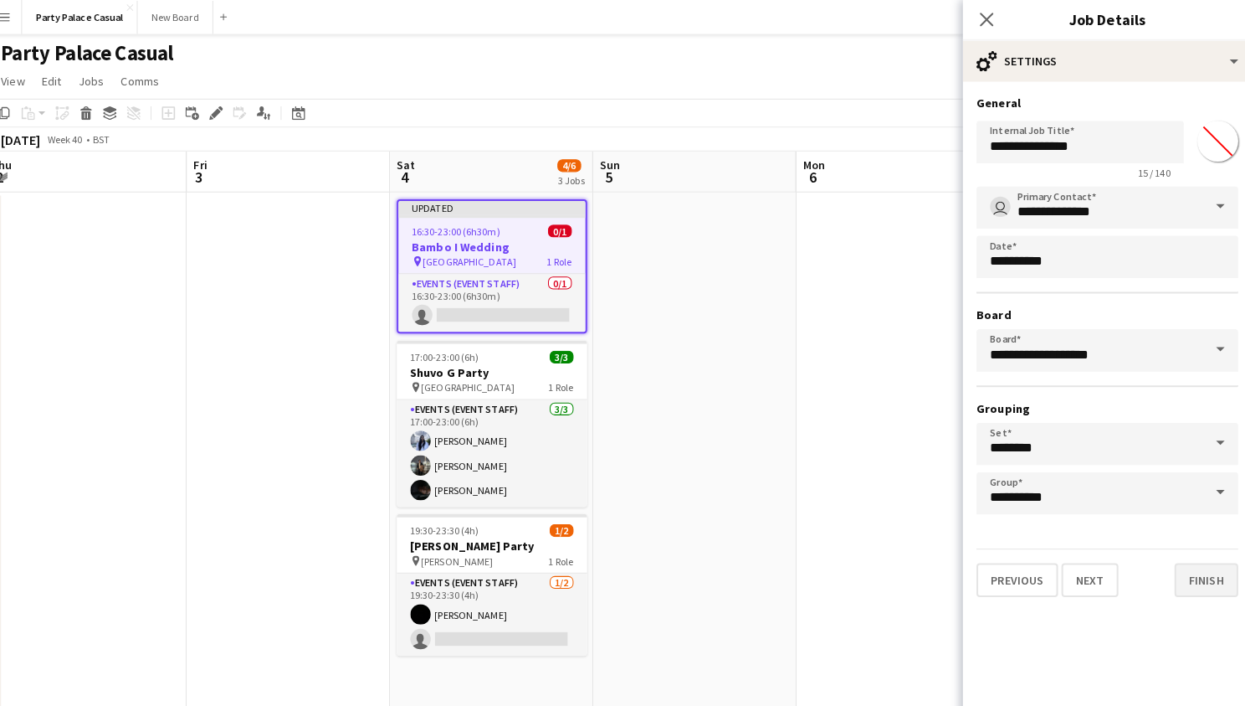
click at [1199, 578] on button "Finish" at bounding box center [1200, 570] width 63 height 33
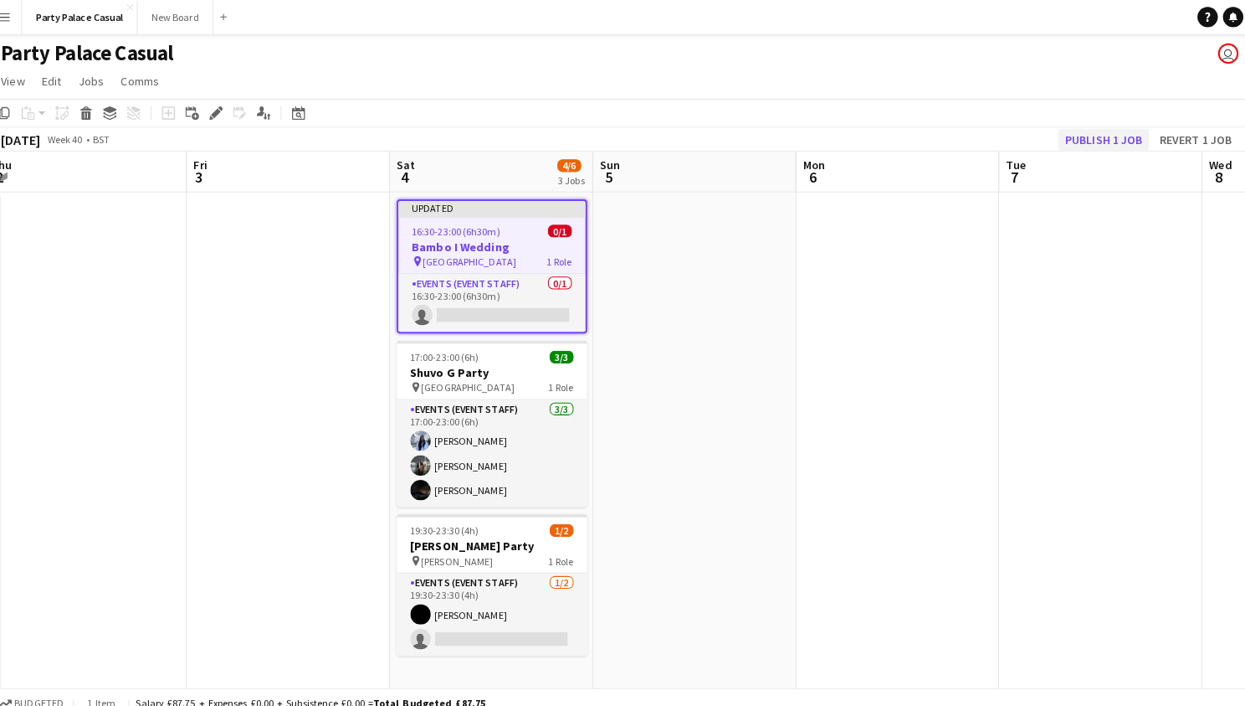
click at [1111, 137] on button "Publish 1 job" at bounding box center [1100, 137] width 90 height 22
